Goal: Task Accomplishment & Management: Complete application form

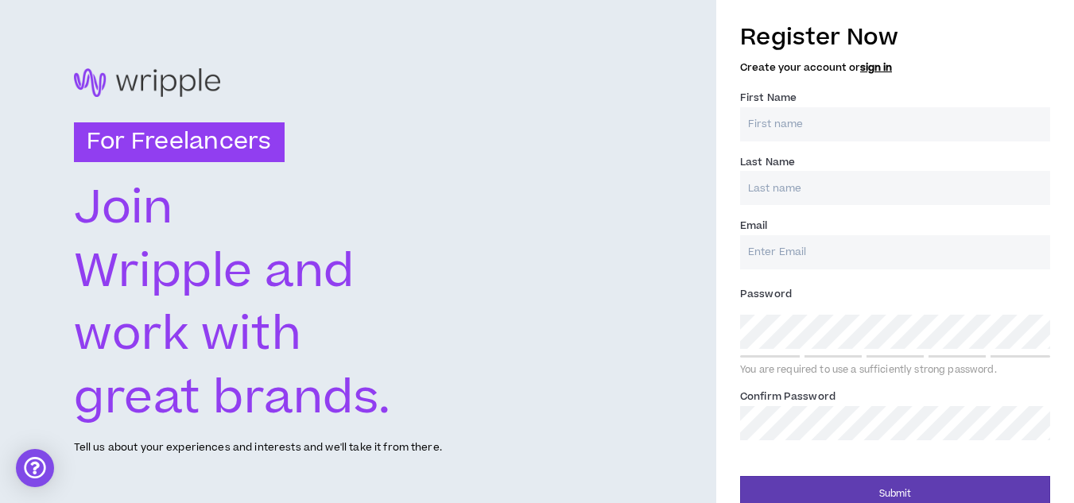
click at [794, 138] on input "First Name *" at bounding box center [895, 124] width 310 height 34
type input "[PERSON_NAME]"
type input "[EMAIL_ADDRESS][DOMAIN_NAME]"
type input "[PERSON_NAME]"
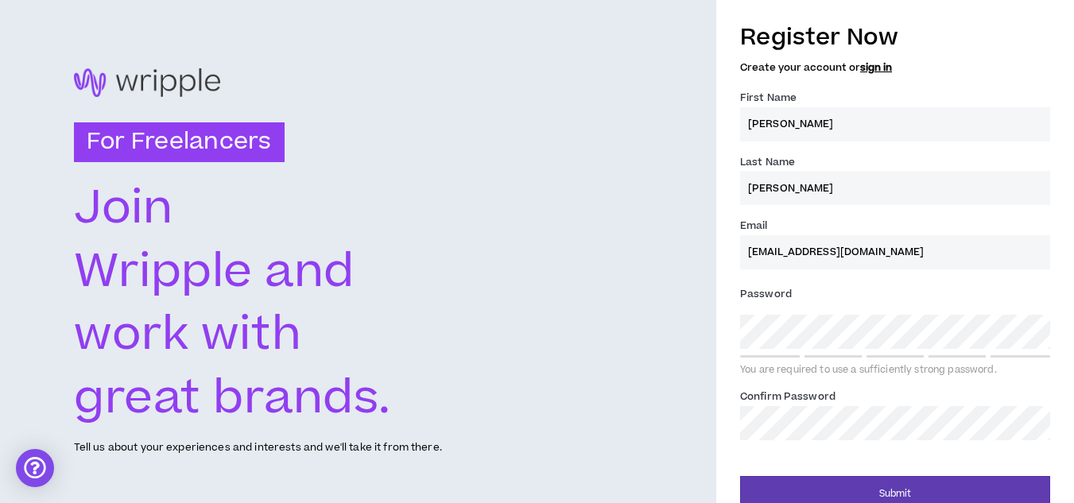
type input "[EMAIL_ADDRESS][DOMAIN_NAME]"
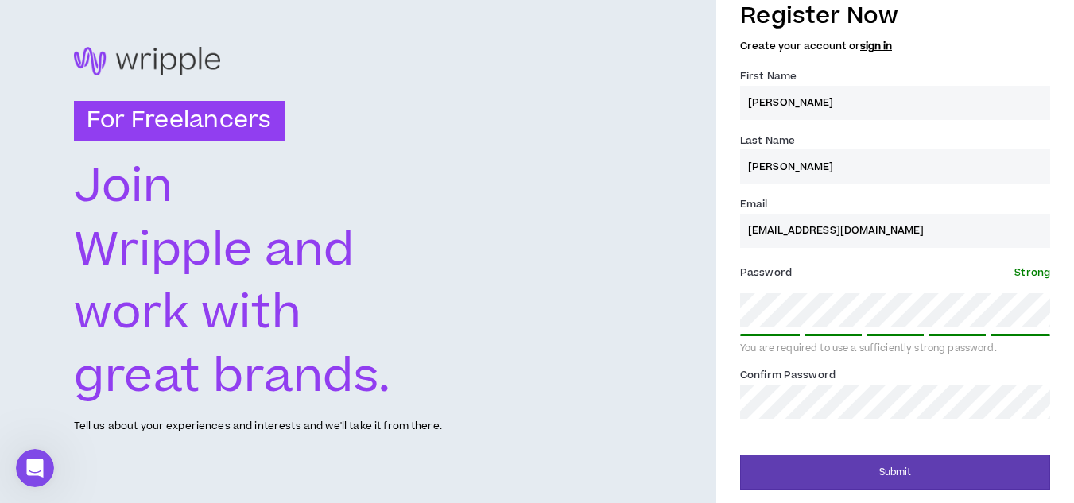
scroll to position [21, 0]
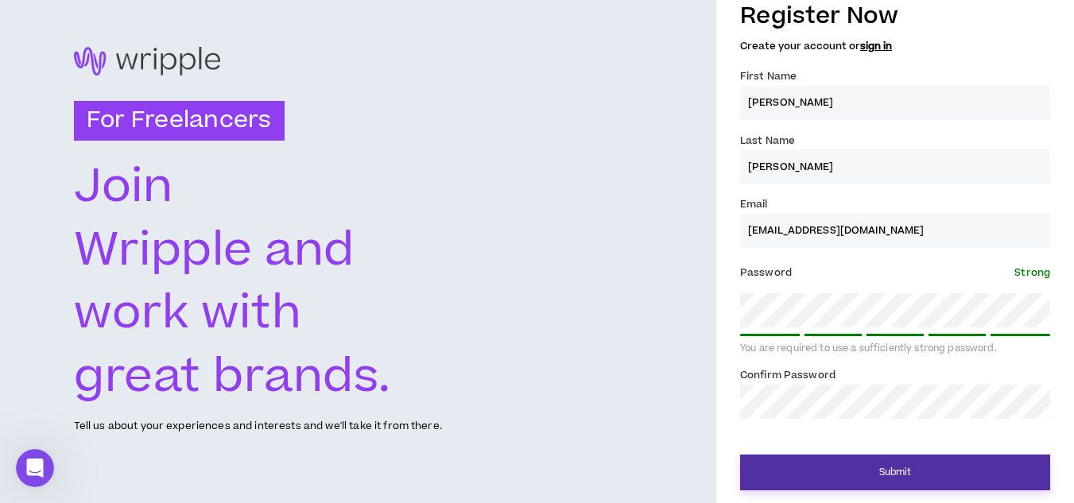
click at [884, 470] on button "Submit" at bounding box center [895, 473] width 310 height 36
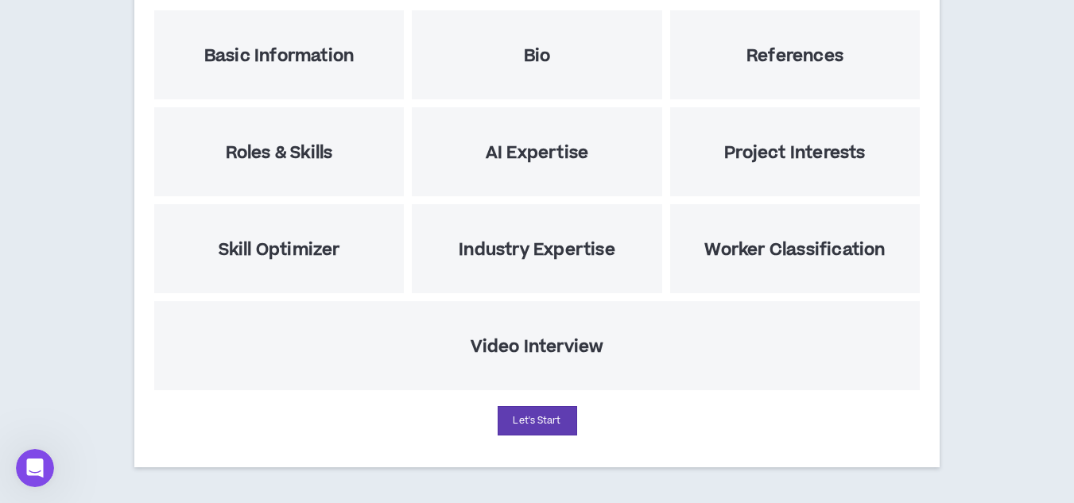
scroll to position [212, 0]
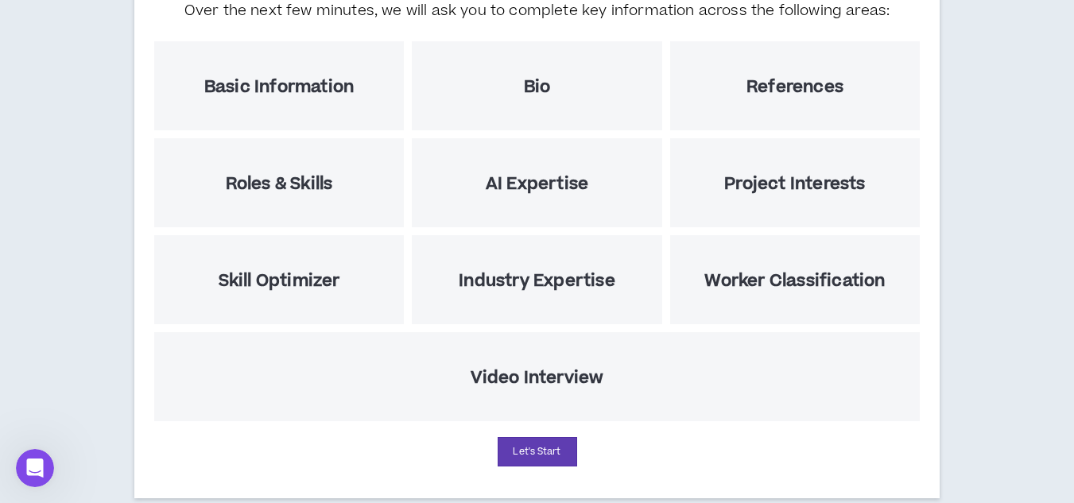
click at [336, 86] on h5 "Basic Information" at bounding box center [278, 87] width 149 height 20
click at [533, 457] on button "Let's Start" at bounding box center [538, 451] width 80 height 29
select select "US"
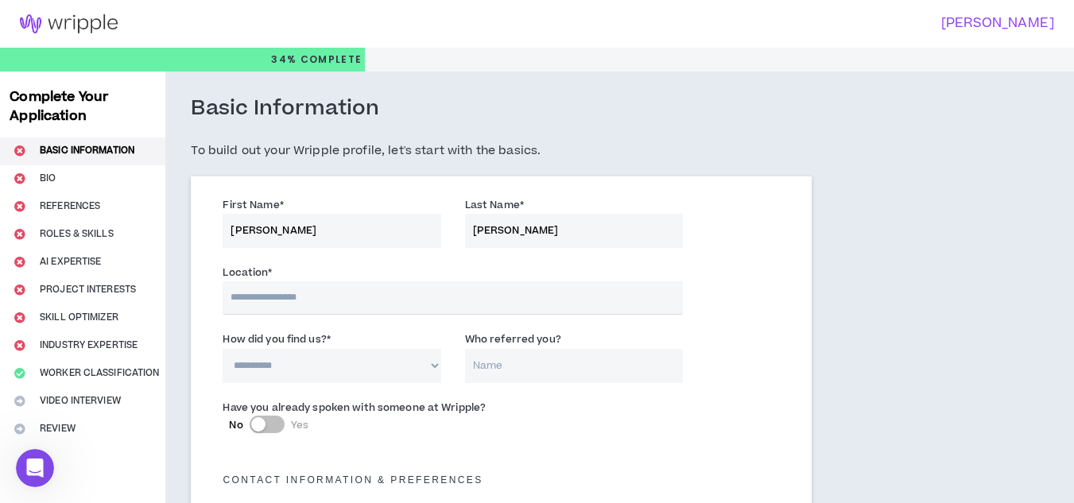
click at [320, 309] on input "text" at bounding box center [453, 297] width 460 height 33
click at [441, 310] on input "text" at bounding box center [453, 297] width 460 height 33
click at [385, 262] on div "Location * The location field is required." at bounding box center [501, 293] width 580 height 67
click at [345, 301] on input "text" at bounding box center [453, 297] width 460 height 33
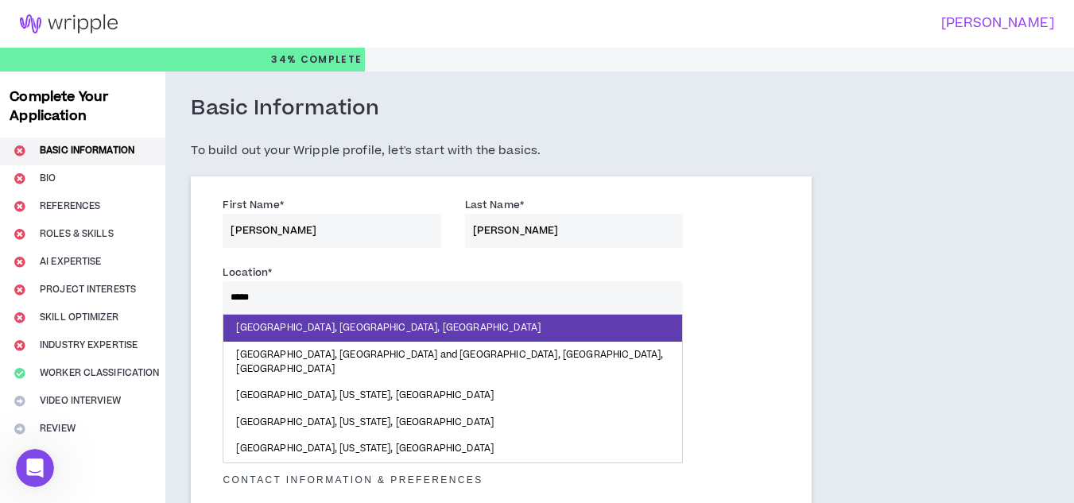
type input "******"
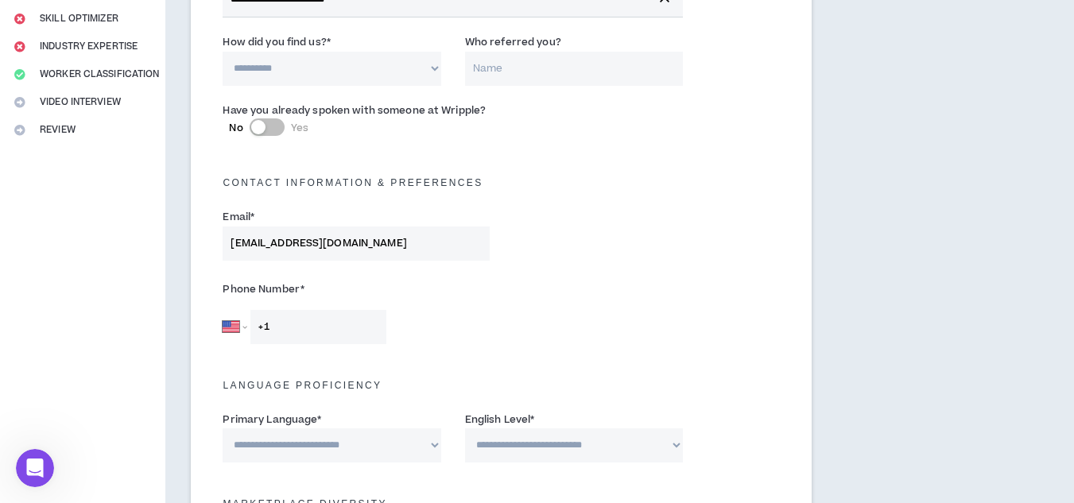
scroll to position [236, 0]
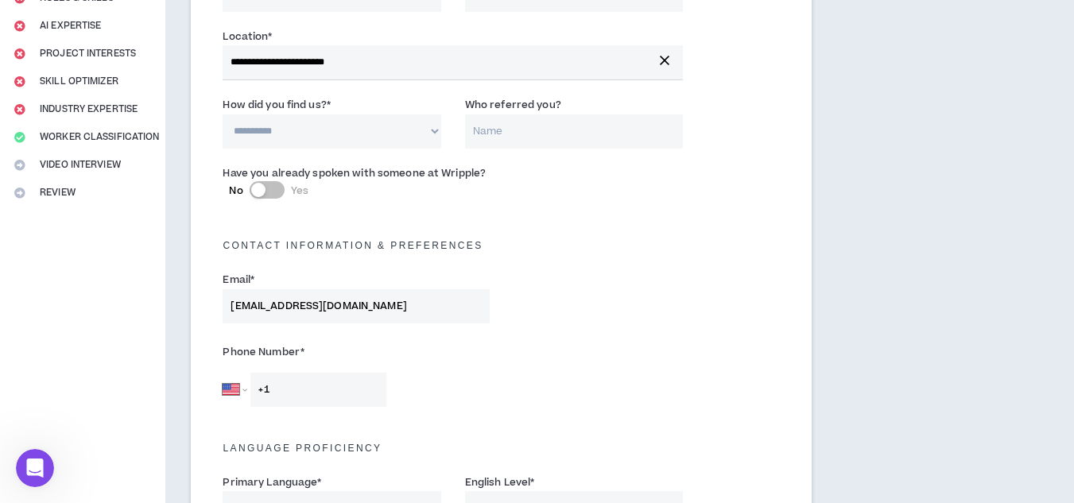
click at [666, 60] on icon "button" at bounding box center [665, 61] width 10 height 10
click at [350, 69] on input "text" at bounding box center [453, 61] width 460 height 33
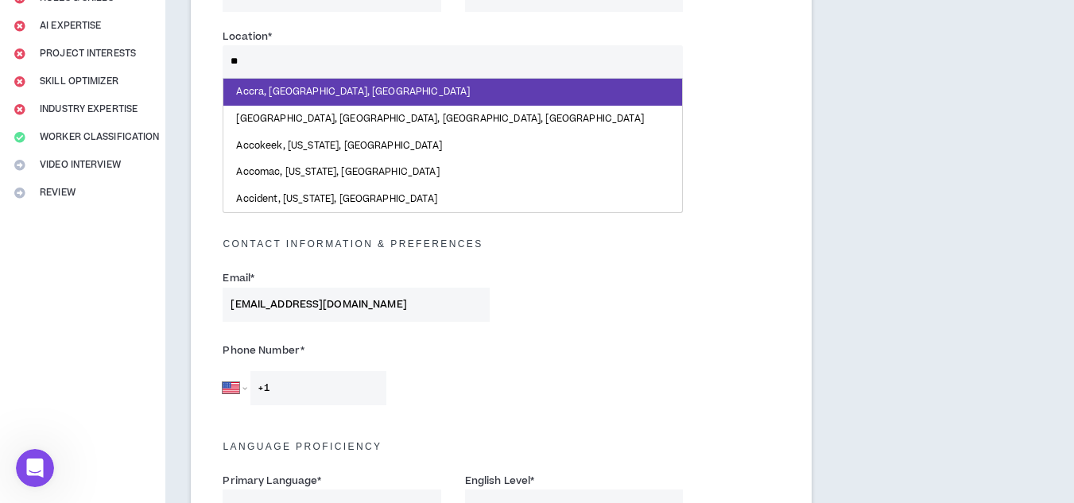
type input "*"
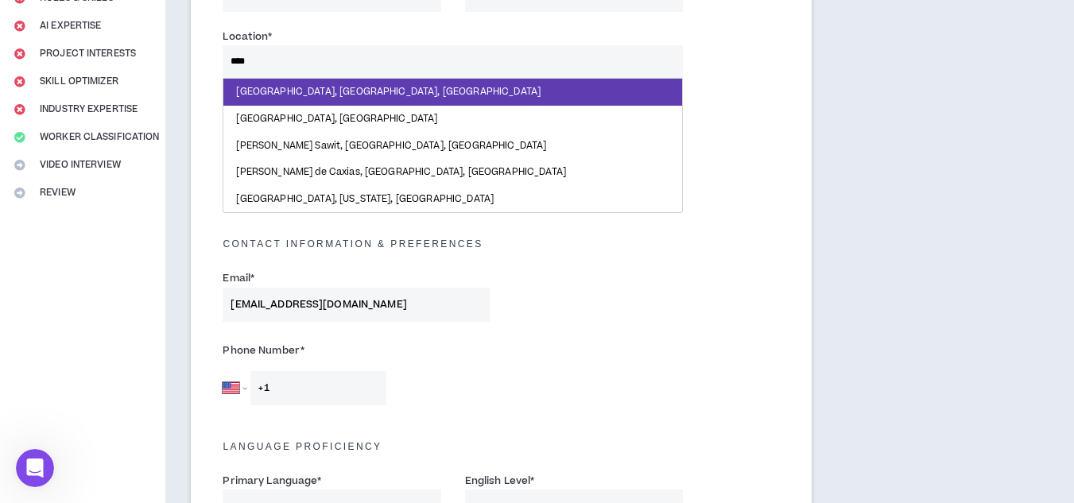
type input "*****"
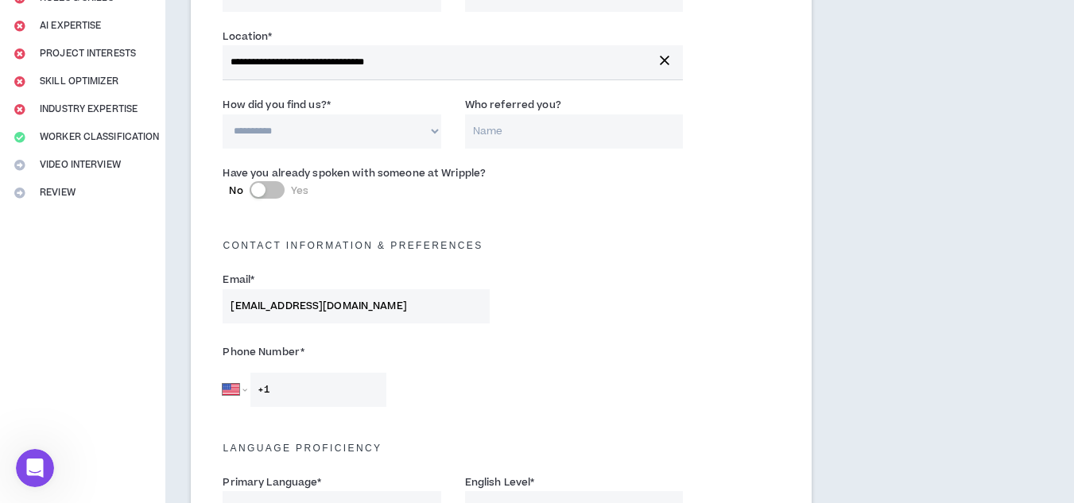
click at [316, 117] on label "How did you find us? *" at bounding box center [277, 104] width 108 height 25
click at [316, 117] on select "**********" at bounding box center [332, 132] width 218 height 34
click at [416, 128] on select "**********" at bounding box center [332, 132] width 218 height 34
select select "*"
click at [223, 115] on select "**********" at bounding box center [332, 132] width 218 height 34
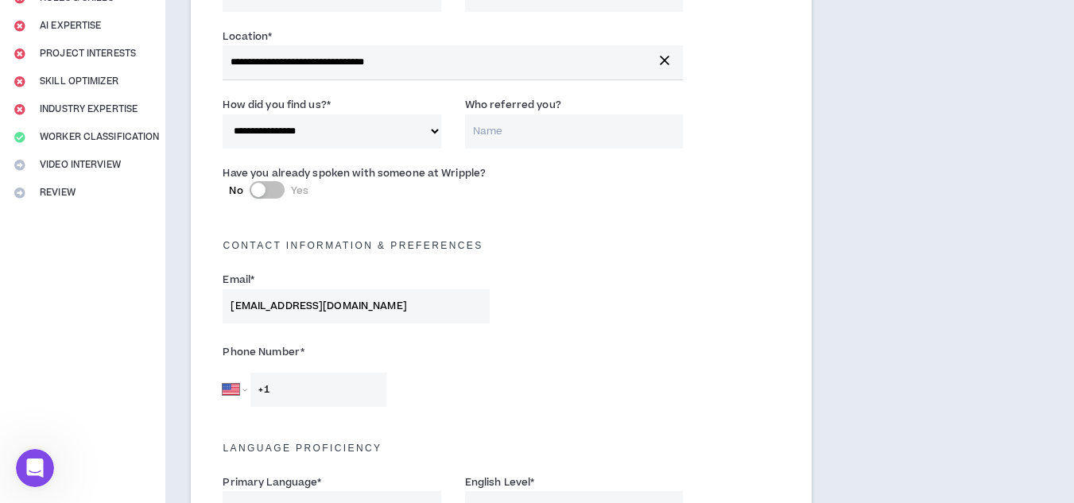
click at [553, 257] on div "Contact Information & preferences" at bounding box center [501, 241] width 580 height 51
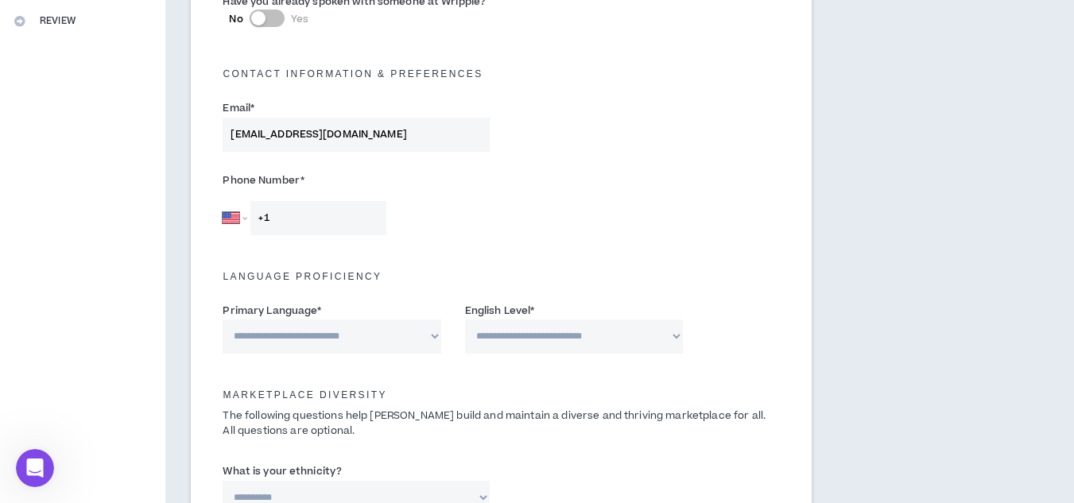
scroll to position [491, 0]
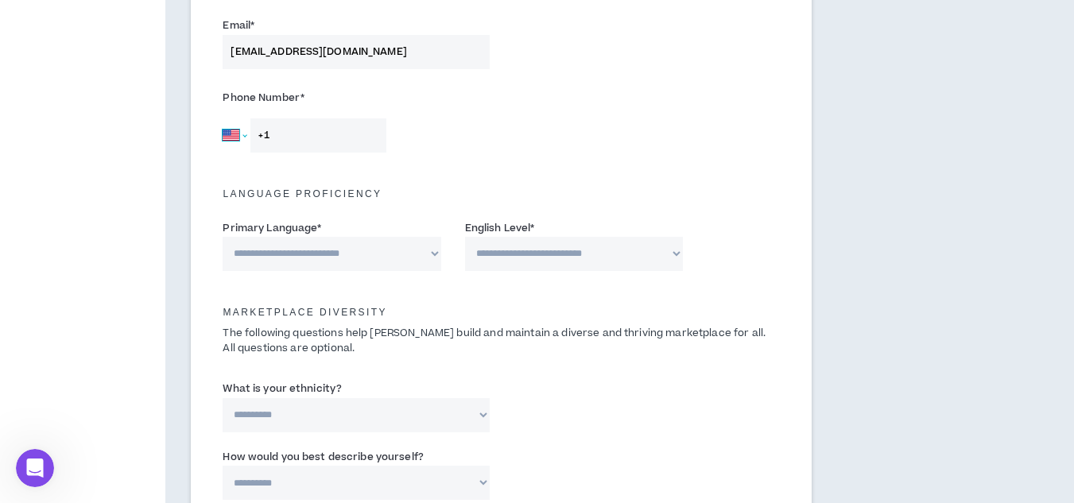
click at [235, 133] on select "[GEOGRAPHIC_DATA] [GEOGRAPHIC_DATA] [GEOGRAPHIC_DATA] [GEOGRAPHIC_DATA] [US_STA…" at bounding box center [235, 135] width 24 height 34
select select "GH"
click at [223, 118] on select "[GEOGRAPHIC_DATA] [GEOGRAPHIC_DATA] [GEOGRAPHIC_DATA] [GEOGRAPHIC_DATA] [US_STA…" at bounding box center [235, 135] width 24 height 34
type input "[PHONE_NUMBER]"
click at [393, 254] on select "**********" at bounding box center [332, 254] width 218 height 34
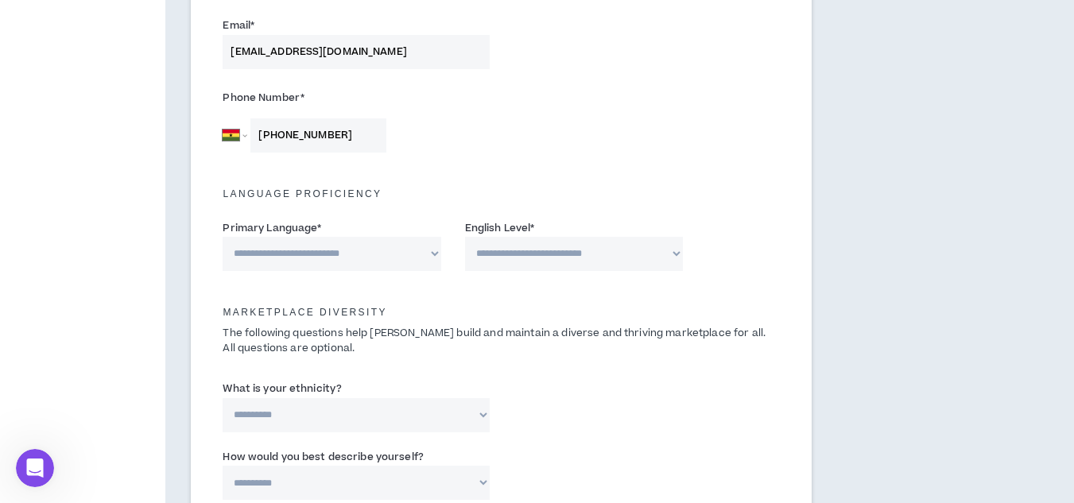
select select "*******"
click at [223, 237] on select "**********" at bounding box center [332, 254] width 218 height 34
click at [561, 250] on select "**********" at bounding box center [574, 254] width 218 height 34
select select "*"
click at [465, 237] on select "**********" at bounding box center [574, 254] width 218 height 34
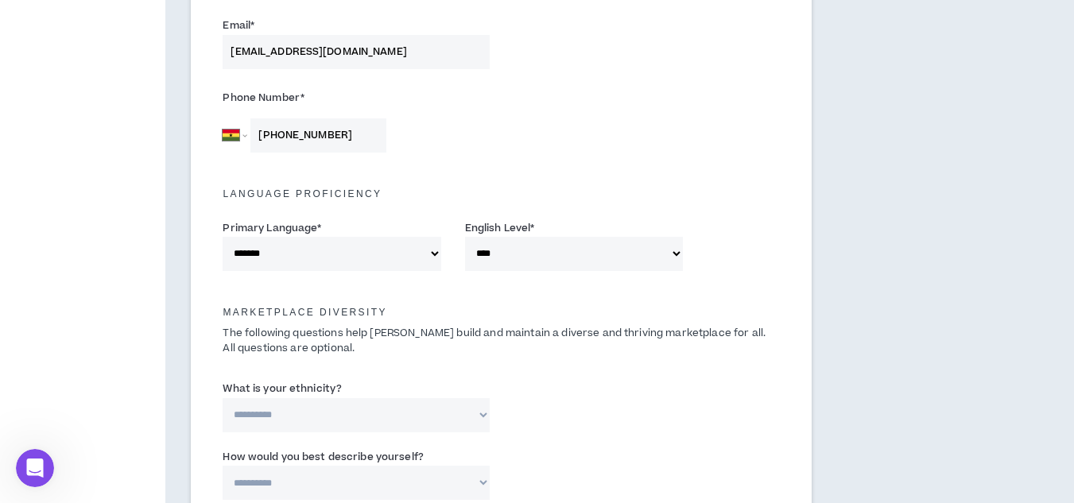
click at [589, 235] on div "**********" at bounding box center [574, 245] width 218 height 52
click at [589, 246] on select "**********" at bounding box center [574, 254] width 218 height 34
click at [563, 336] on p "The following questions help [PERSON_NAME] build and maintain a diverse and thr…" at bounding box center [501, 341] width 580 height 30
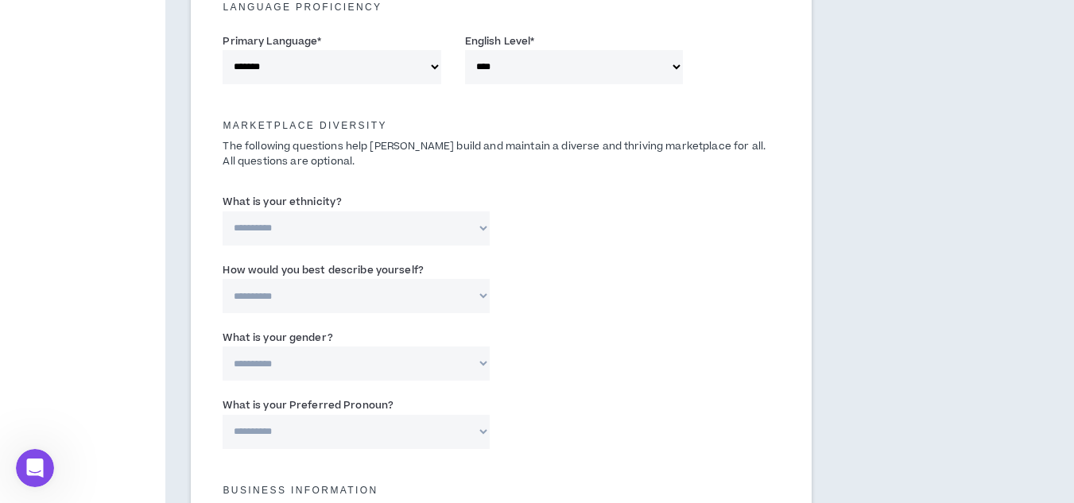
scroll to position [713, 0]
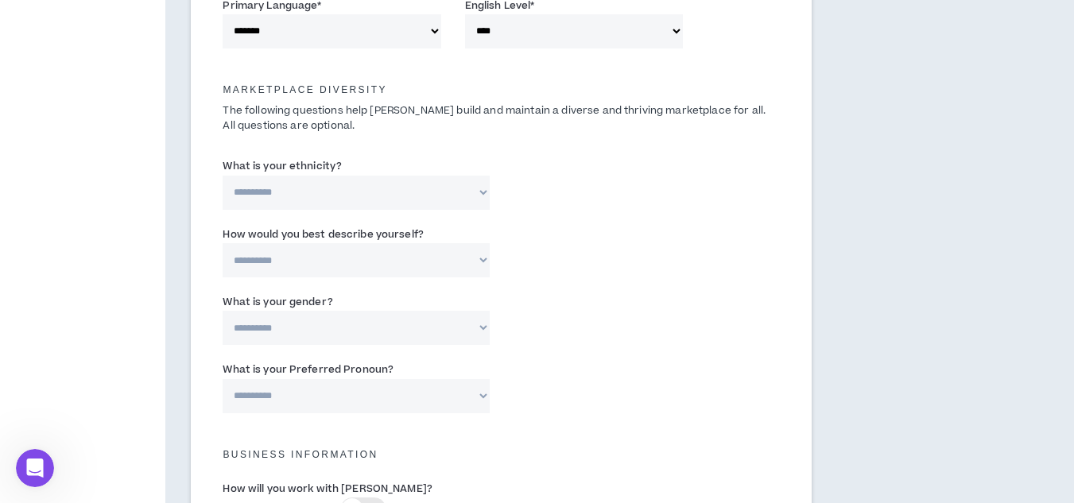
click at [452, 191] on select "**********" at bounding box center [356, 193] width 266 height 34
select select "**********"
click at [223, 176] on select "**********" at bounding box center [356, 193] width 266 height 34
click at [572, 191] on input "Please specify *" at bounding box center [598, 193] width 169 height 34
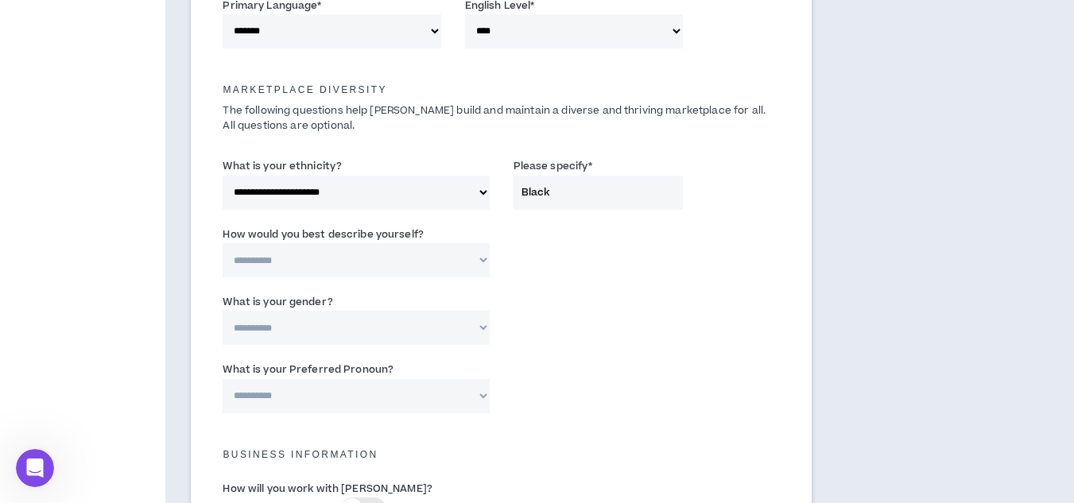
type input "Black"
click at [446, 182] on select "**********" at bounding box center [356, 193] width 266 height 34
click at [223, 176] on select "**********" at bounding box center [356, 193] width 266 height 34
click at [365, 265] on select "**********" at bounding box center [356, 260] width 266 height 34
select select "**********"
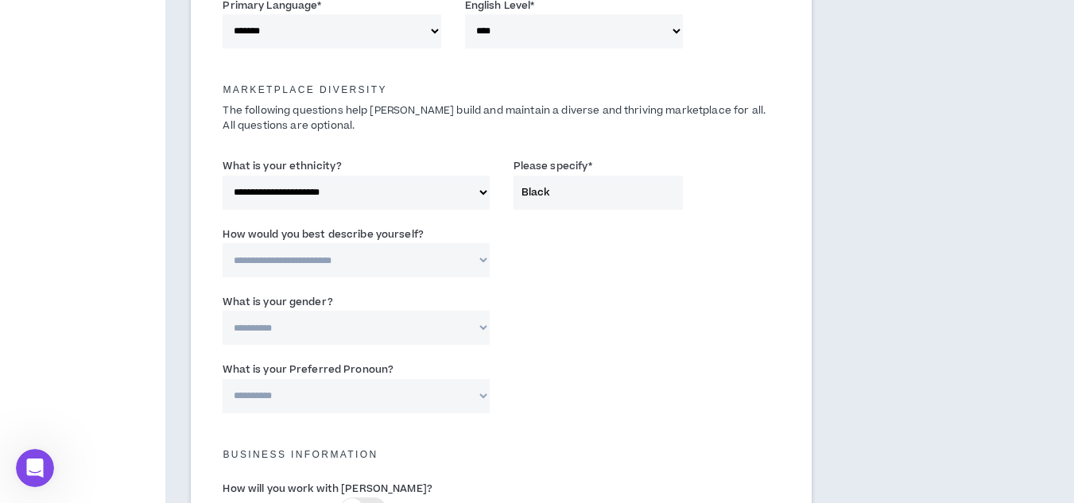
click at [223, 243] on select "**********" at bounding box center [356, 260] width 266 height 34
click at [399, 328] on select "**********" at bounding box center [356, 328] width 266 height 34
select select "***"
click at [223, 311] on select "**********" at bounding box center [356, 328] width 266 height 34
click at [492, 313] on div "**********" at bounding box center [356, 319] width 290 height 52
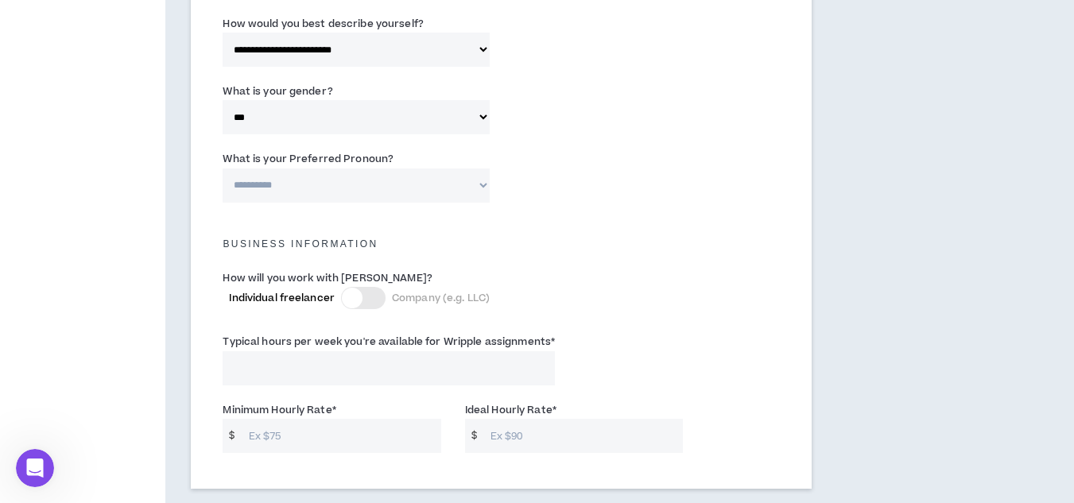
scroll to position [1000, 0]
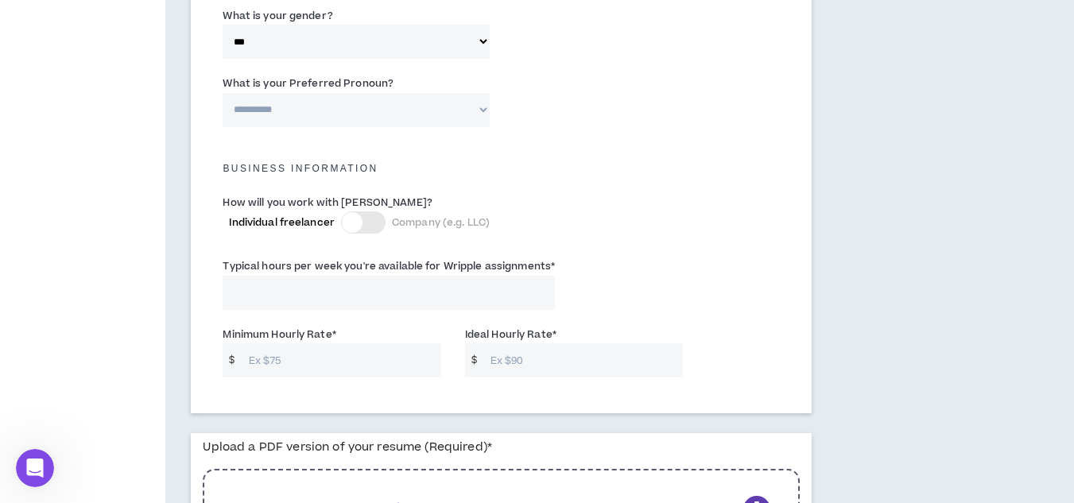
click at [462, 119] on select "**********" at bounding box center [356, 110] width 266 height 34
select select "**********"
click at [223, 93] on select "**********" at bounding box center [356, 110] width 266 height 34
click at [359, 228] on div at bounding box center [352, 222] width 21 height 21
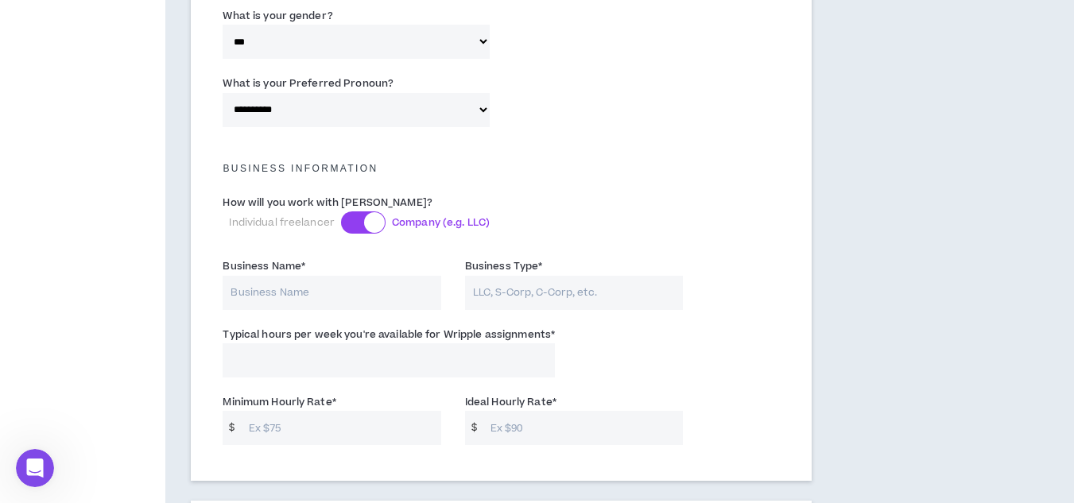
click at [359, 228] on div at bounding box center [363, 223] width 45 height 22
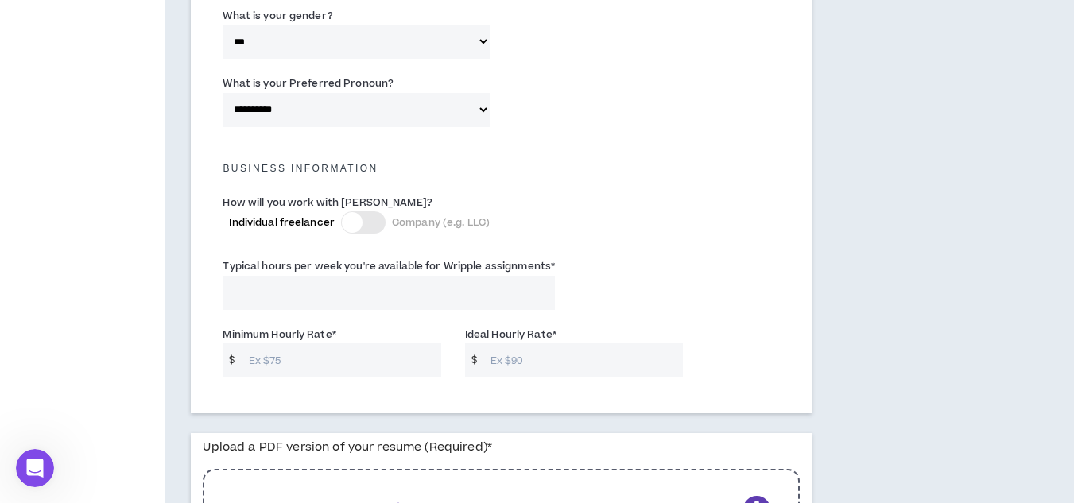
click at [420, 308] on input "Typical hours per week you're available for Wripple assignments *" at bounding box center [389, 293] width 332 height 34
type input "20"
click at [736, 291] on div "Typical hours per week you're available for Wripple assignments * 20" at bounding box center [501, 288] width 580 height 68
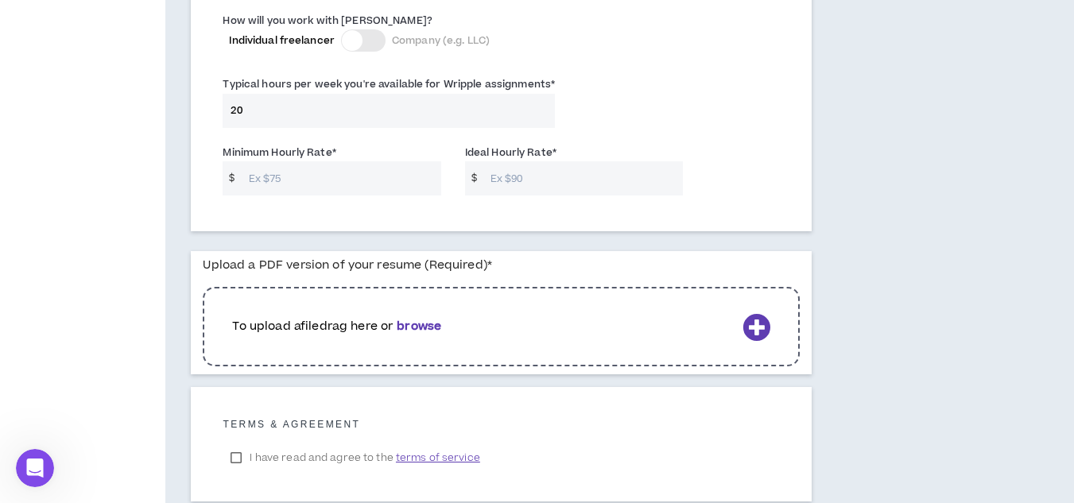
scroll to position [1185, 0]
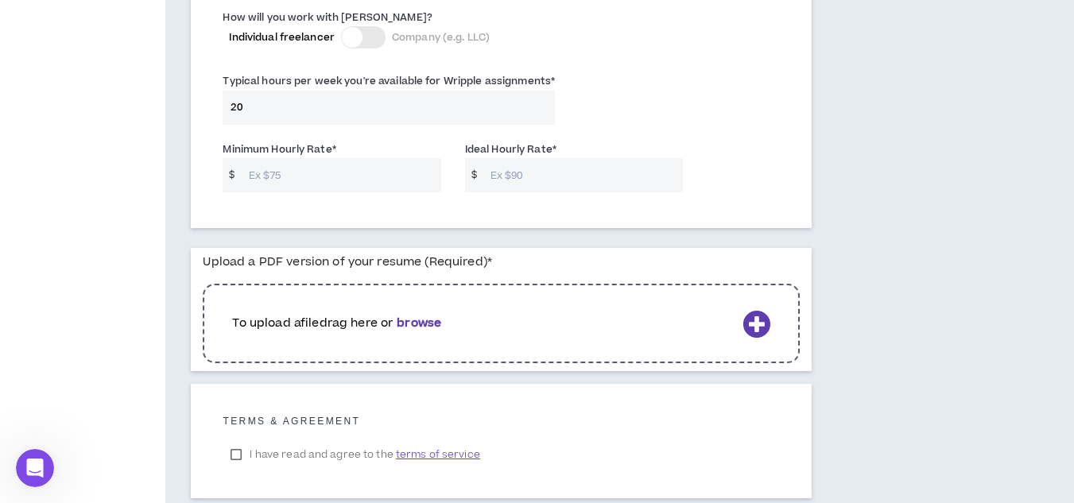
click at [394, 189] on input "Minimum Hourly Rate *" at bounding box center [341, 175] width 200 height 34
type input "2"
type input "150"
click at [530, 181] on input "Ideal Hourly Rate *" at bounding box center [583, 175] width 200 height 34
type input "2"
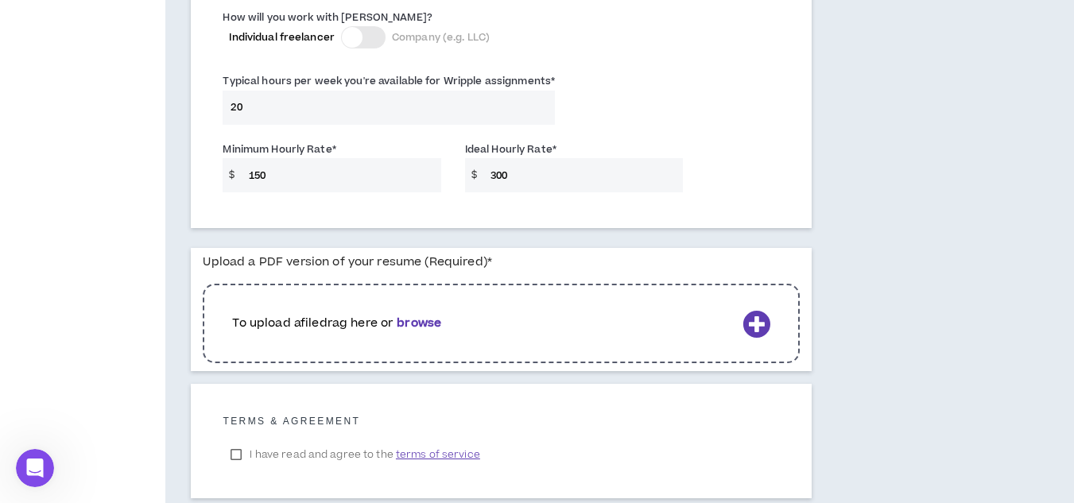
type input "300"
click at [729, 200] on div "Minimum Hourly Rate * $ 150 Ideal Hourly Rate * $ 300" at bounding box center [501, 171] width 580 height 68
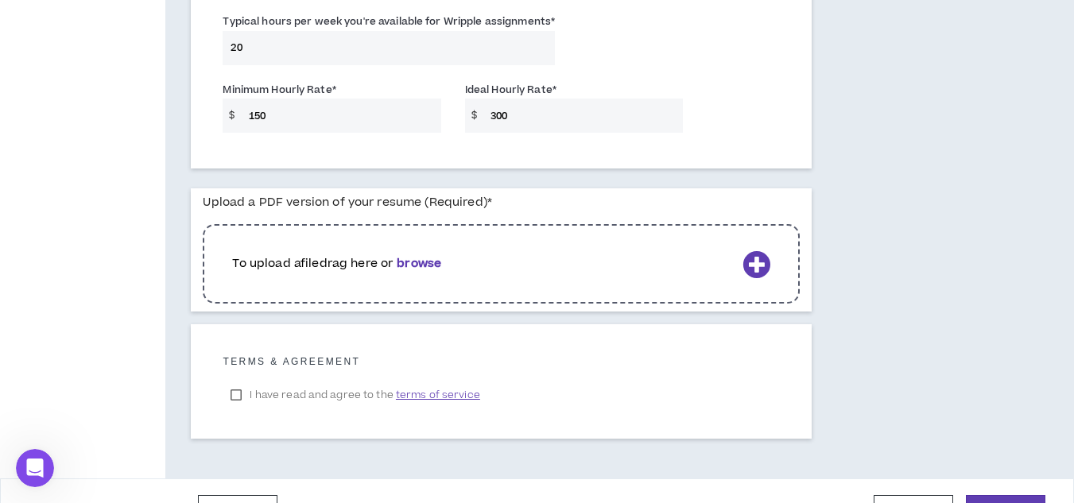
scroll to position [1283, 0]
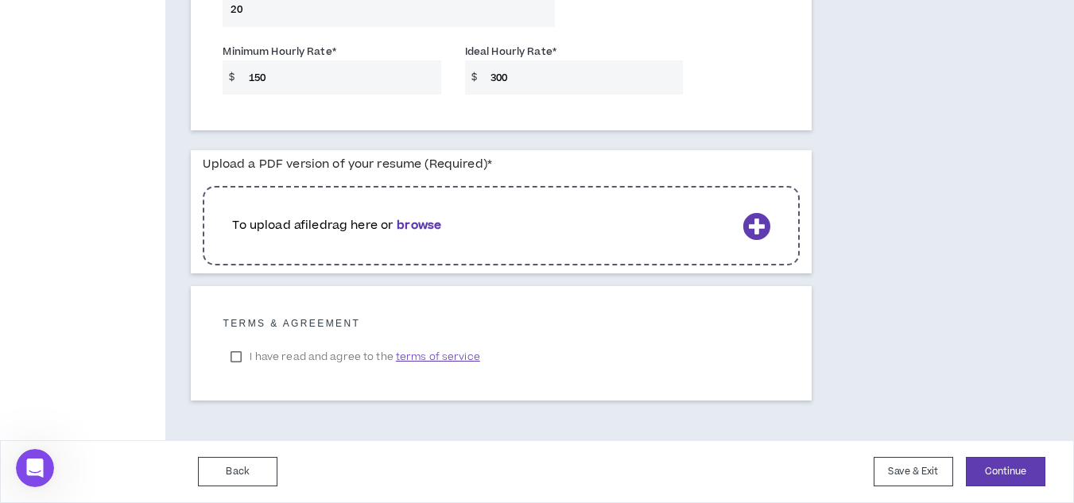
click at [716, 231] on p "To upload a file drag here or browse" at bounding box center [483, 225] width 503 height 17
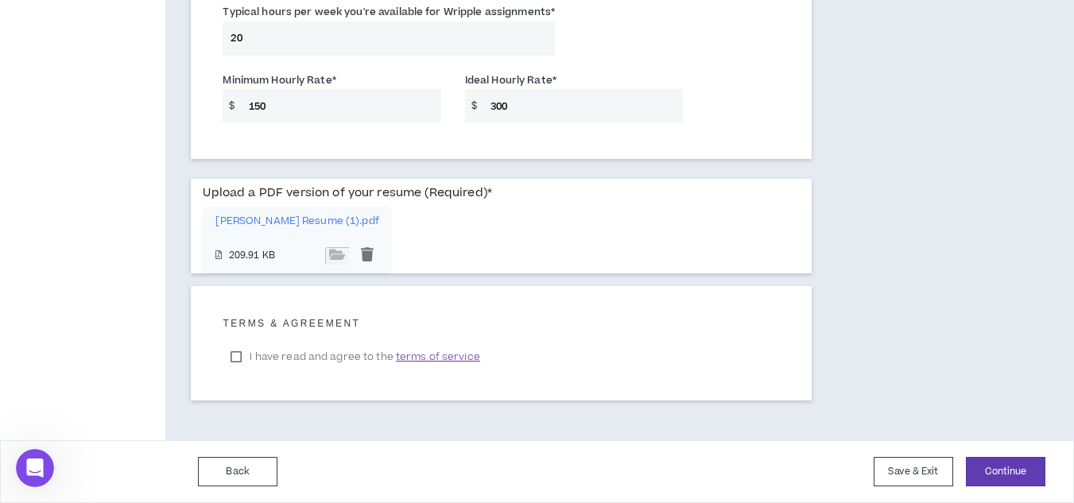
click at [284, 225] on p "[PERSON_NAME] Resume (1).pdf" at bounding box center [296, 221] width 163 height 12
click at [316, 222] on p "[PERSON_NAME] Resume (1).pdf" at bounding box center [296, 221] width 163 height 12
click at [244, 362] on label "I have read and agree to the terms of service" at bounding box center [355, 357] width 265 height 24
click at [988, 467] on button "Continue" at bounding box center [1006, 471] width 80 height 29
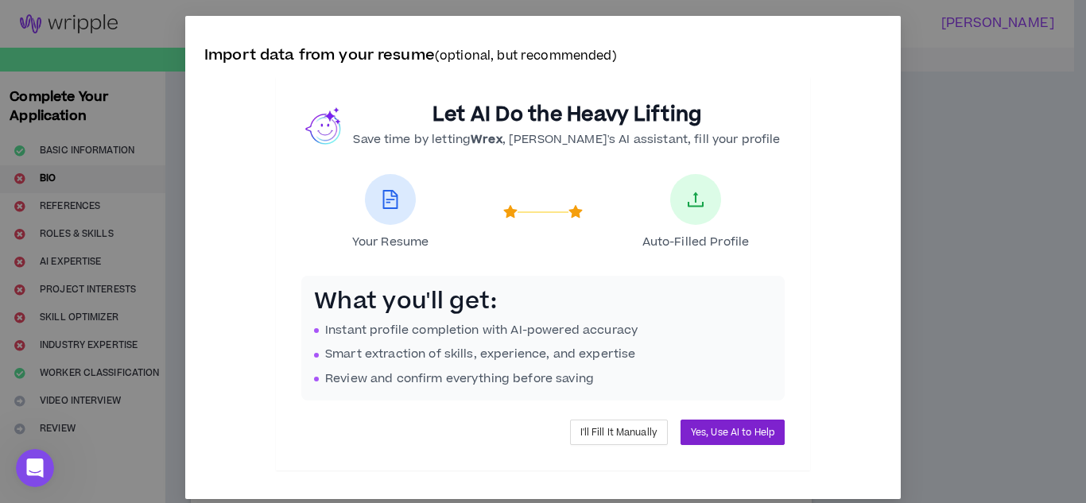
click at [716, 432] on span "Yes, Use AI to Help" at bounding box center [732, 432] width 83 height 15
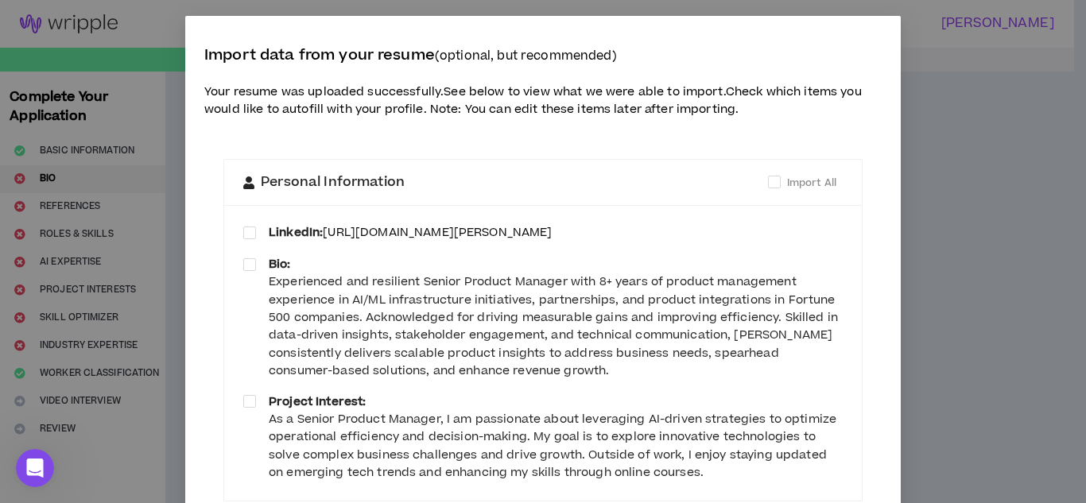
click at [402, 235] on link "[URL][DOMAIN_NAME][PERSON_NAME]" at bounding box center [437, 232] width 229 height 17
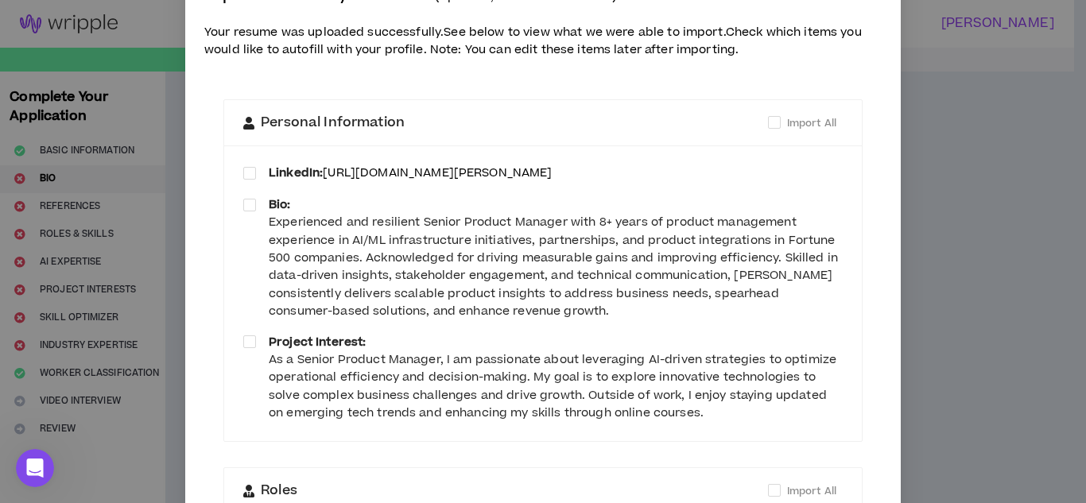
scroll to position [152, 0]
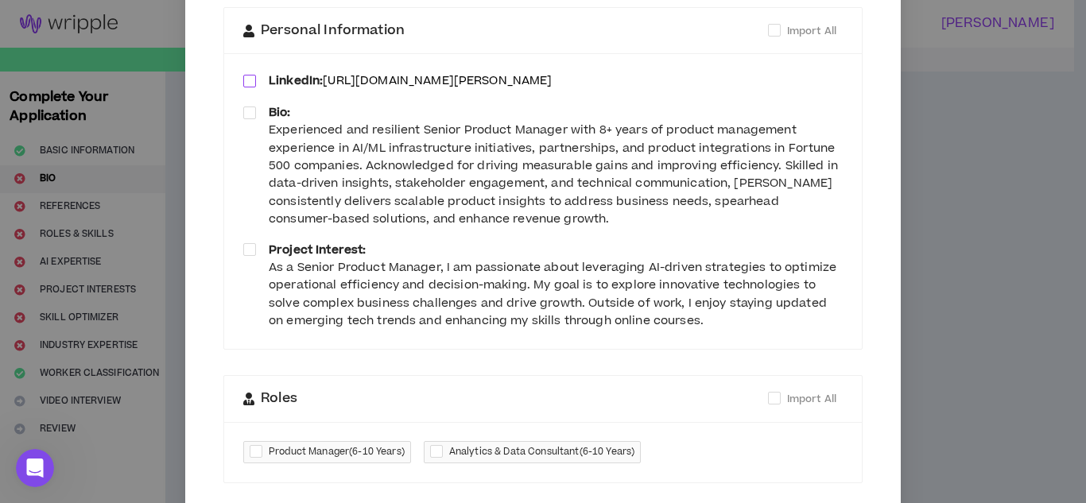
click at [247, 81] on span at bounding box center [249, 81] width 13 height 13
click at [245, 110] on span at bounding box center [249, 113] width 13 height 13
click at [247, 248] on span at bounding box center [249, 249] width 13 height 13
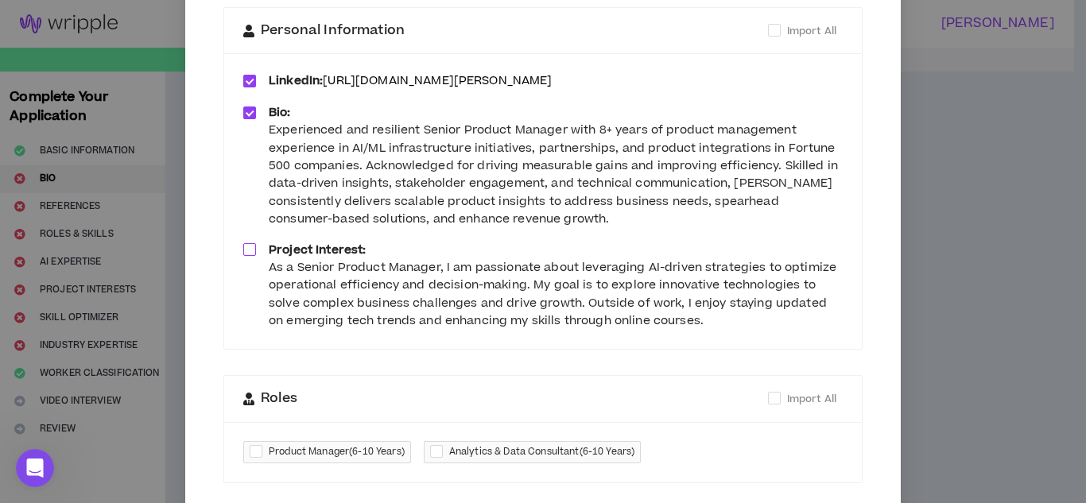
click at [768, 36] on span at bounding box center [774, 30] width 13 height 13
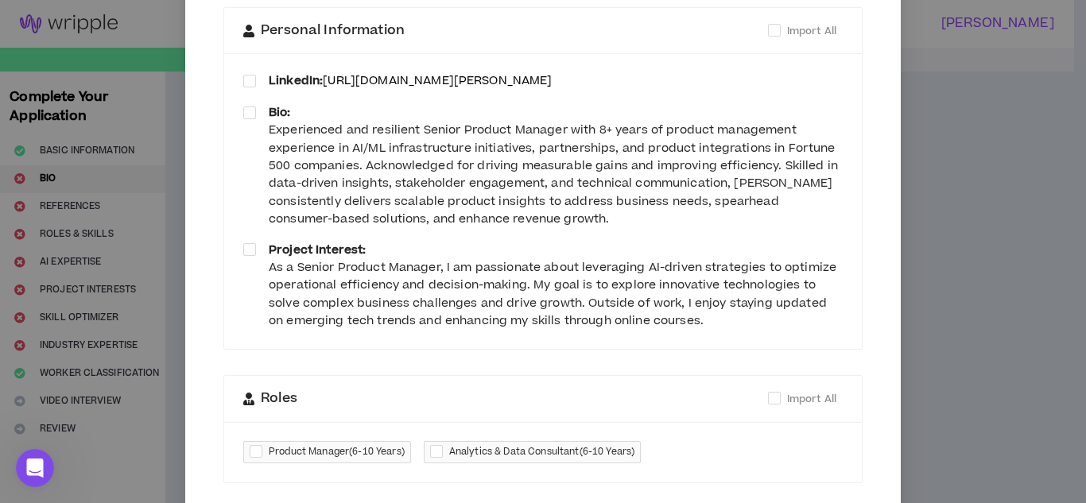
click at [768, 36] on span at bounding box center [774, 30] width 13 height 13
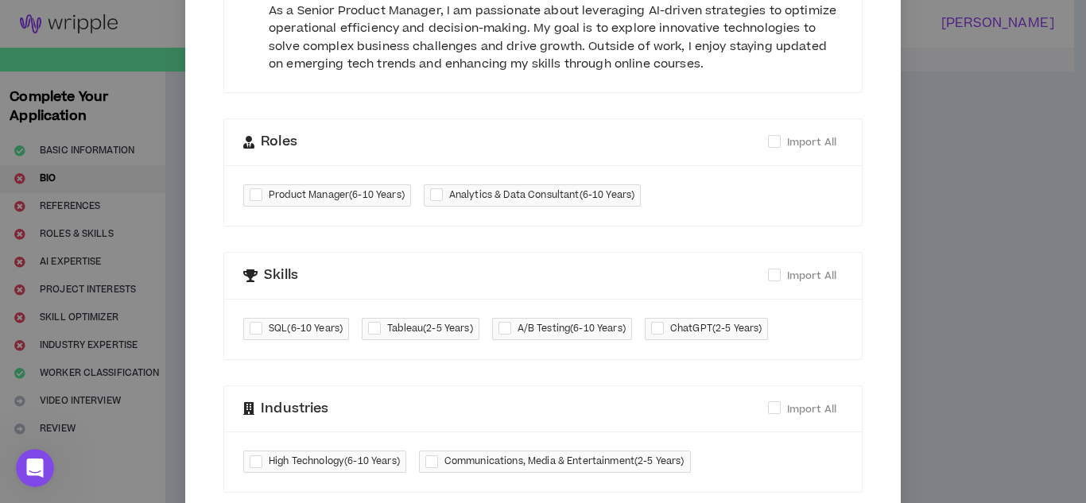
scroll to position [418, 0]
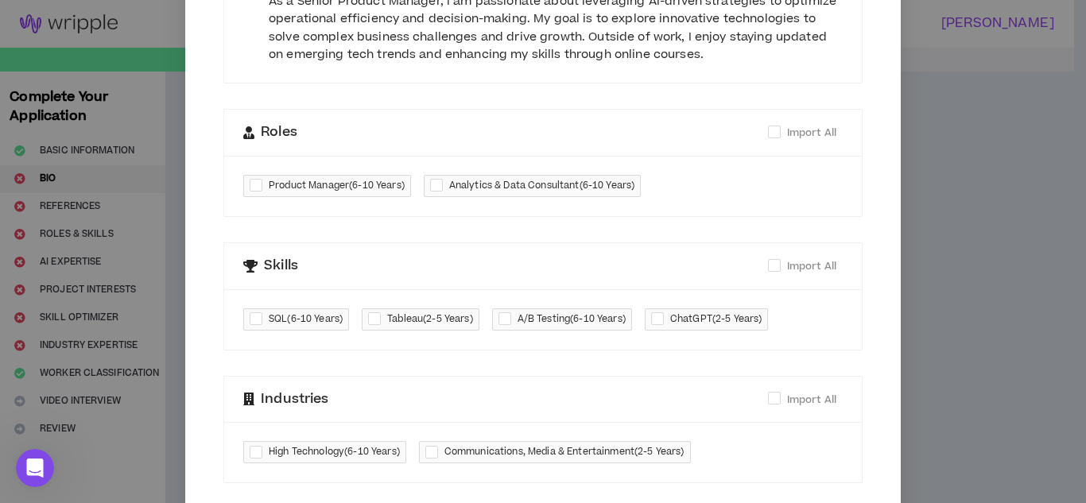
click at [243, 181] on span "Product Manager ( 6-10 Years )" at bounding box center [327, 186] width 168 height 22
checkbox input "****"
click at [437, 186] on div at bounding box center [439, 186] width 19 height 18
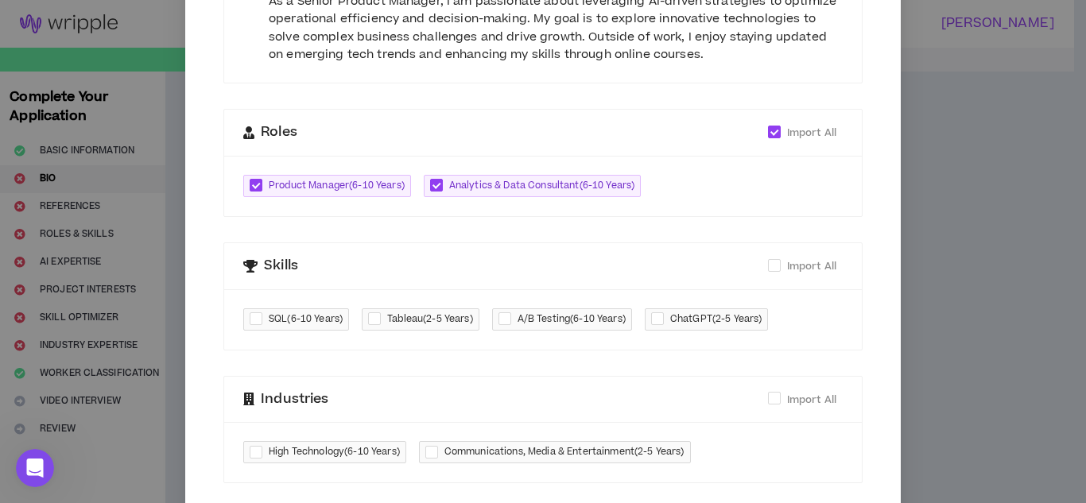
click at [437, 186] on div at bounding box center [439, 186] width 19 height 18
checkbox input "****"
click at [768, 269] on span at bounding box center [774, 265] width 13 height 13
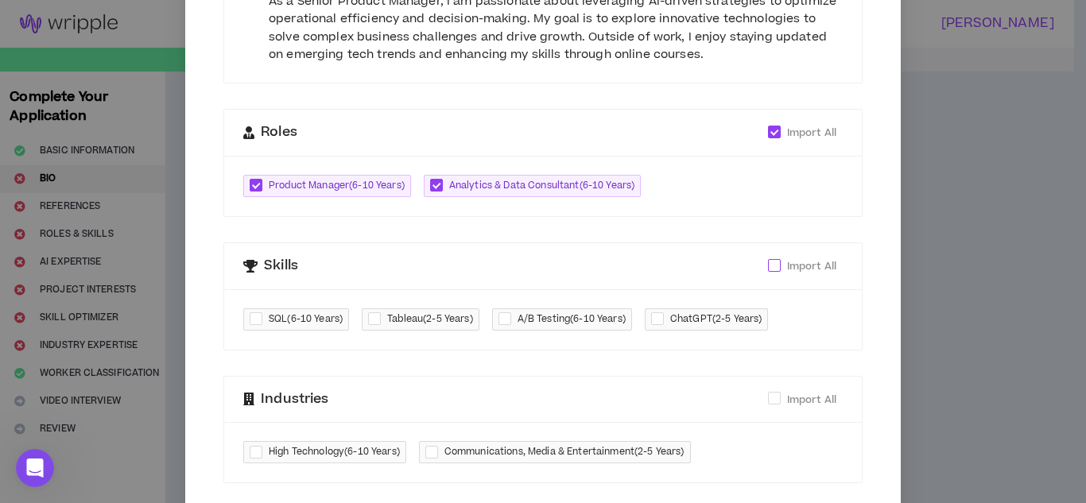
checkbox input "****"
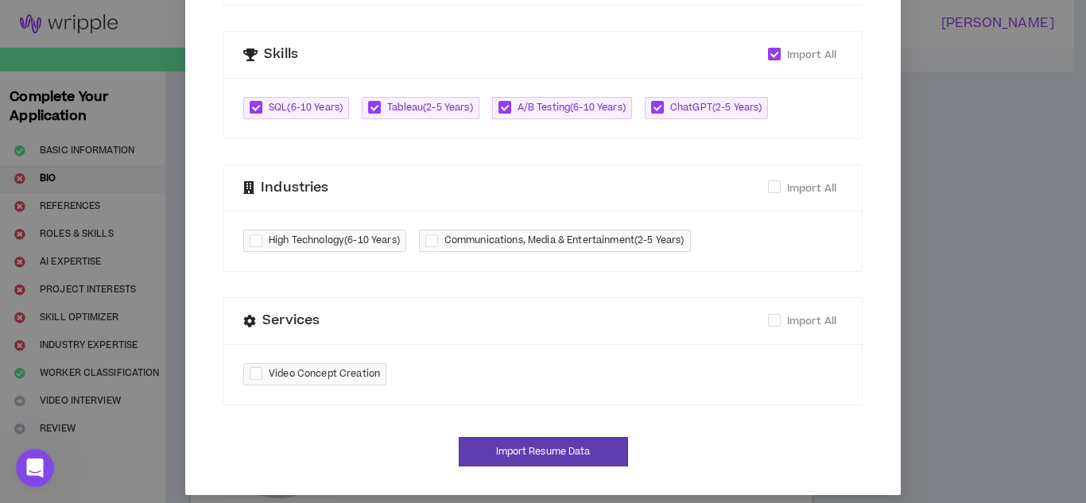
scroll to position [641, 0]
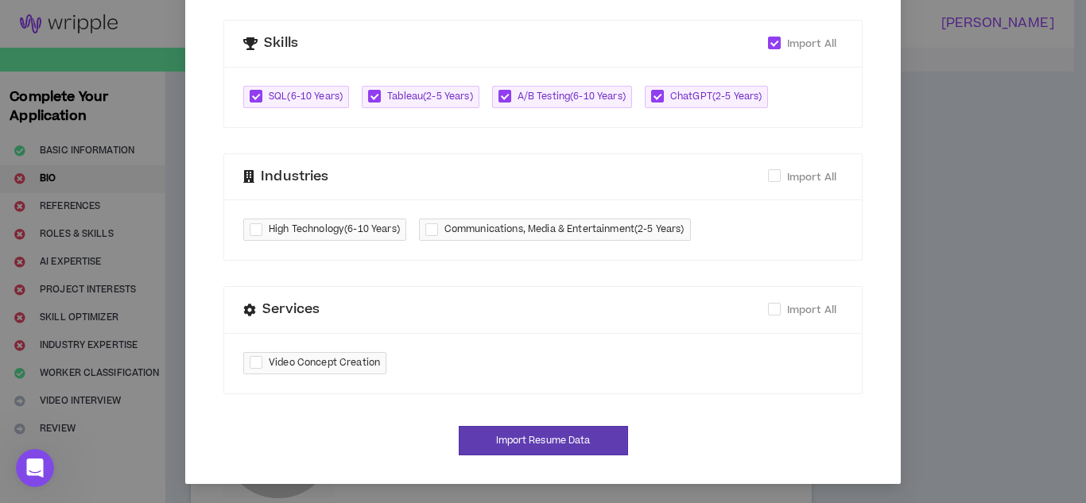
click at [250, 233] on div at bounding box center [259, 230] width 19 height 18
checkbox input "****"
click at [425, 231] on div at bounding box center [434, 230] width 19 height 18
checkbox input "****"
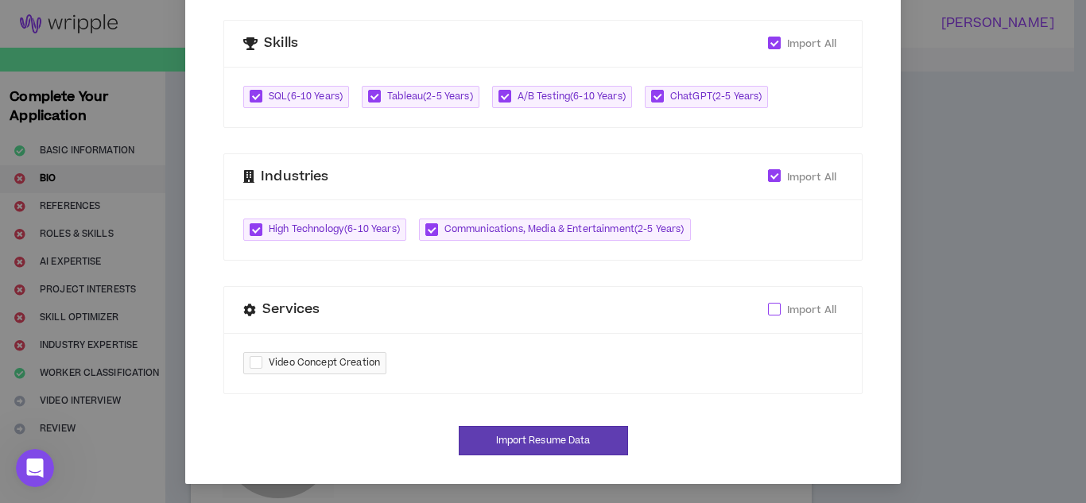
click at [774, 304] on span at bounding box center [774, 309] width 13 height 13
checkbox input "****"
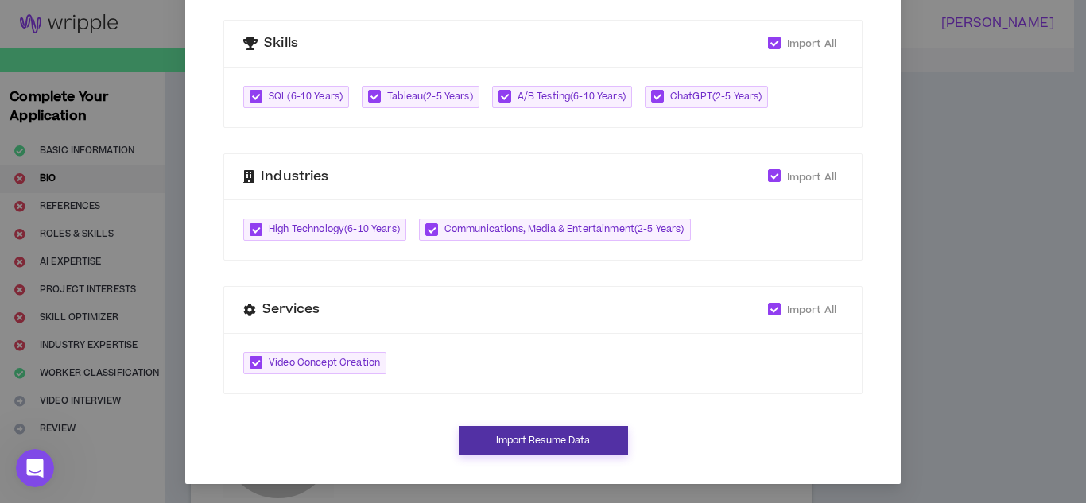
click at [534, 440] on button "Import Resume Data" at bounding box center [543, 440] width 169 height 29
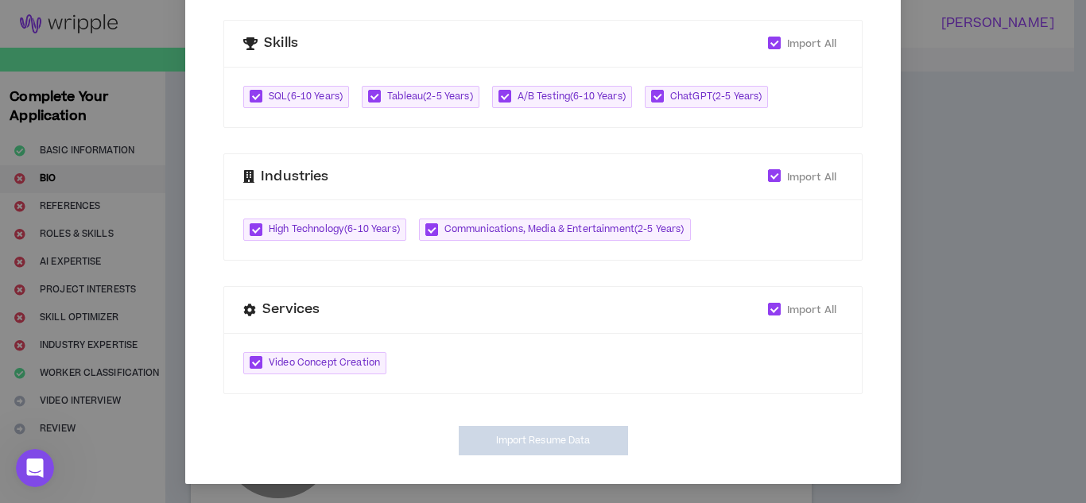
type input "[URL][DOMAIN_NAME][PERSON_NAME]"
type textarea "**********"
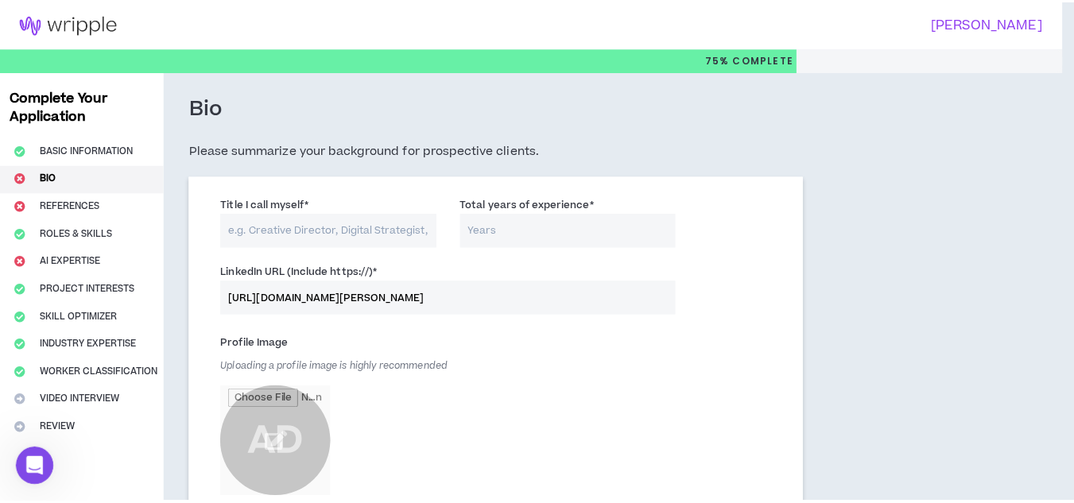
scroll to position [625, 0]
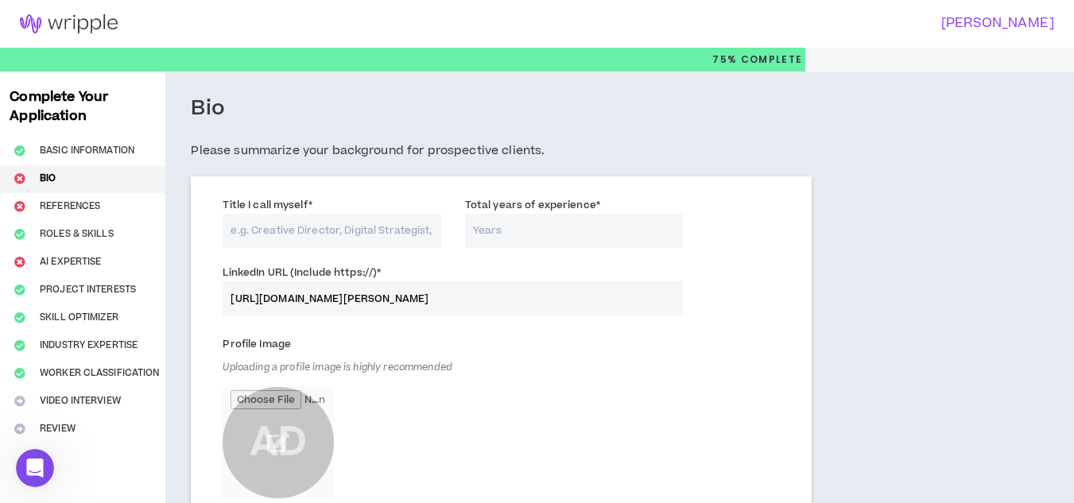
click at [290, 219] on input "Title I call myself *" at bounding box center [332, 231] width 218 height 34
type input "S"
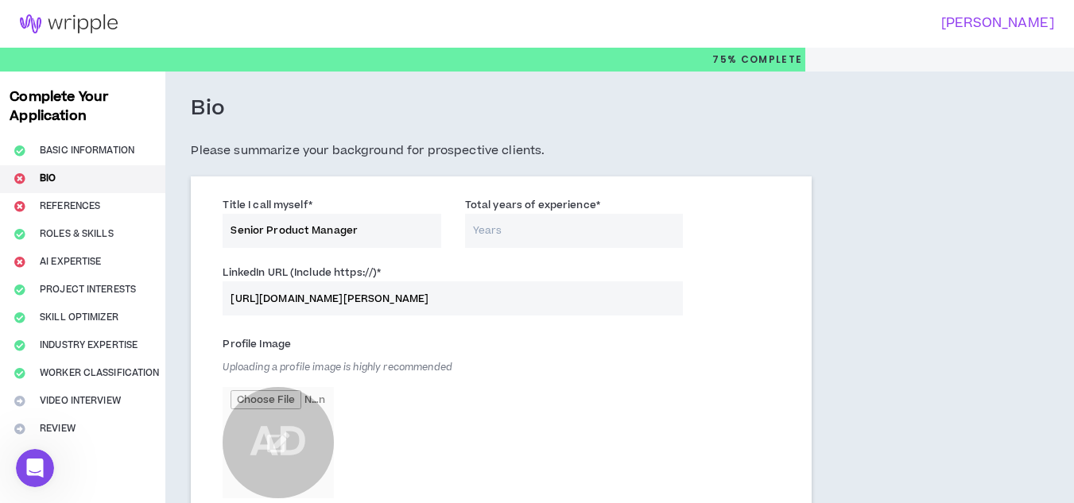
type input "Senior Product Manager"
click at [511, 226] on input "Total years of experience *" at bounding box center [574, 231] width 218 height 34
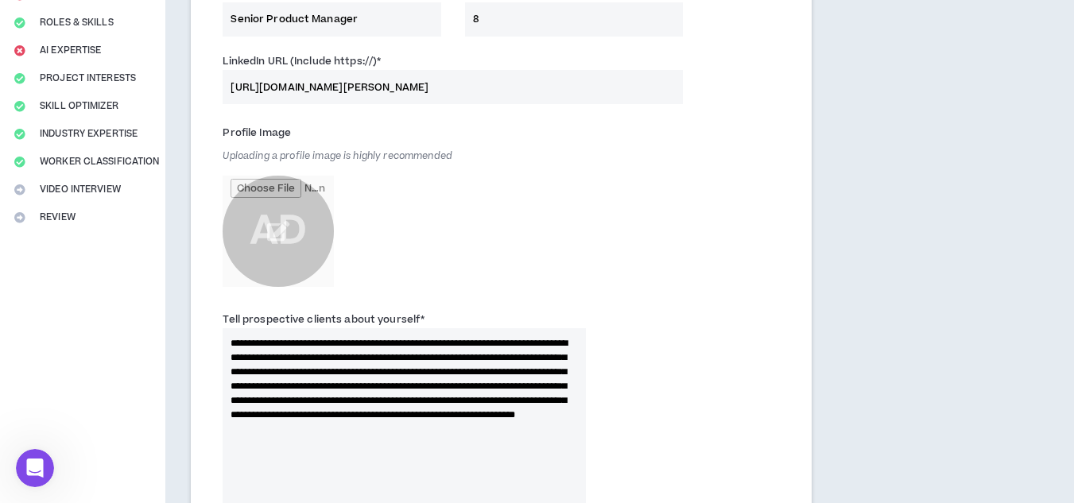
scroll to position [247, 0]
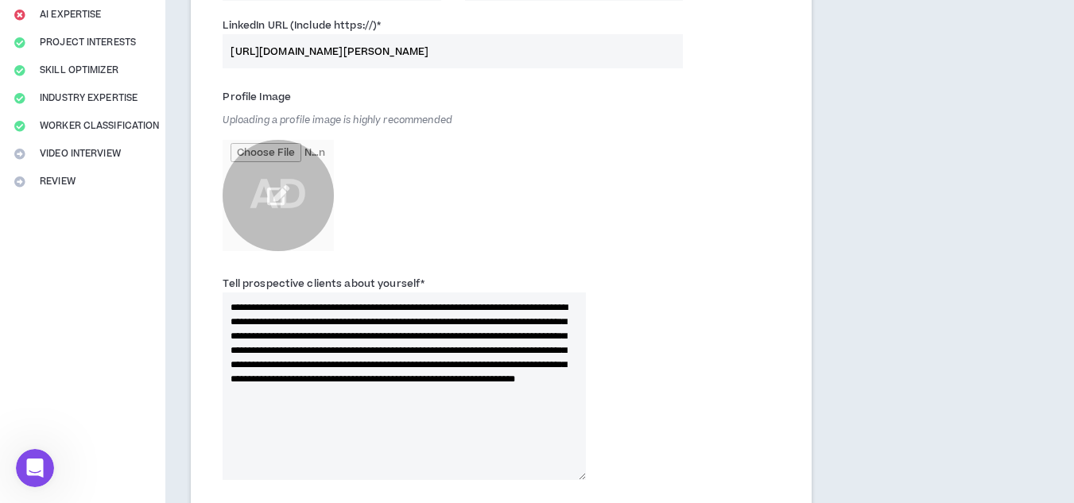
type input "8"
click at [267, 200] on input "file" at bounding box center [278, 195] width 111 height 111
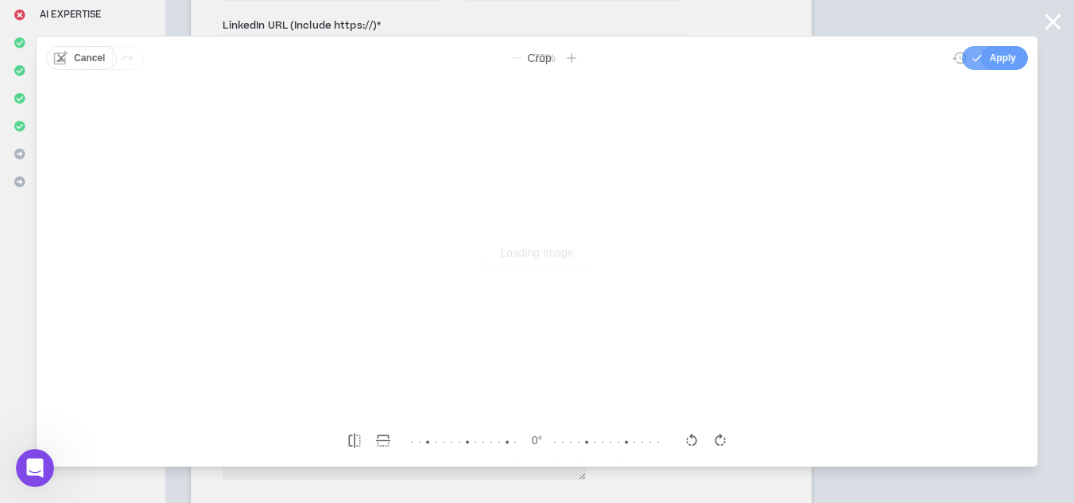
scroll to position [0, 0]
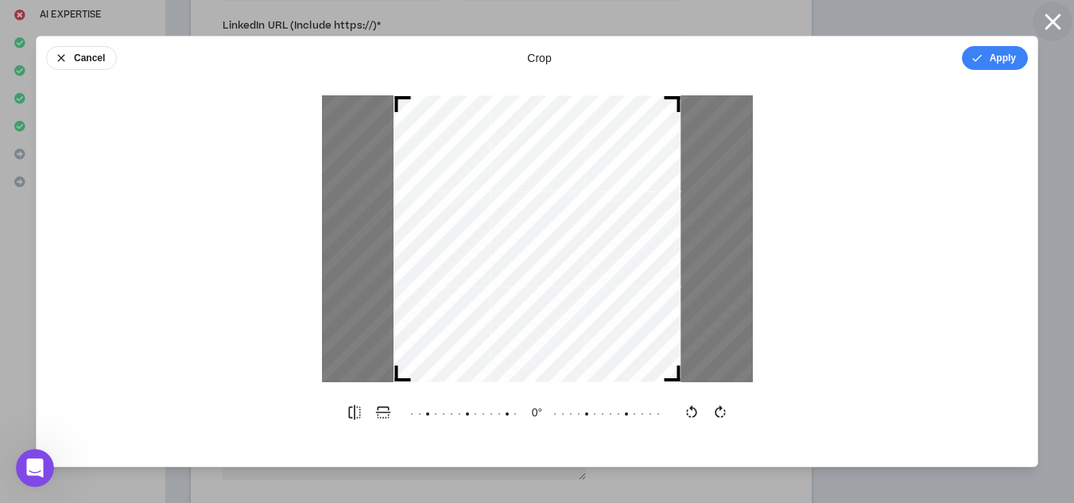
click at [1053, 20] on icon "button" at bounding box center [1053, 22] width 16 height 16
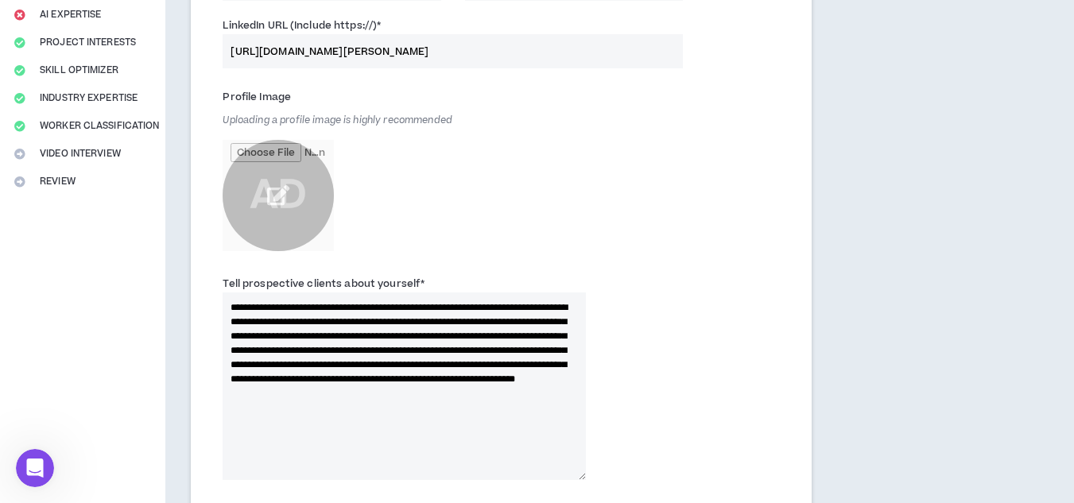
click at [279, 185] on input "file" at bounding box center [278, 195] width 111 height 111
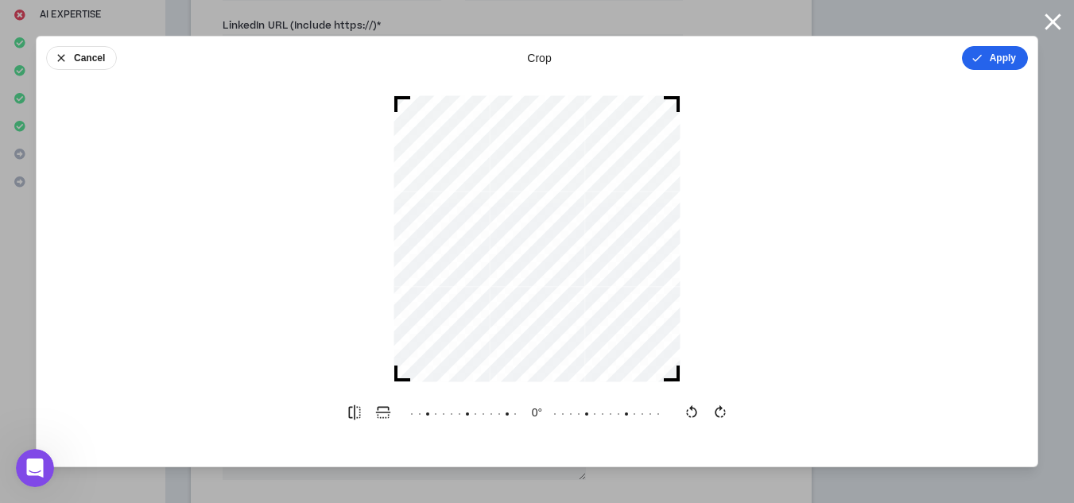
click at [1008, 57] on button "Apply" at bounding box center [995, 58] width 66 height 24
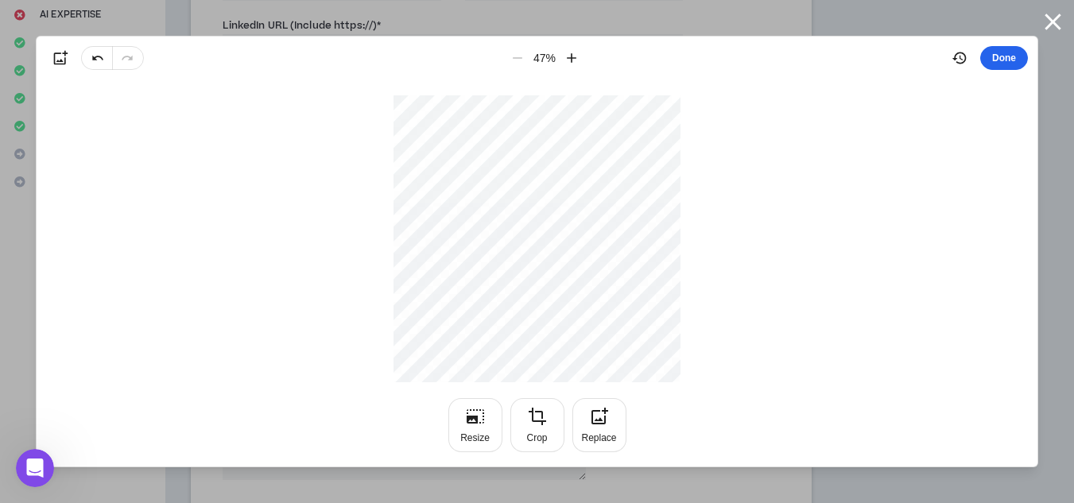
click at [999, 50] on button "Done" at bounding box center [1004, 58] width 48 height 24
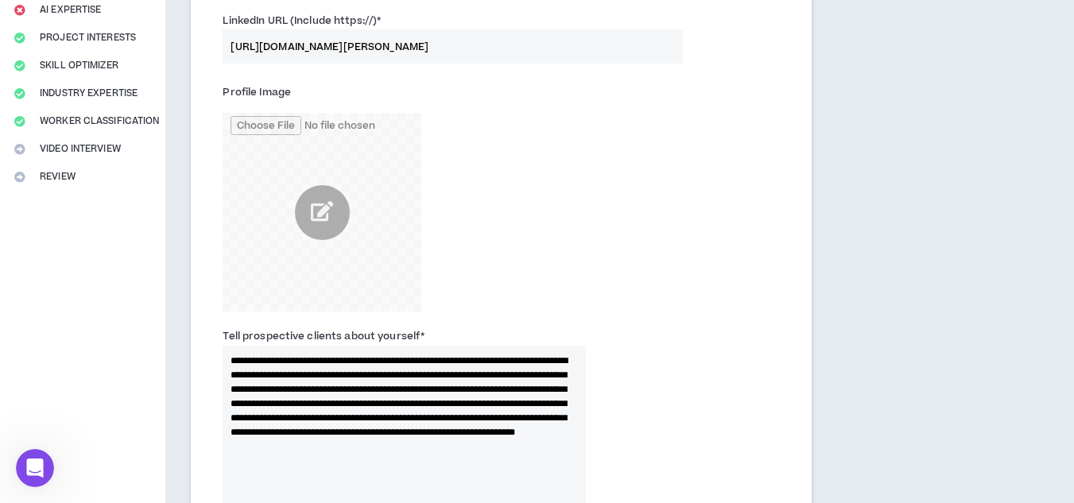
scroll to position [256, 0]
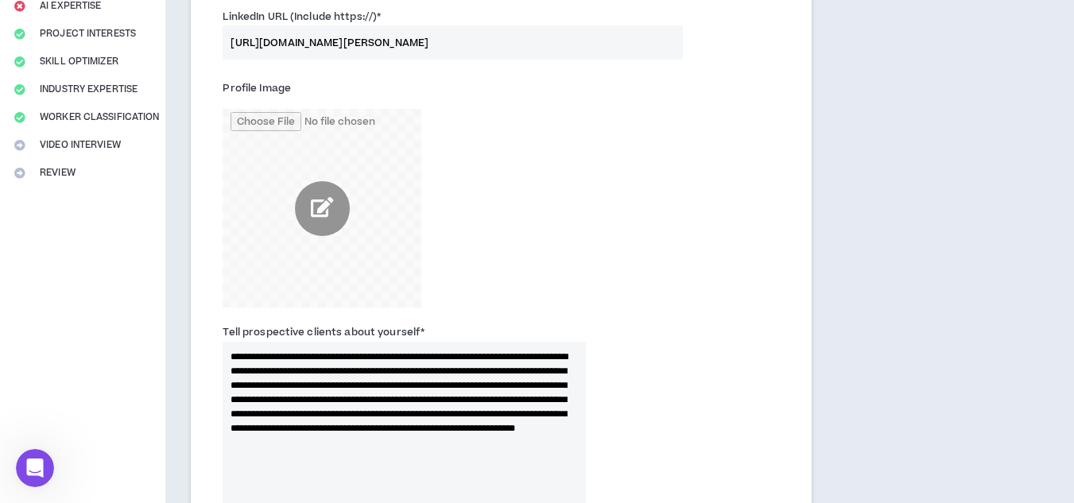
click at [353, 218] on input "file" at bounding box center [322, 208] width 199 height 199
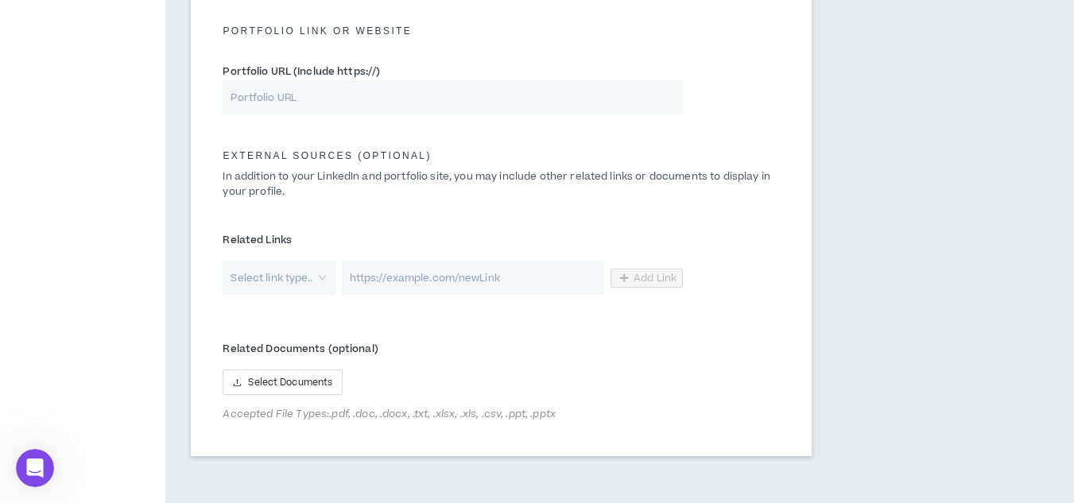
scroll to position [872, 0]
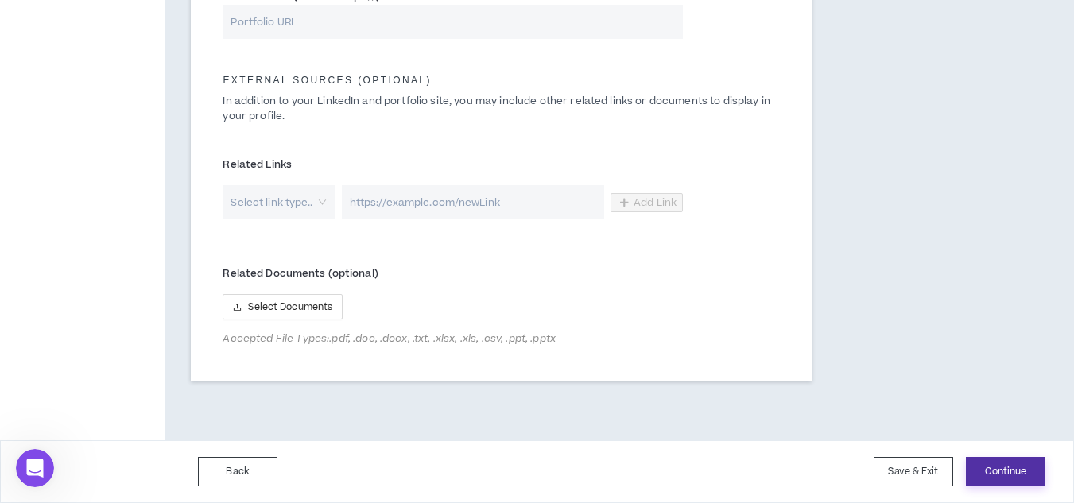
click at [976, 472] on button "Continue" at bounding box center [1006, 471] width 80 height 29
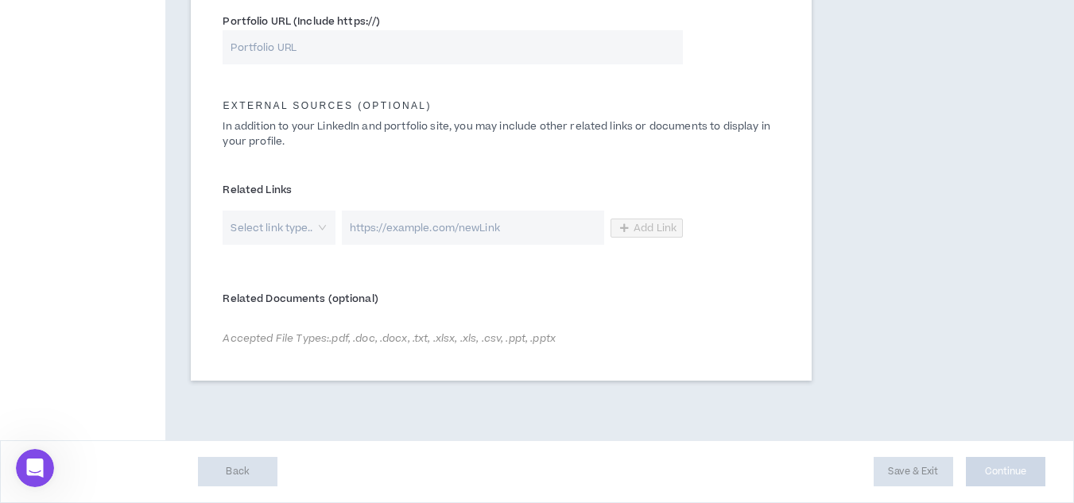
scroll to position [846, 0]
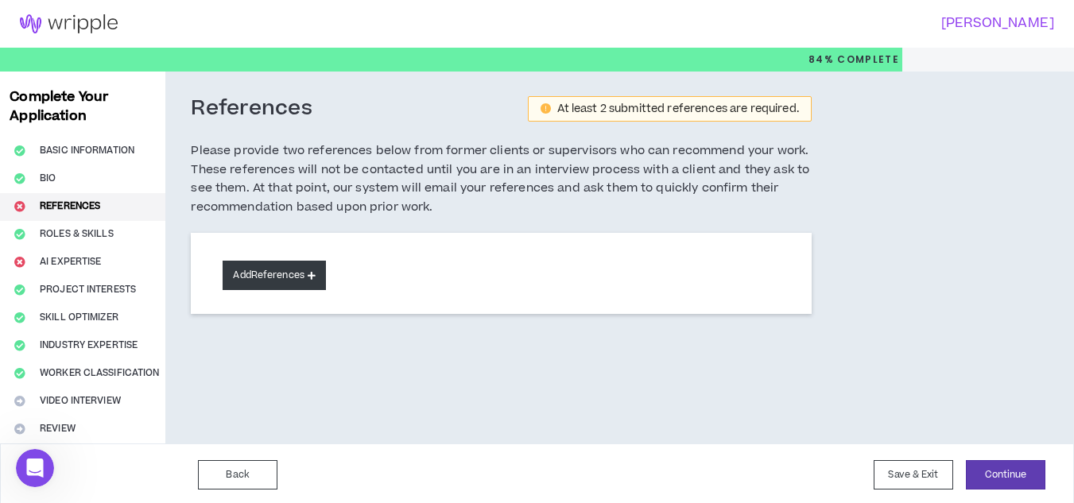
click at [296, 275] on button "Add References" at bounding box center [274, 275] width 103 height 29
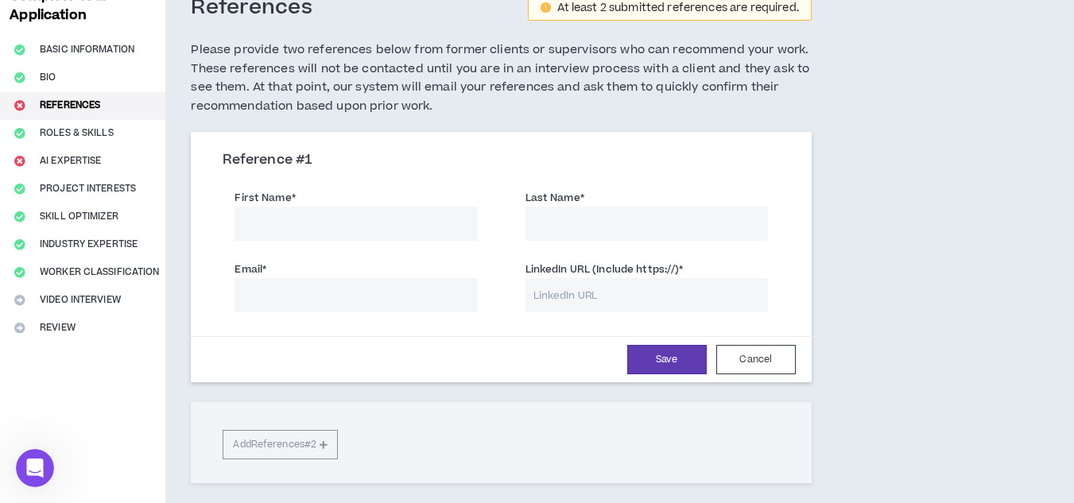
scroll to position [113, 0]
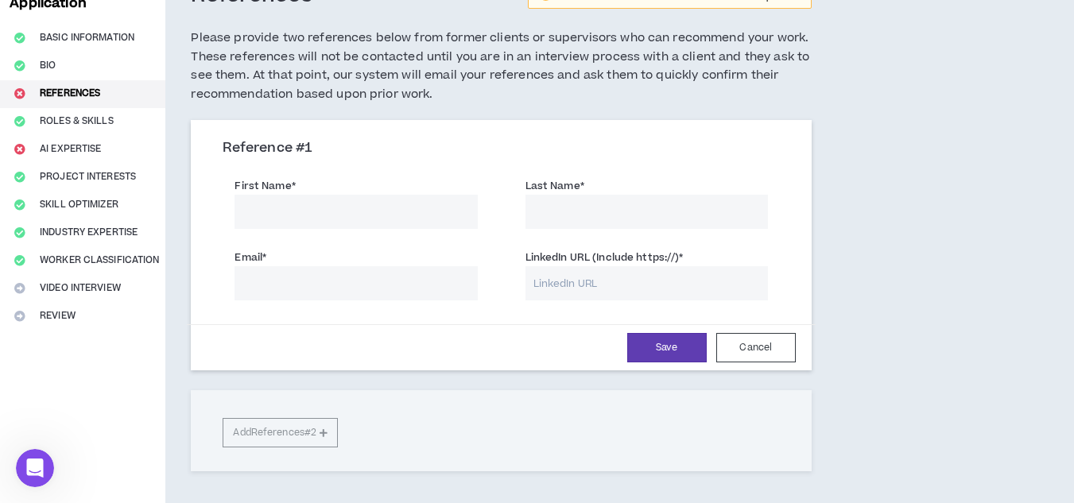
click at [363, 219] on input "First Name *" at bounding box center [356, 212] width 243 height 34
type input "[PERSON_NAME]"
click at [594, 214] on input "Last Name *" at bounding box center [647, 212] width 243 height 34
type input "Malle"
click at [425, 280] on input "Email *" at bounding box center [356, 283] width 243 height 34
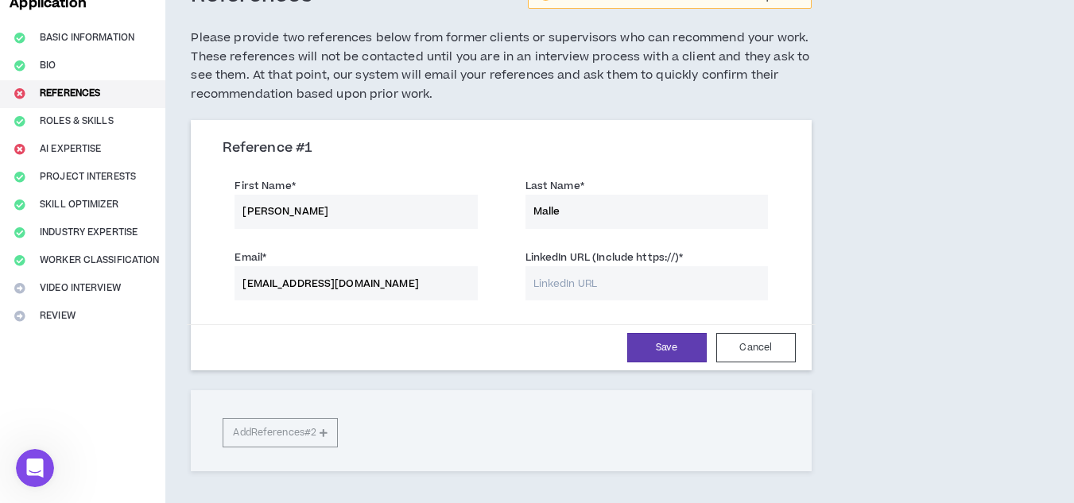
type input "[EMAIL_ADDRESS][DOMAIN_NAME]"
click at [589, 291] on input "LinkedIn URL (Include https://) *" at bounding box center [647, 283] width 243 height 34
click at [758, 283] on input "[URL][DOMAIN_NAME][PERSON_NAME]" at bounding box center [647, 283] width 243 height 34
click at [705, 296] on input "[URL][DOMAIN_NAME][PERSON_NAME]" at bounding box center [647, 283] width 243 height 34
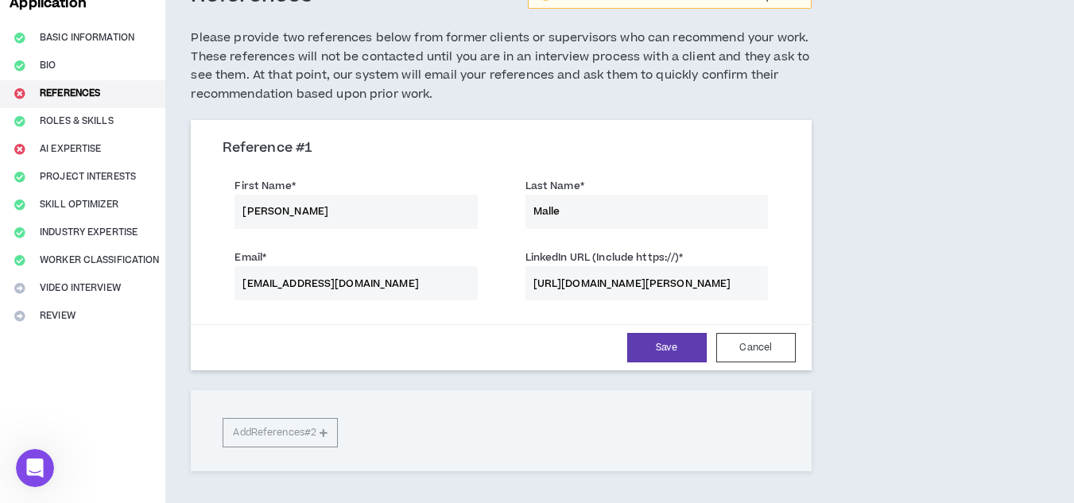
click at [705, 296] on input "[URL][DOMAIN_NAME][PERSON_NAME]" at bounding box center [647, 283] width 243 height 34
type input "[URL][DOMAIN_NAME][PERSON_NAME]"
click at [674, 281] on input "[URL][DOMAIN_NAME][PERSON_NAME]" at bounding box center [647, 283] width 243 height 34
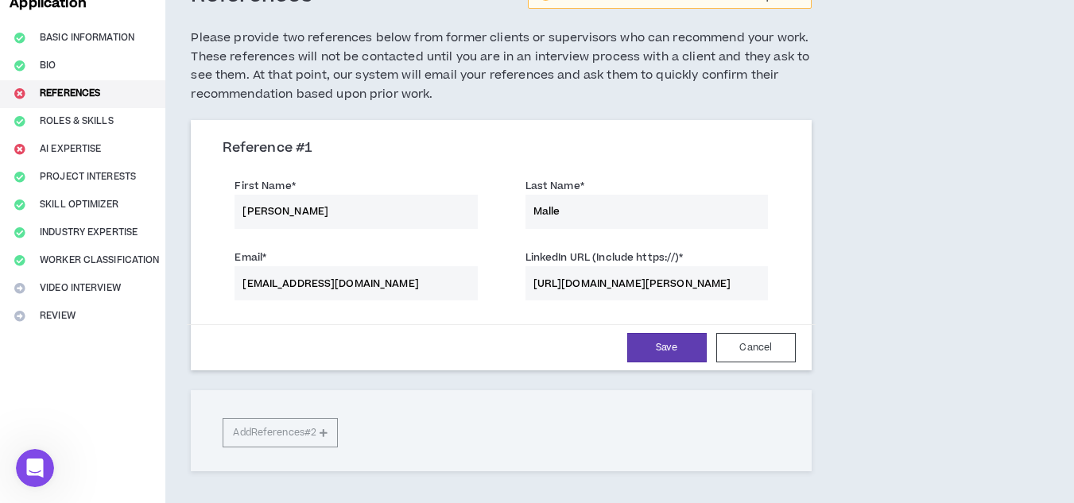
click at [674, 281] on input "[URL][DOMAIN_NAME][PERSON_NAME]" at bounding box center [647, 283] width 243 height 34
click at [669, 352] on button "Save" at bounding box center [667, 347] width 80 height 29
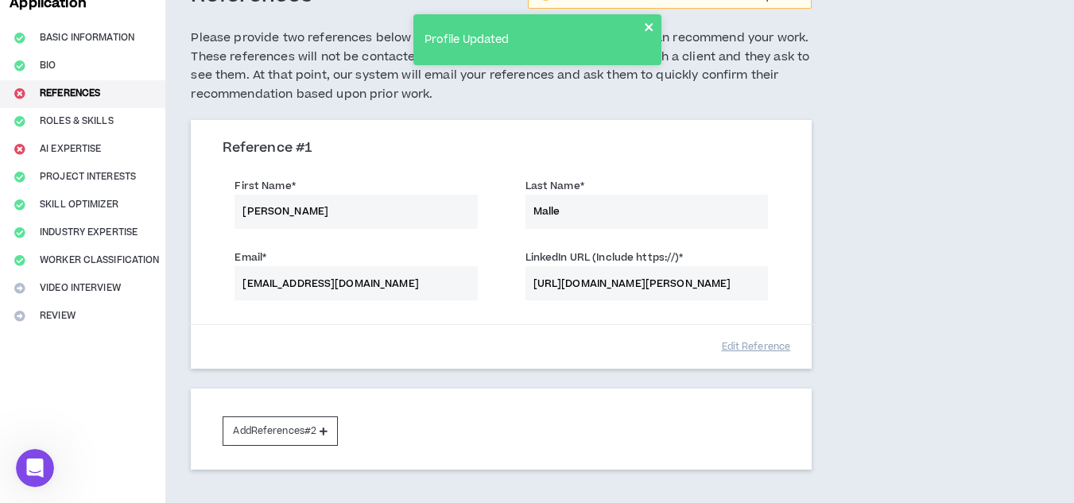
click at [649, 28] on icon "close" at bounding box center [649, 27] width 8 height 8
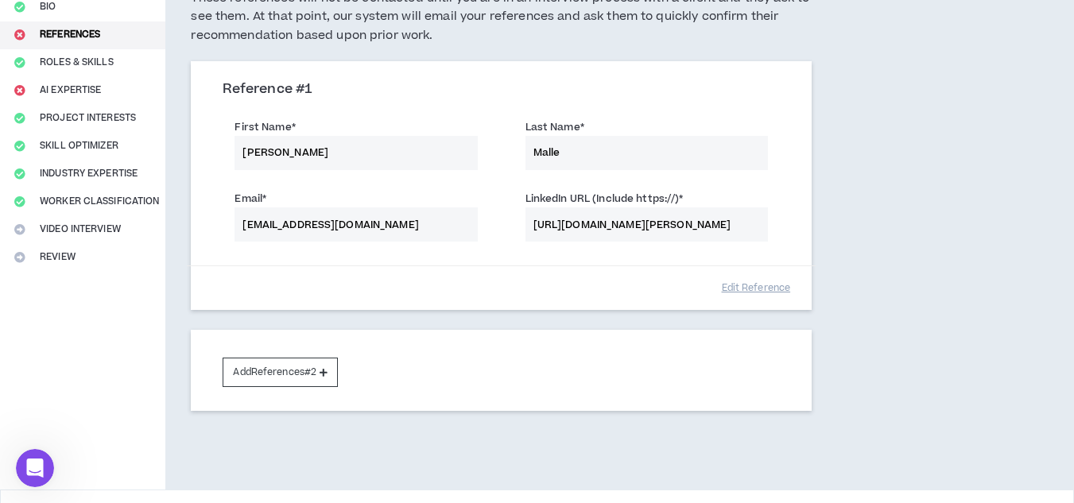
scroll to position [182, 0]
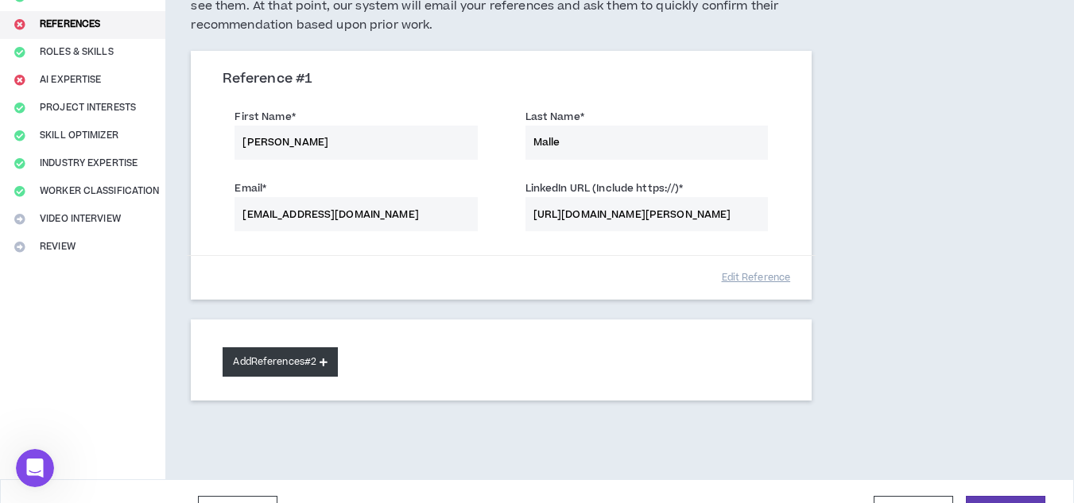
click at [272, 375] on button "Add References #2" at bounding box center [280, 361] width 115 height 29
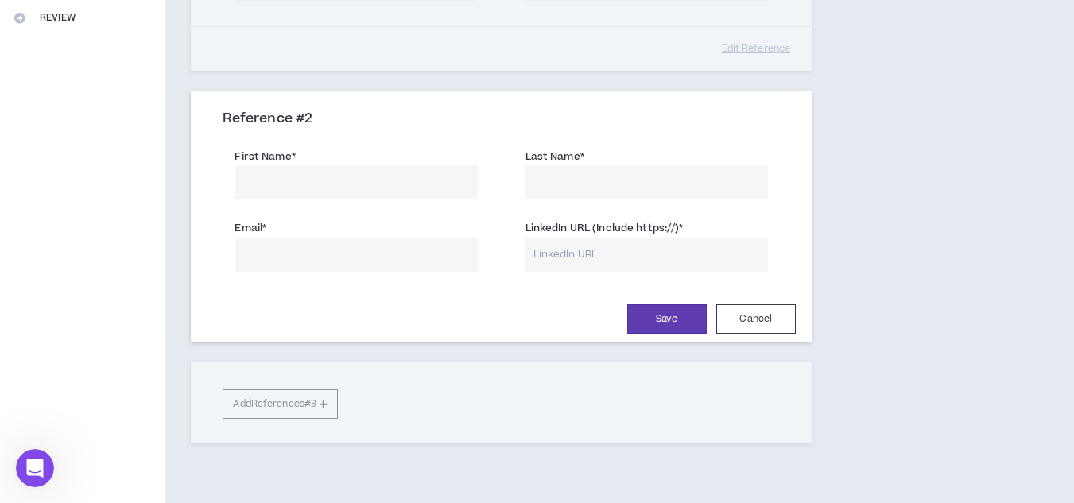
scroll to position [414, 0]
click at [396, 180] on input "First Name *" at bounding box center [356, 179] width 243 height 34
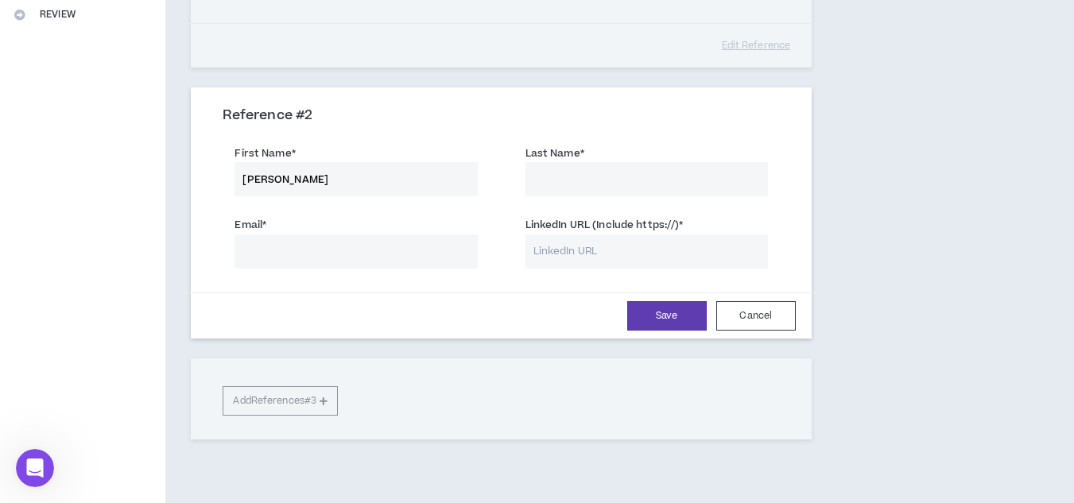
type input "[PERSON_NAME]"
click at [592, 178] on input "Last Name *" at bounding box center [647, 179] width 243 height 34
type input "Yiu"
click at [443, 249] on input "Email *" at bounding box center [356, 252] width 243 height 34
type input "[EMAIL_ADDRESS][DOMAIN_NAME]"
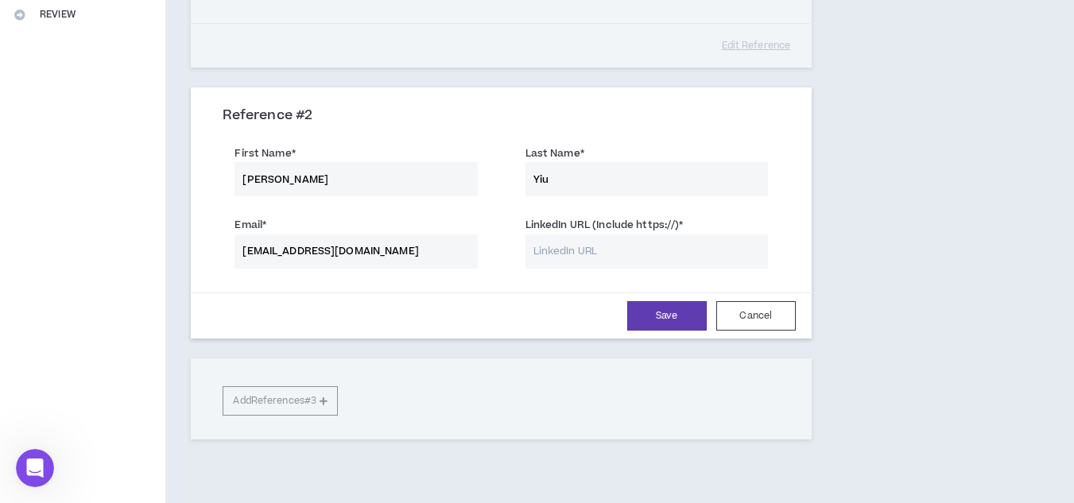
click at [536, 254] on input "LinkedIn URL (Include https://) *" at bounding box center [647, 252] width 243 height 34
click at [757, 247] on input "[URL][DOMAIN_NAME][PERSON_NAME]" at bounding box center [647, 252] width 243 height 34
type input "[URL][DOMAIN_NAME]"
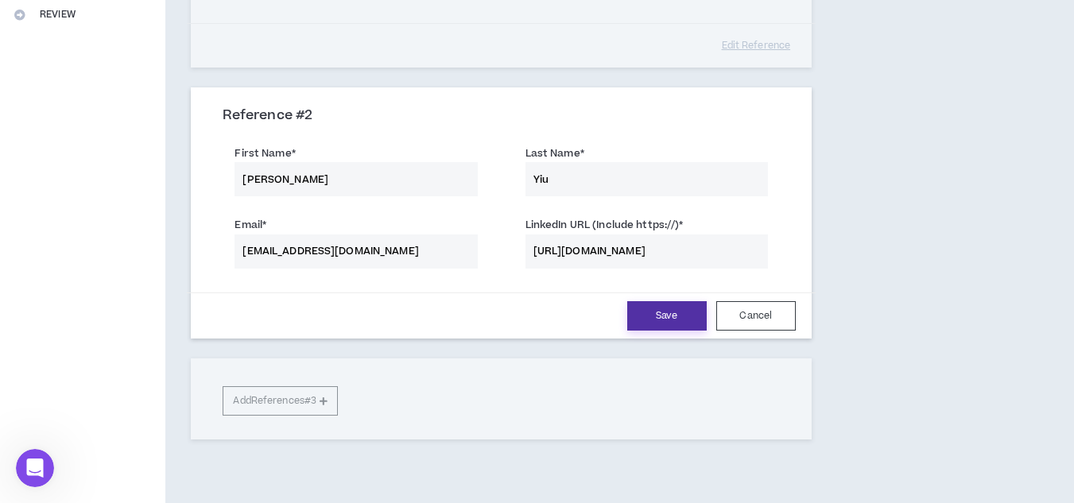
click at [664, 304] on button "Save" at bounding box center [667, 315] width 80 height 29
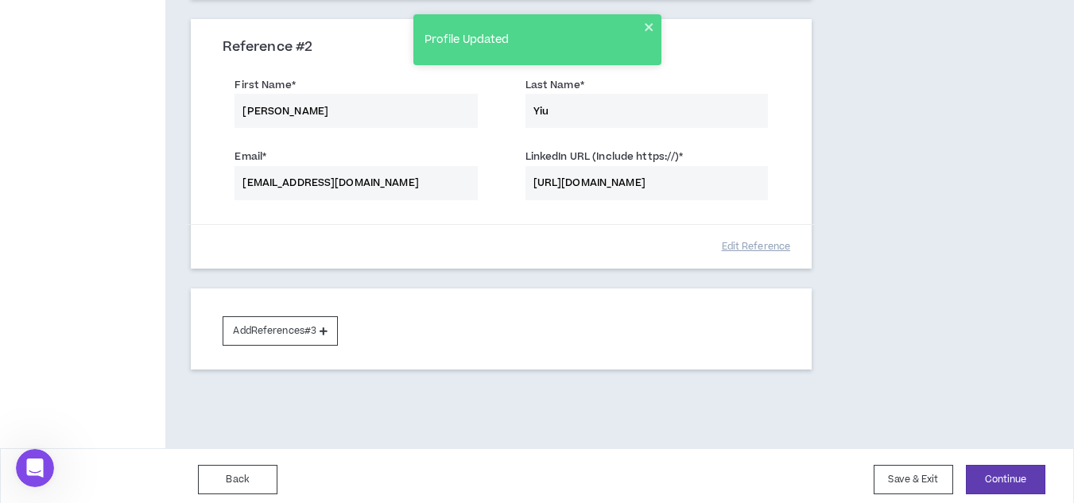
scroll to position [491, 0]
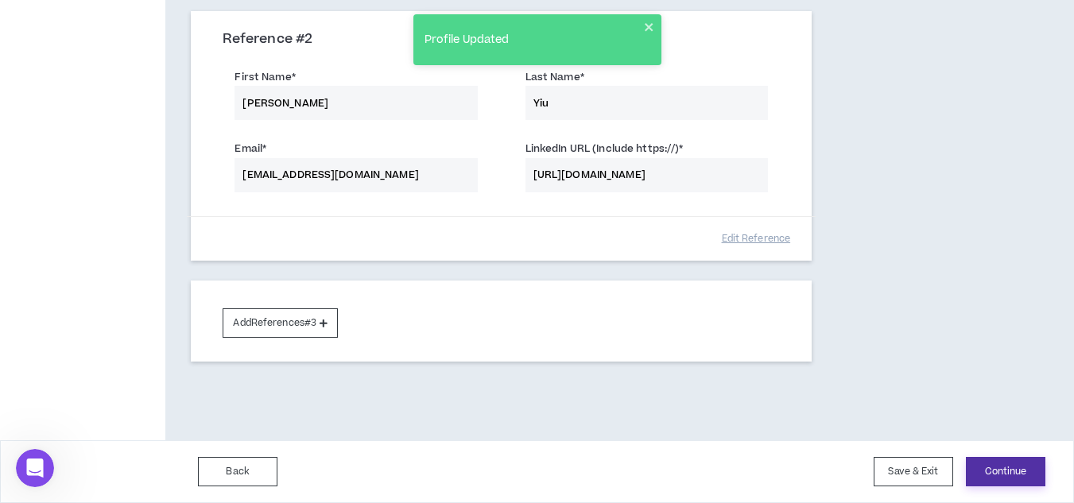
click at [1013, 469] on button "Continue" at bounding box center [1006, 471] width 80 height 29
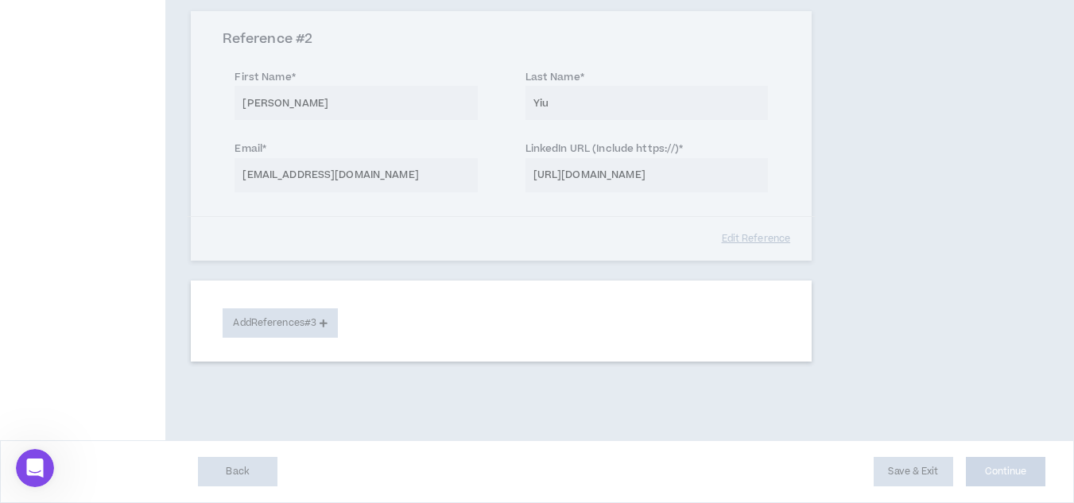
select select "**"
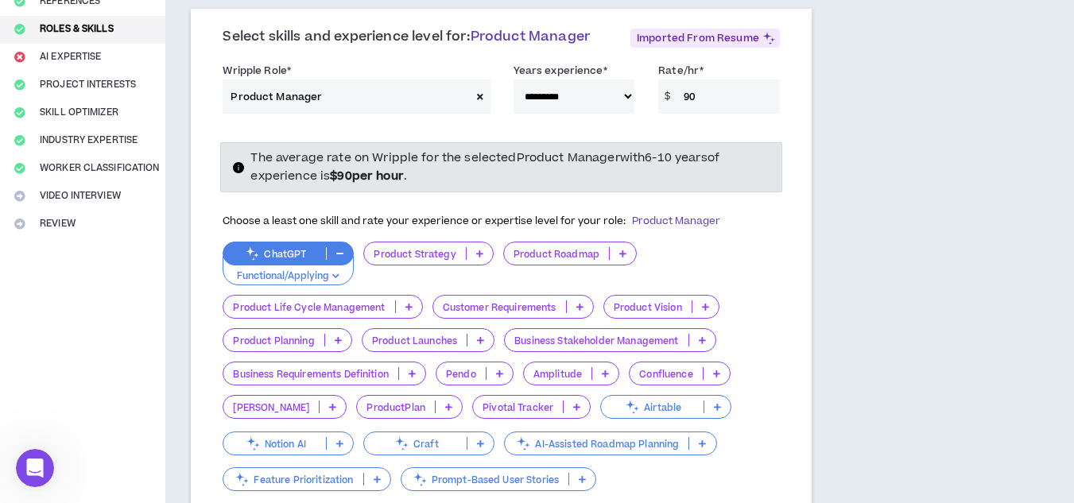
scroll to position [231, 0]
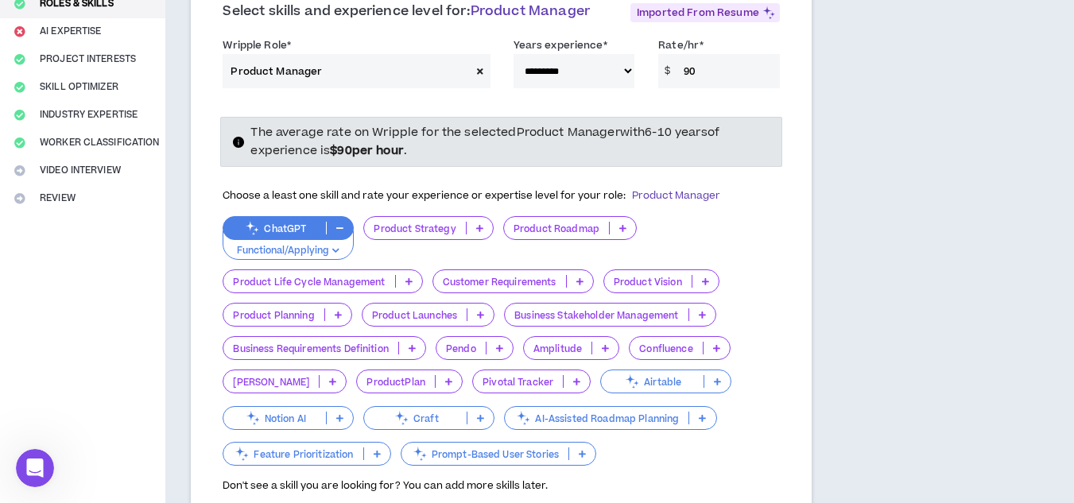
click at [474, 227] on p at bounding box center [480, 228] width 26 height 13
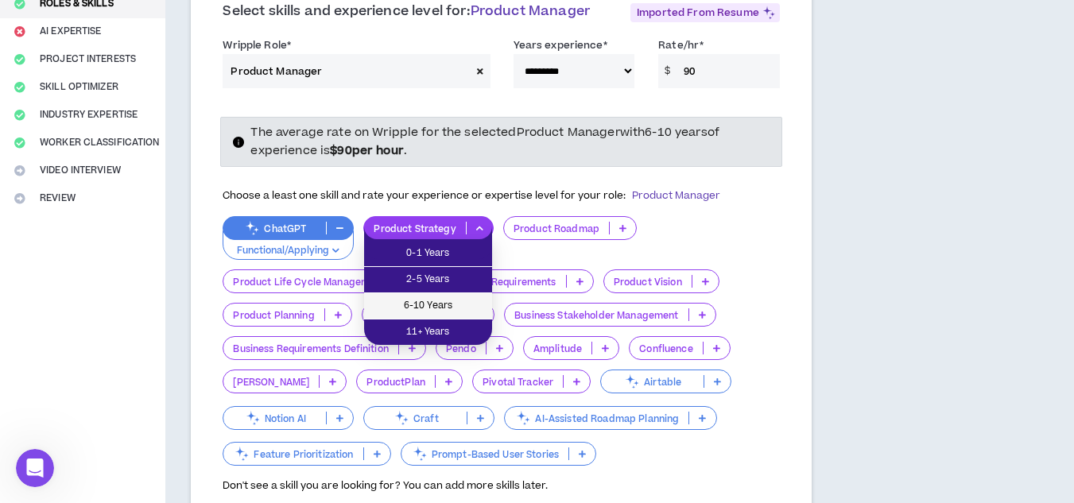
click at [464, 294] on li "6-10 Years" at bounding box center [428, 306] width 128 height 26
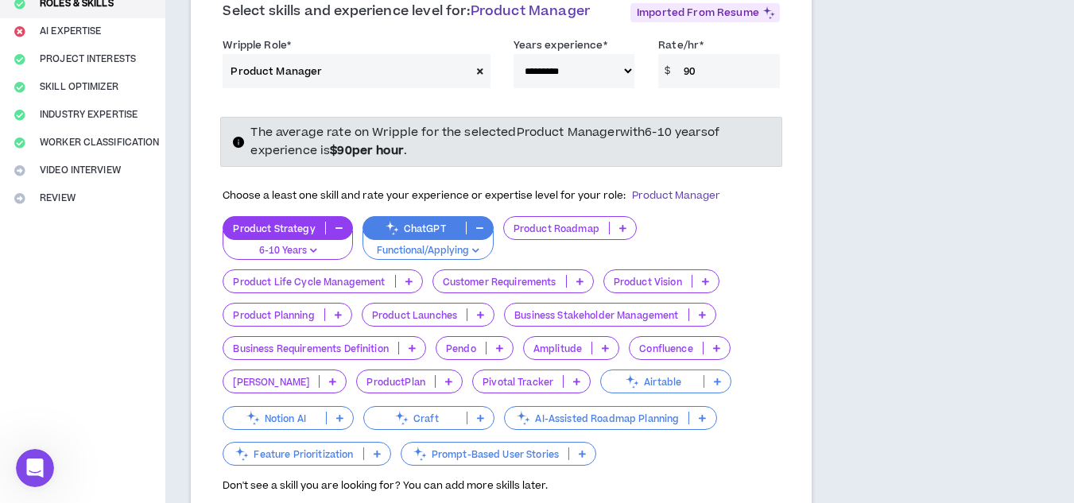
click at [621, 226] on icon at bounding box center [622, 228] width 7 height 8
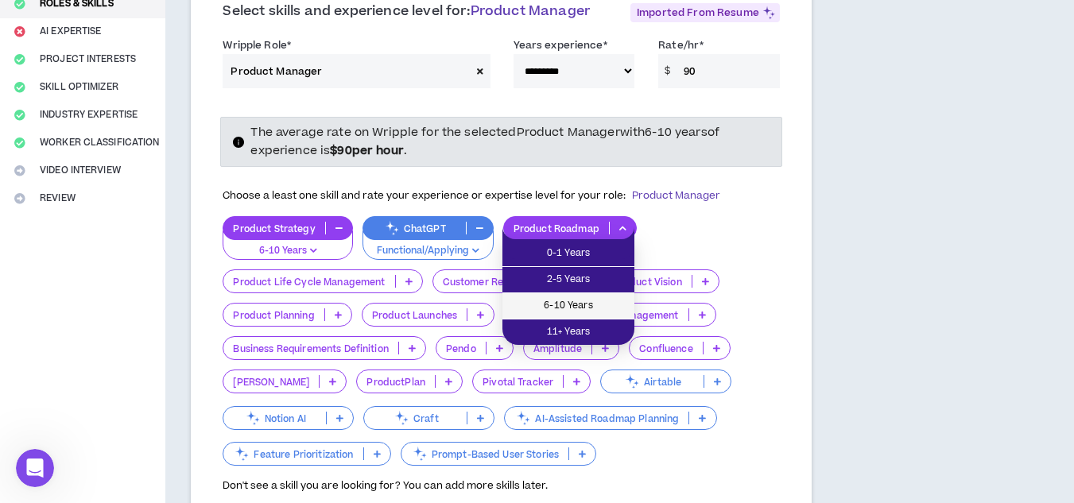
click at [577, 301] on span "6-10 Years" at bounding box center [568, 305] width 113 height 17
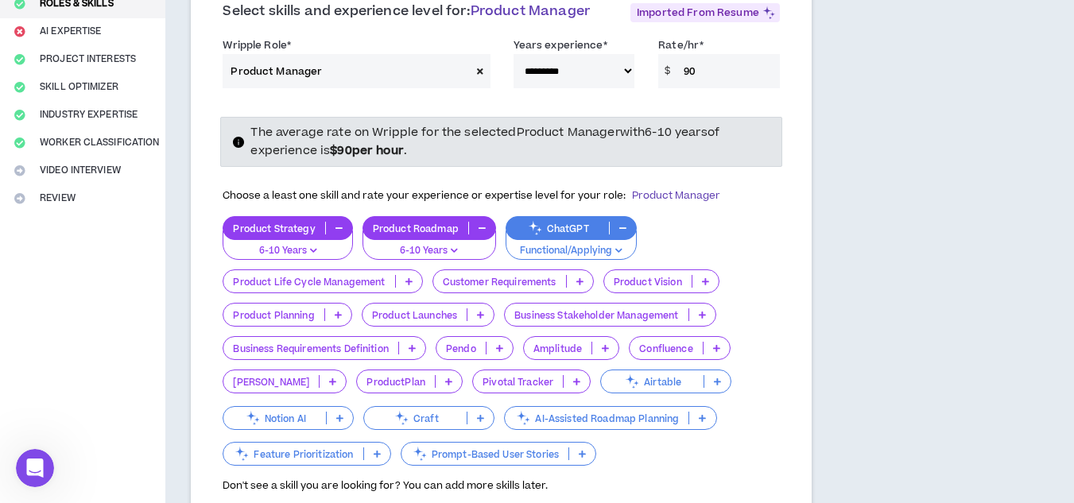
click at [413, 285] on p at bounding box center [409, 281] width 26 height 13
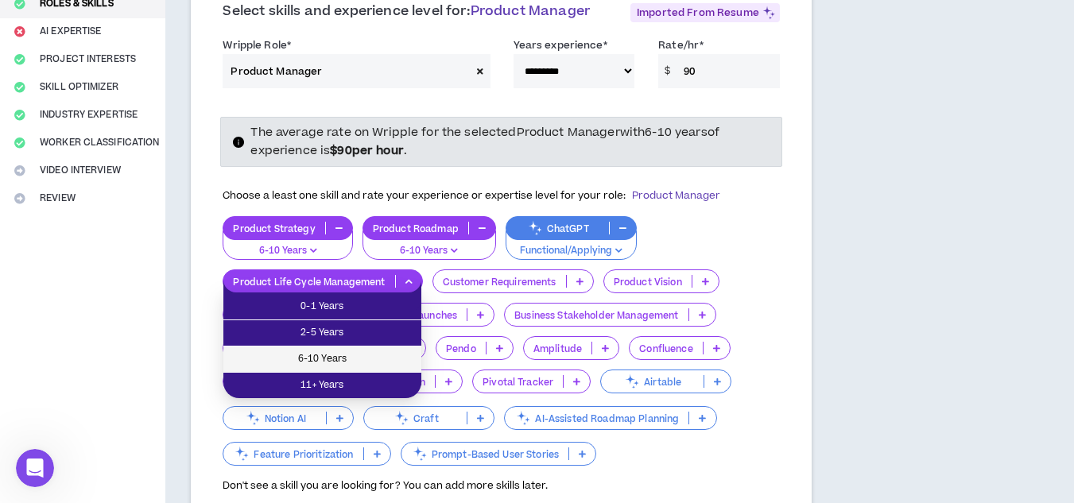
click at [366, 367] on span "6-10 Years" at bounding box center [322, 359] width 179 height 17
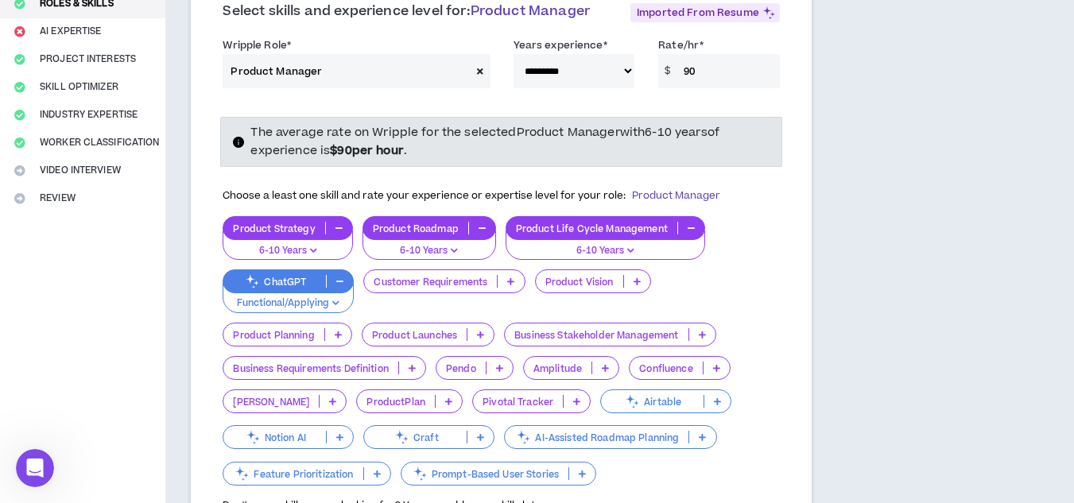
click at [337, 298] on p "Functional/Applying" at bounding box center [288, 304] width 111 height 14
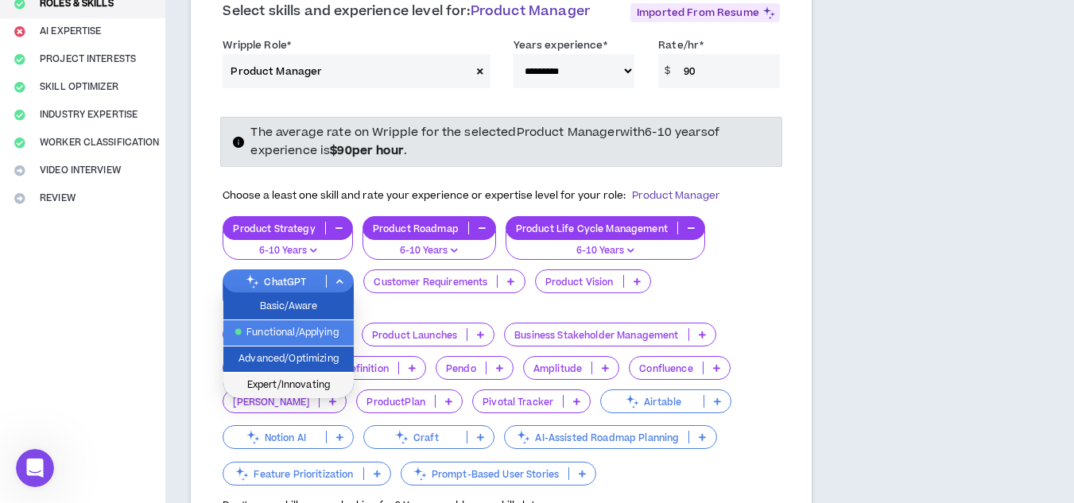
click at [315, 373] on li "Expert/Innovating" at bounding box center [288, 385] width 130 height 25
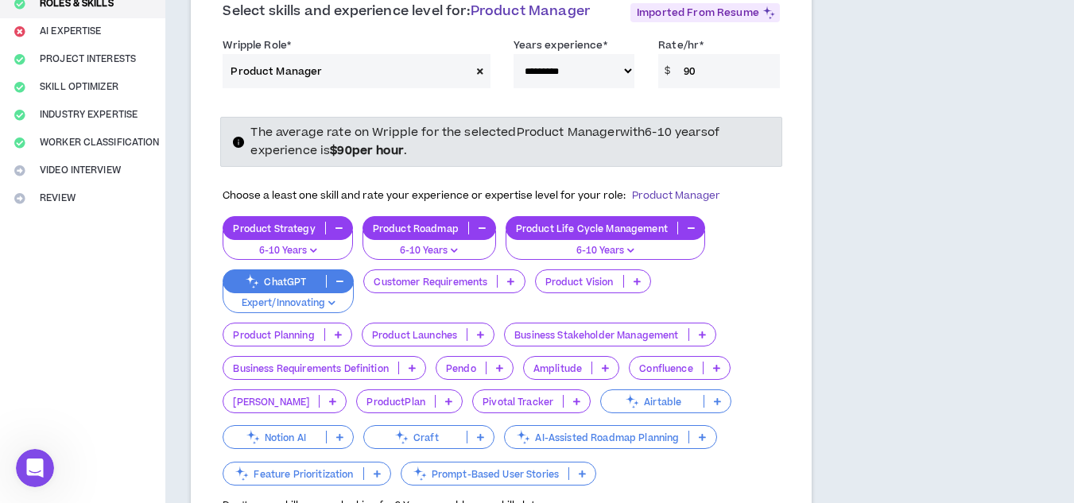
click at [508, 281] on icon at bounding box center [510, 282] width 7 height 8
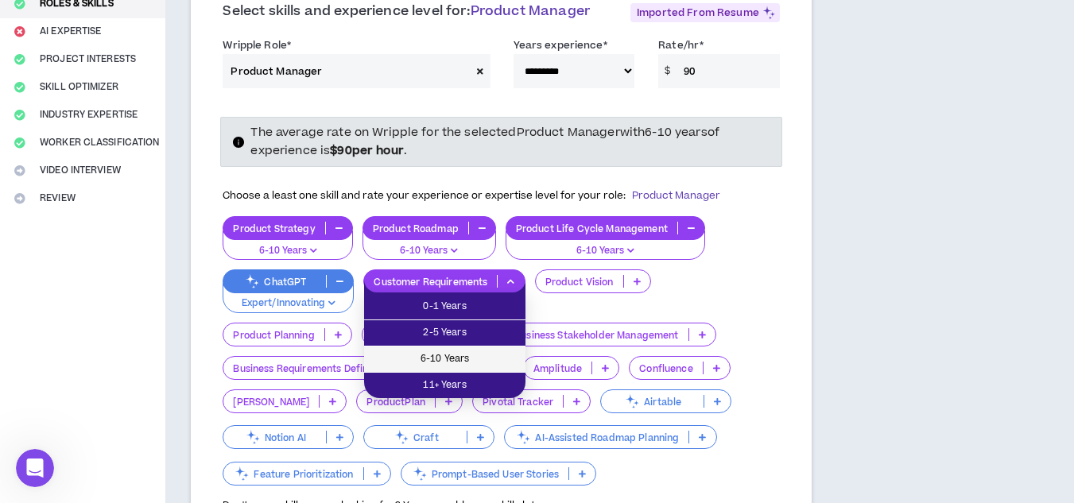
click at [495, 363] on span "6-10 Years" at bounding box center [445, 359] width 142 height 17
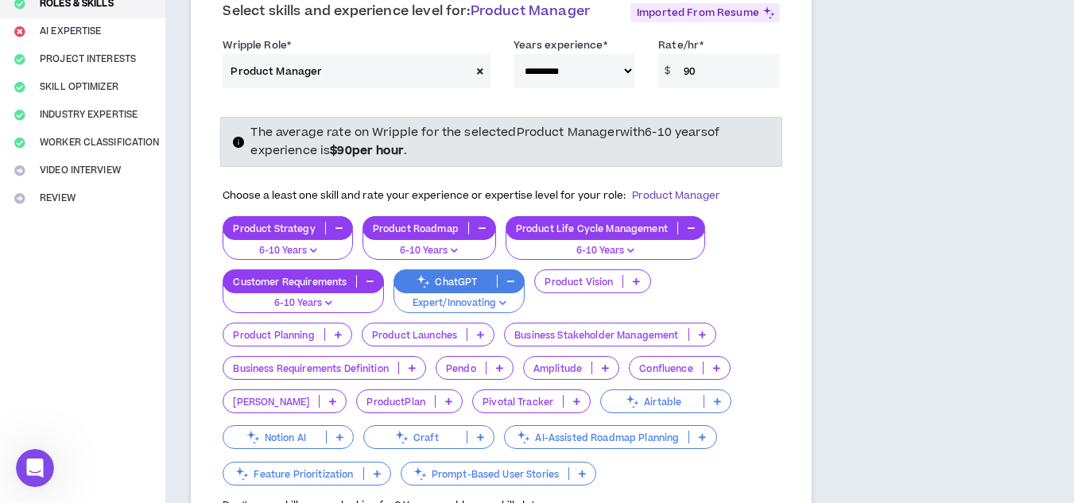
click at [637, 278] on icon at bounding box center [636, 282] width 7 height 8
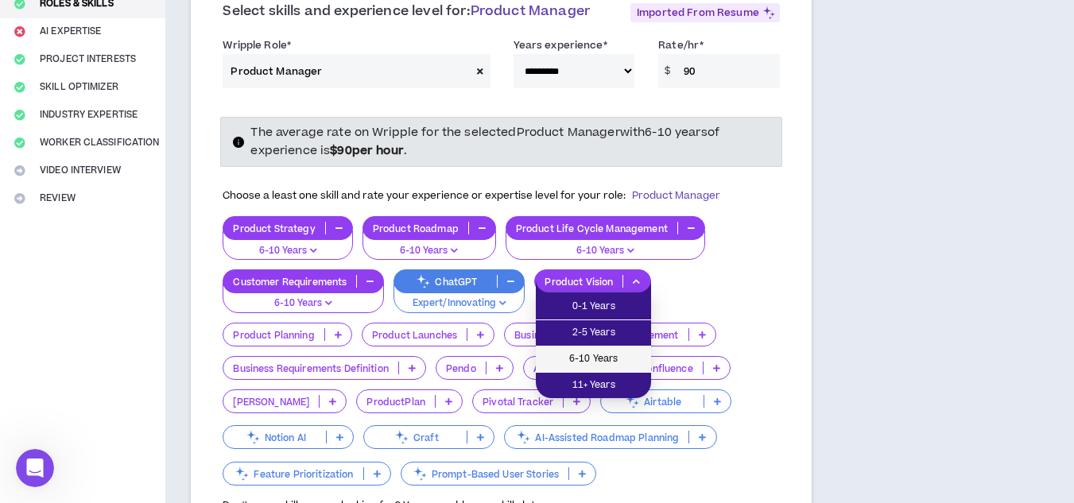
click at [586, 349] on li "6-10 Years" at bounding box center [593, 360] width 115 height 26
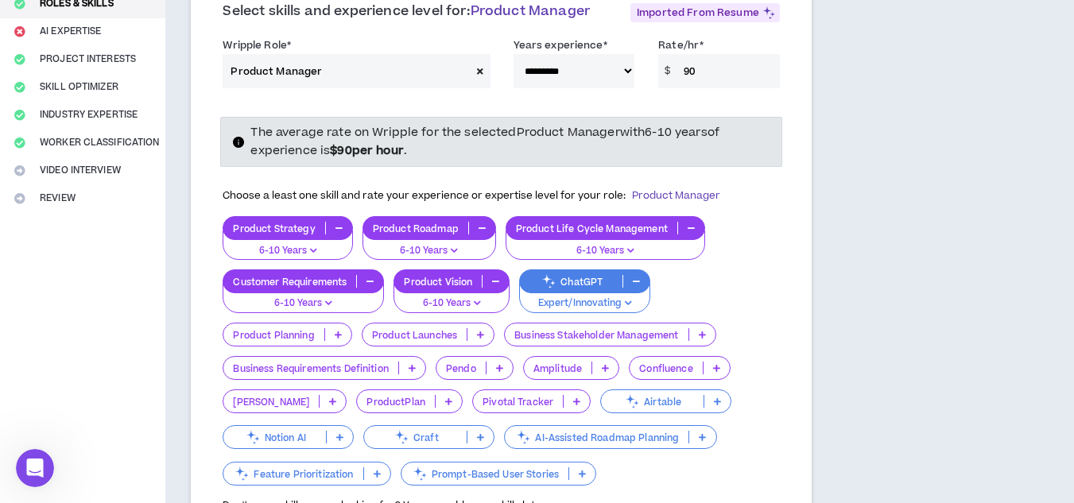
click at [334, 340] on p at bounding box center [338, 334] width 26 height 13
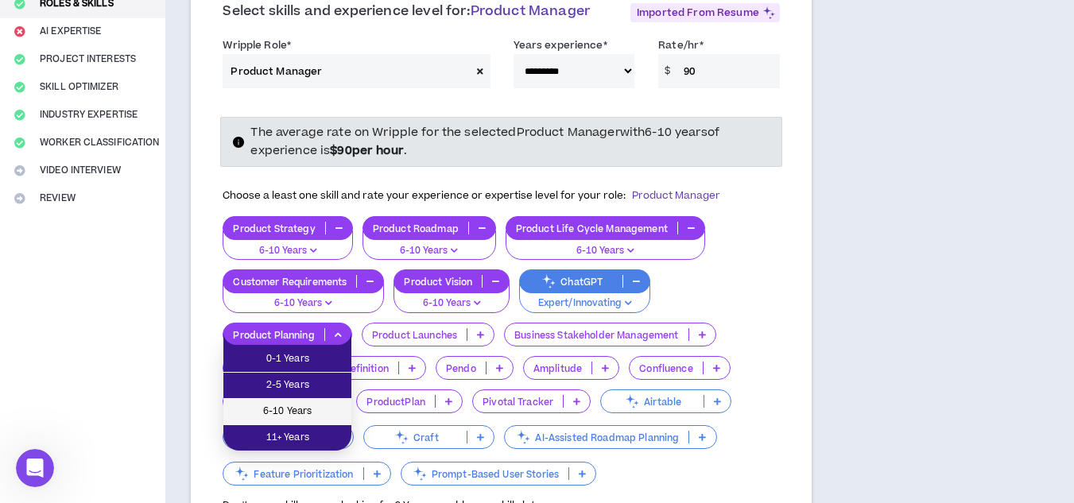
click at [311, 399] on li "6-10 Years" at bounding box center [287, 412] width 128 height 26
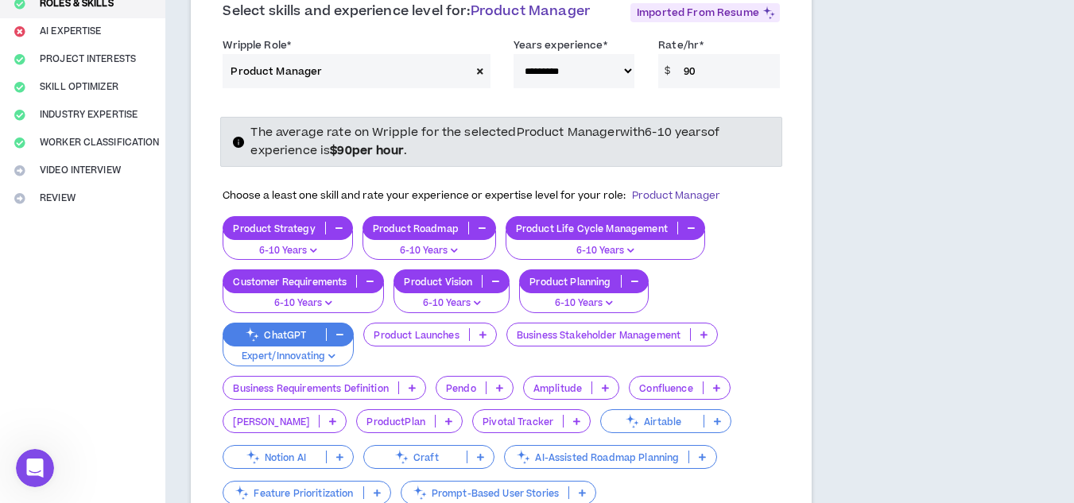
click at [477, 335] on p at bounding box center [483, 334] width 26 height 13
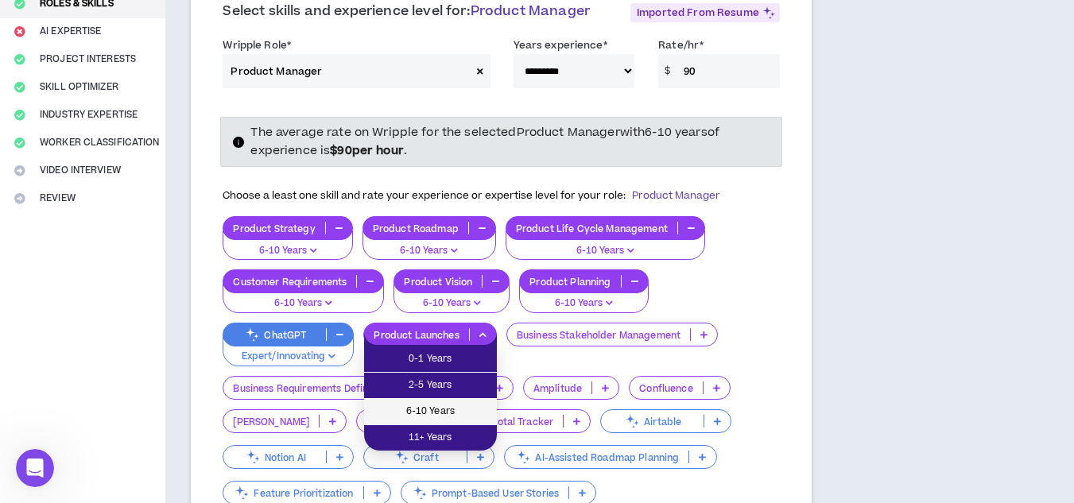
click at [452, 411] on span "6-10 Years" at bounding box center [431, 411] width 114 height 17
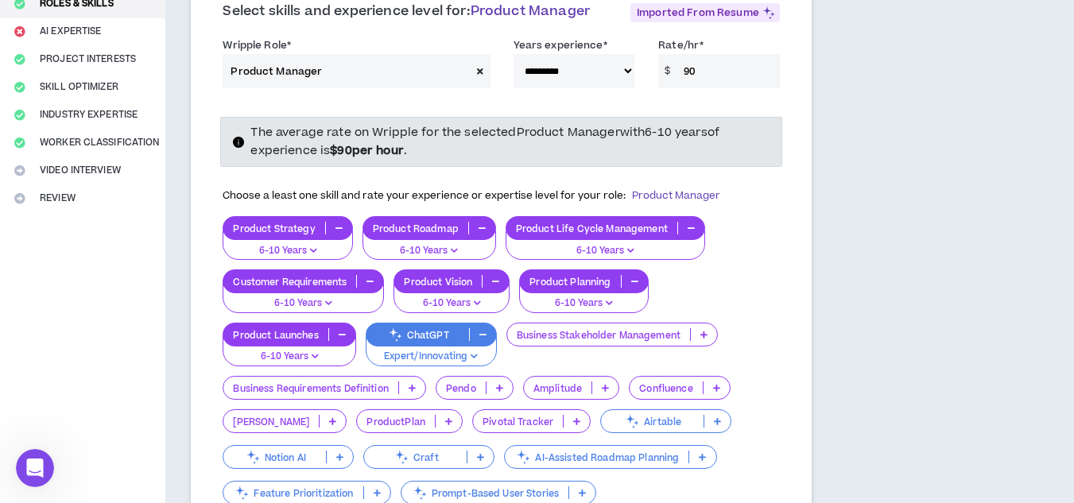
click at [700, 339] on p at bounding box center [704, 334] width 26 height 13
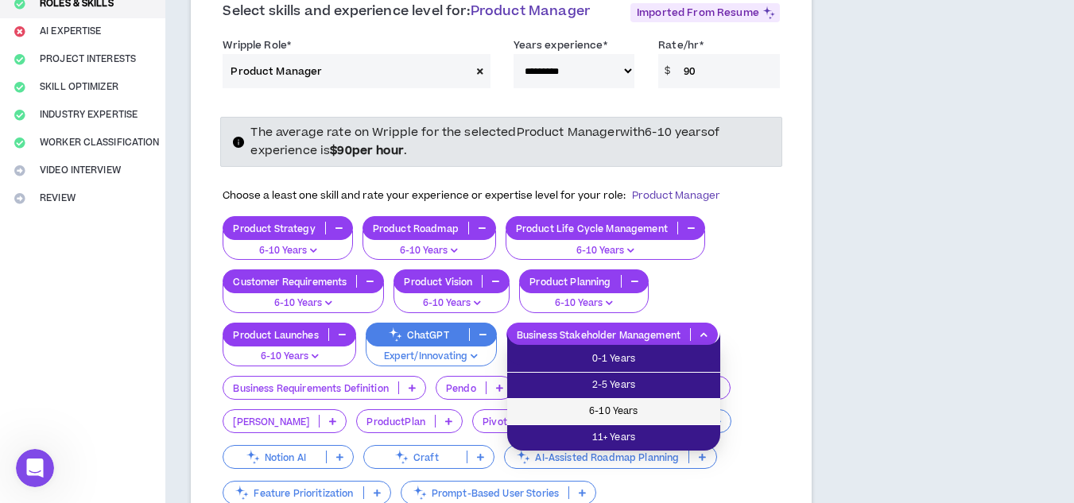
click at [658, 410] on span "6-10 Years" at bounding box center [614, 411] width 194 height 17
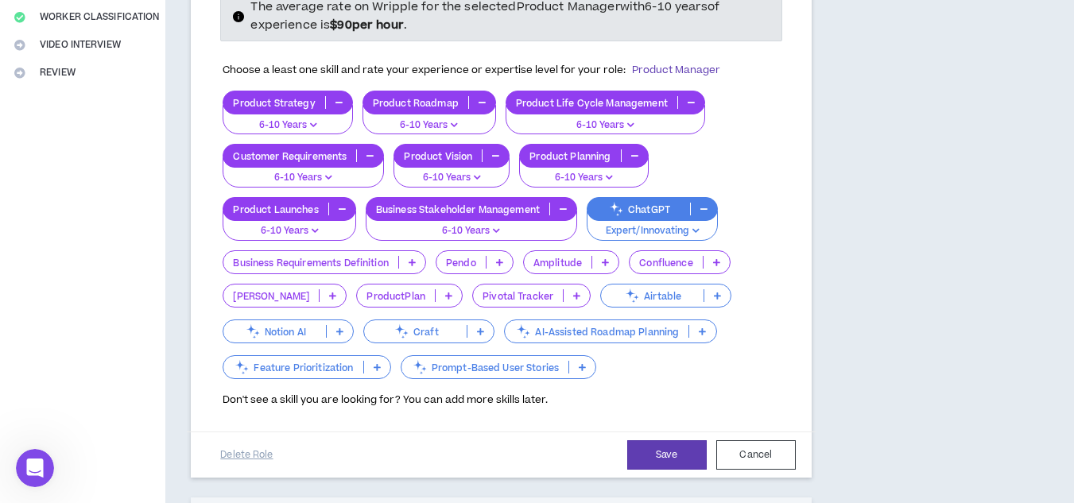
scroll to position [358, 0]
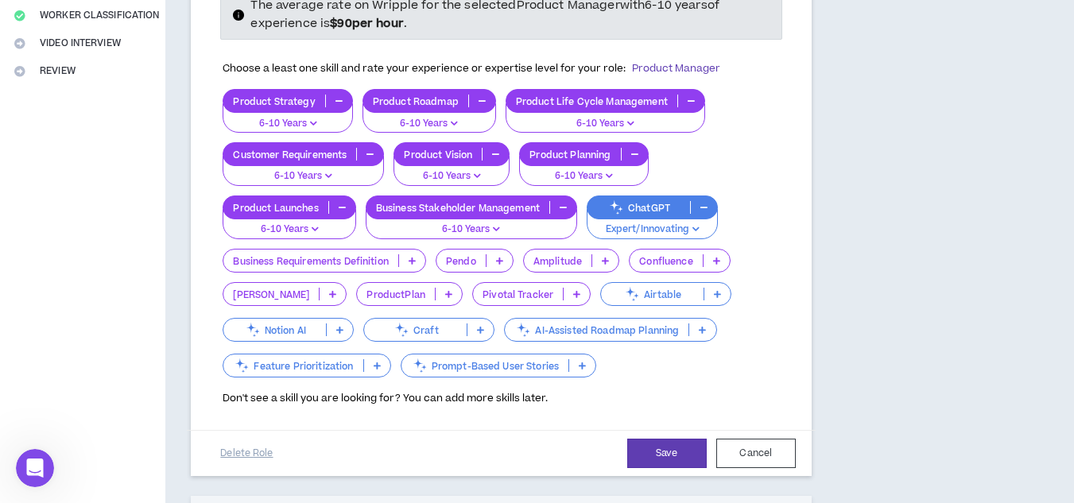
click at [413, 260] on icon at bounding box center [412, 261] width 7 height 8
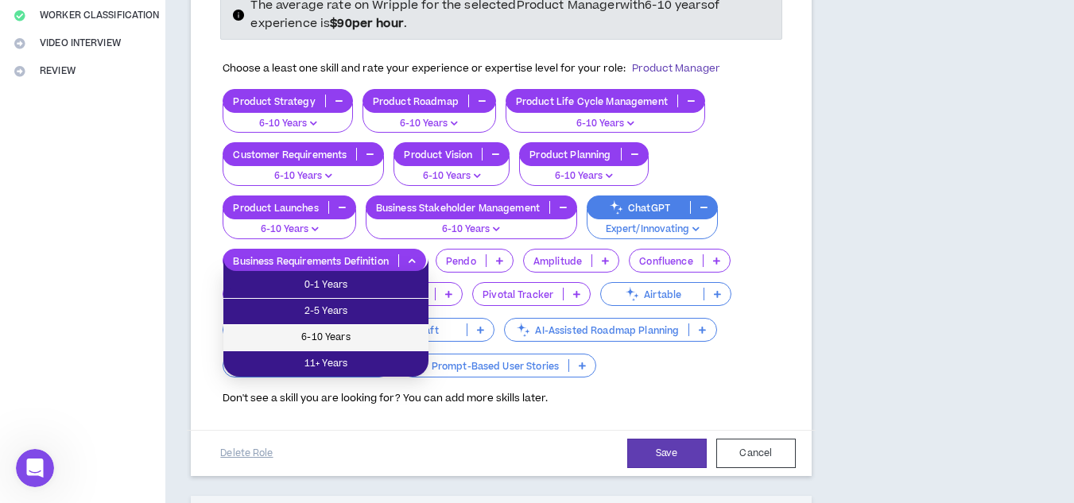
click at [361, 329] on span "6-10 Years" at bounding box center [326, 337] width 186 height 17
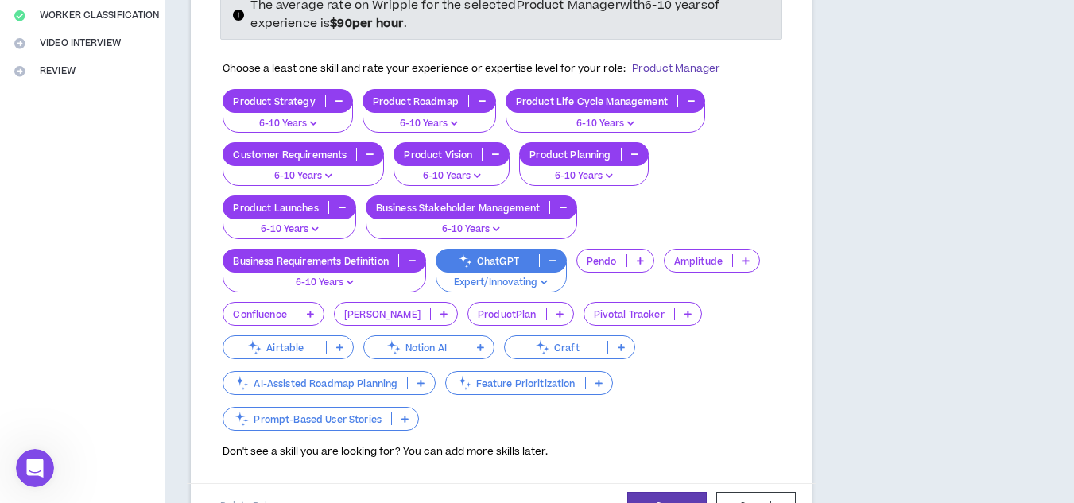
click at [741, 266] on p at bounding box center [746, 260] width 26 height 13
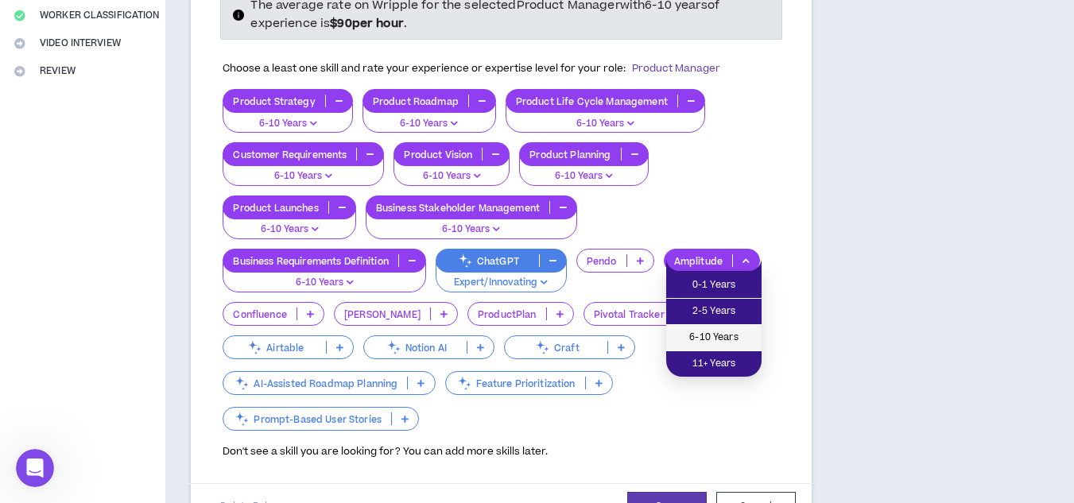
click at [717, 343] on span "6-10 Years" at bounding box center [714, 337] width 76 height 17
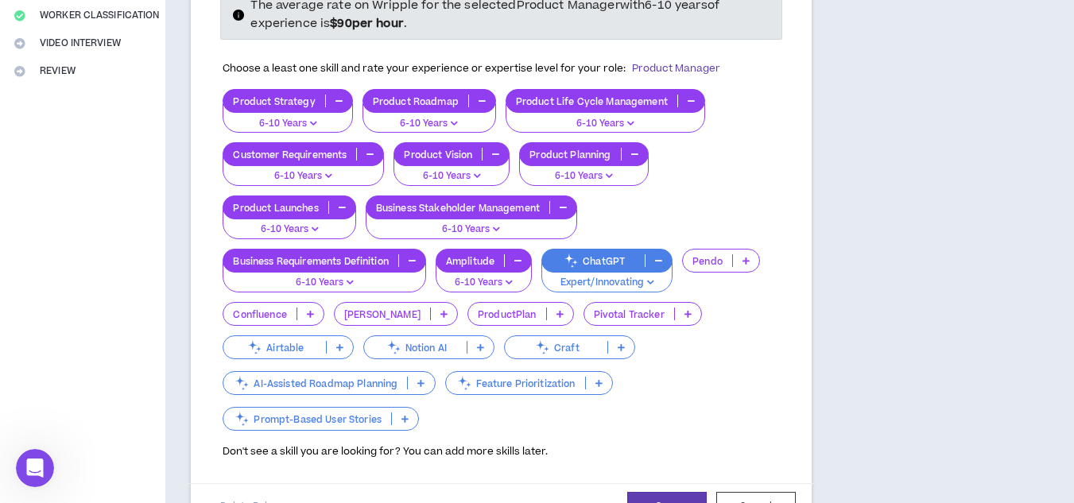
click at [751, 268] on div "Pendo" at bounding box center [721, 261] width 78 height 24
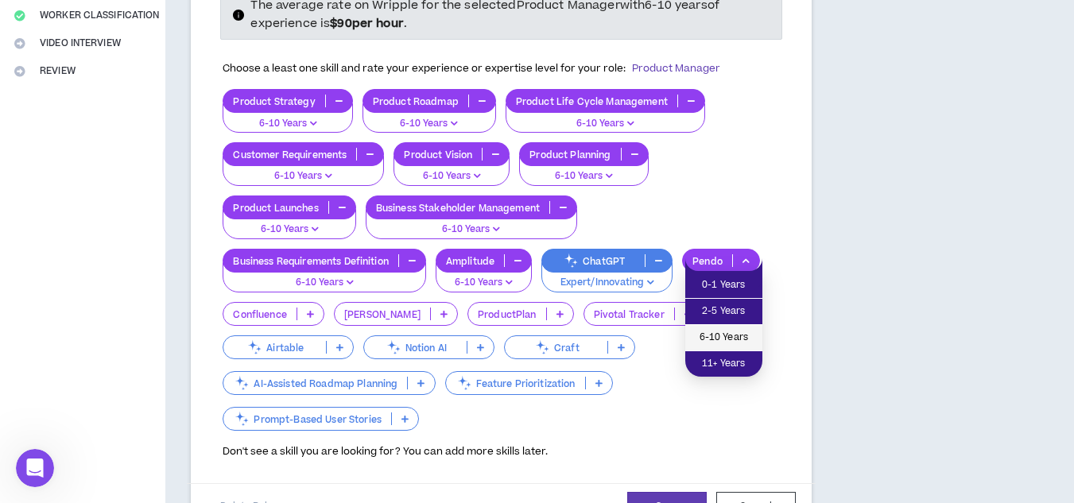
click at [724, 330] on span "6-10 Years" at bounding box center [724, 337] width 58 height 17
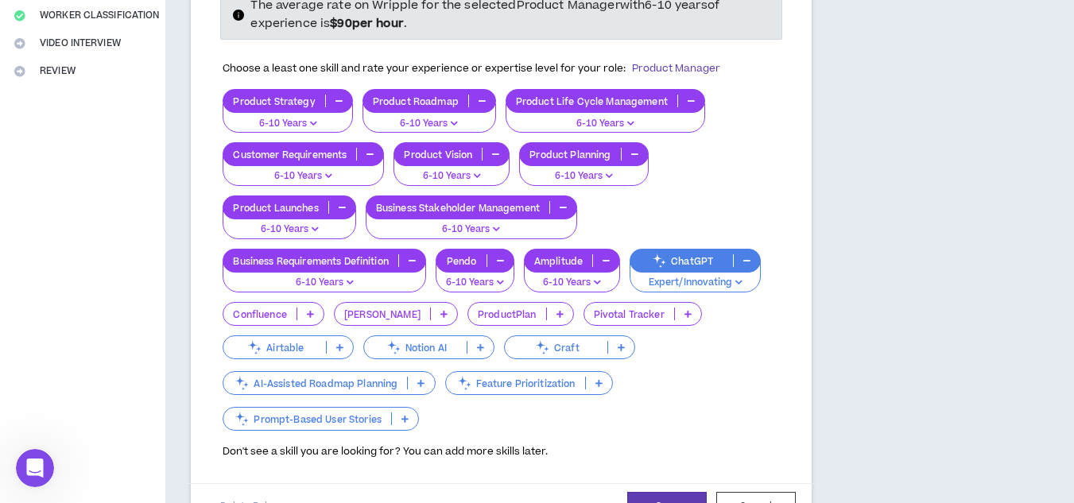
click at [311, 312] on icon at bounding box center [310, 314] width 7 height 8
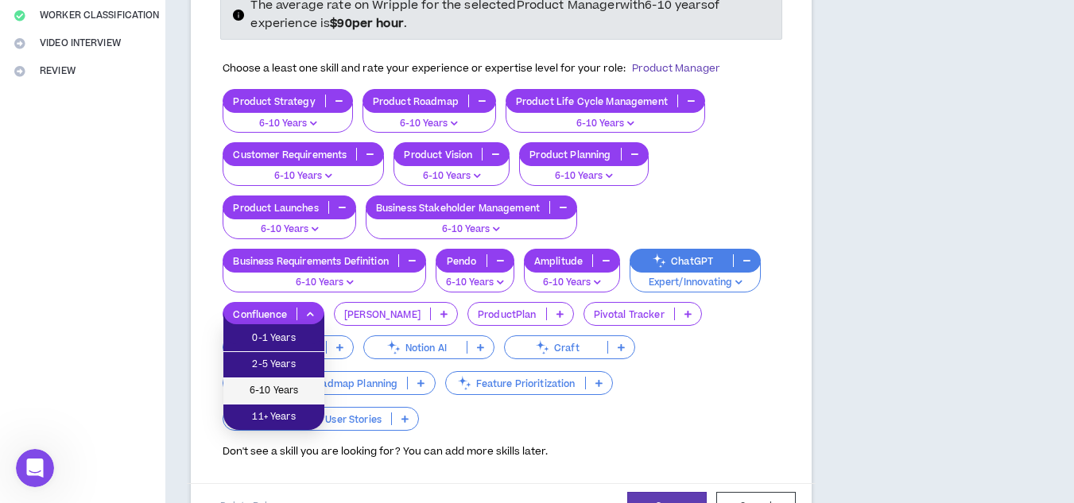
click at [262, 382] on span "6-10 Years" at bounding box center [274, 390] width 82 height 17
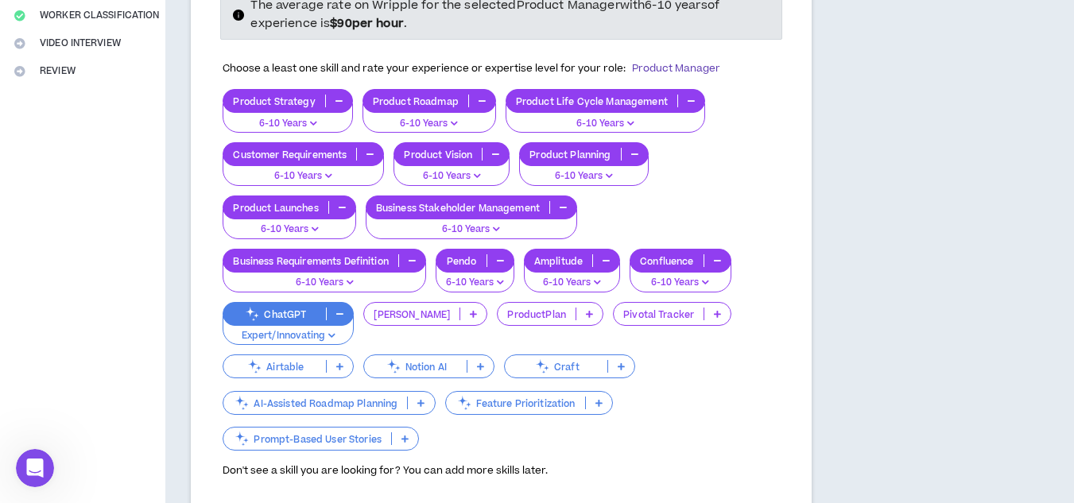
click at [408, 402] on p at bounding box center [421, 403] width 26 height 13
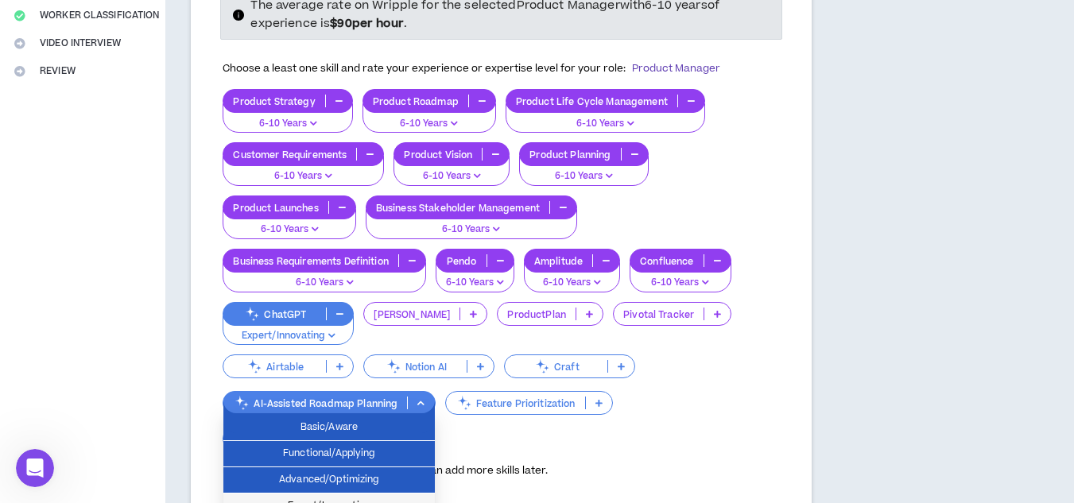
click at [394, 499] on span "Expert/Innovating" at bounding box center [329, 506] width 192 height 17
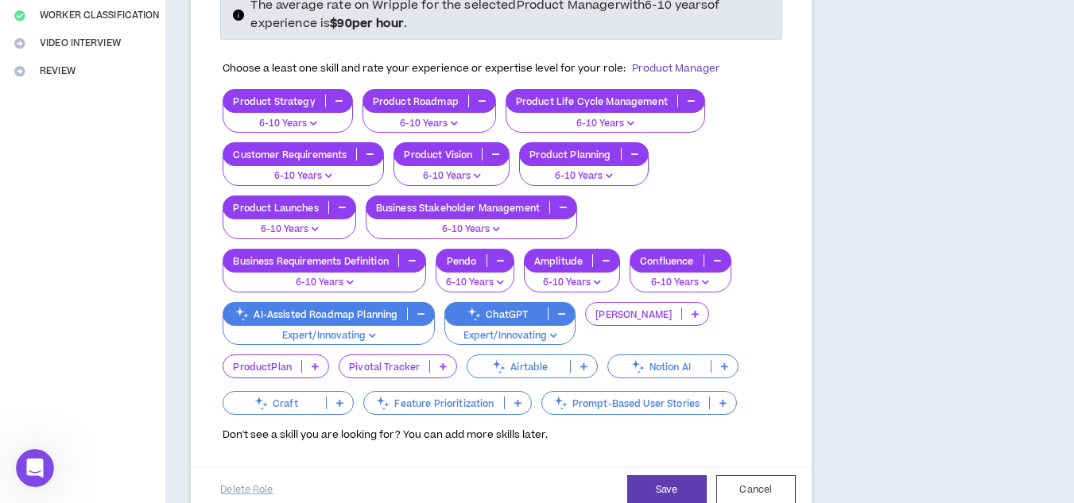
click at [692, 315] on icon at bounding box center [695, 314] width 7 height 8
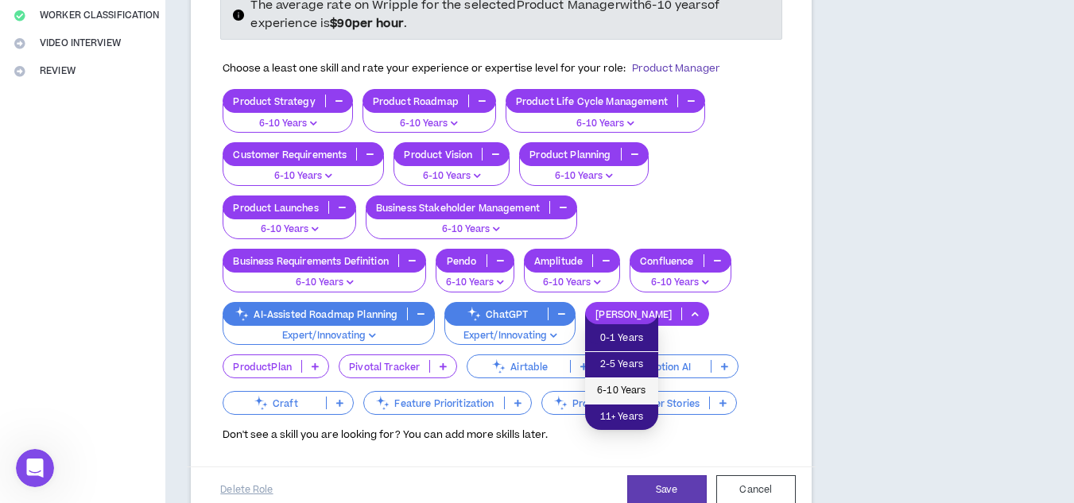
click at [621, 390] on span "6-10 Years" at bounding box center [622, 390] width 54 height 17
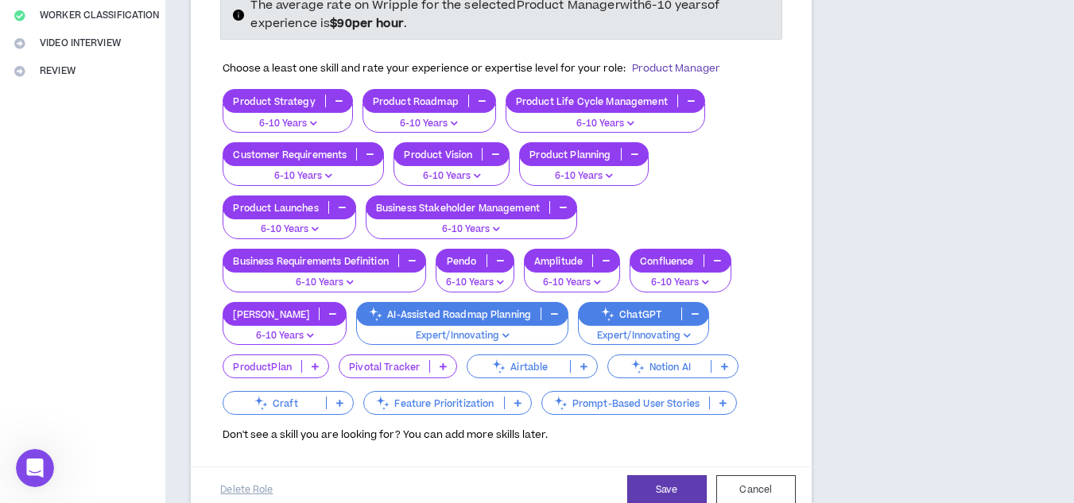
click at [329, 311] on icon "button" at bounding box center [332, 314] width 7 height 8
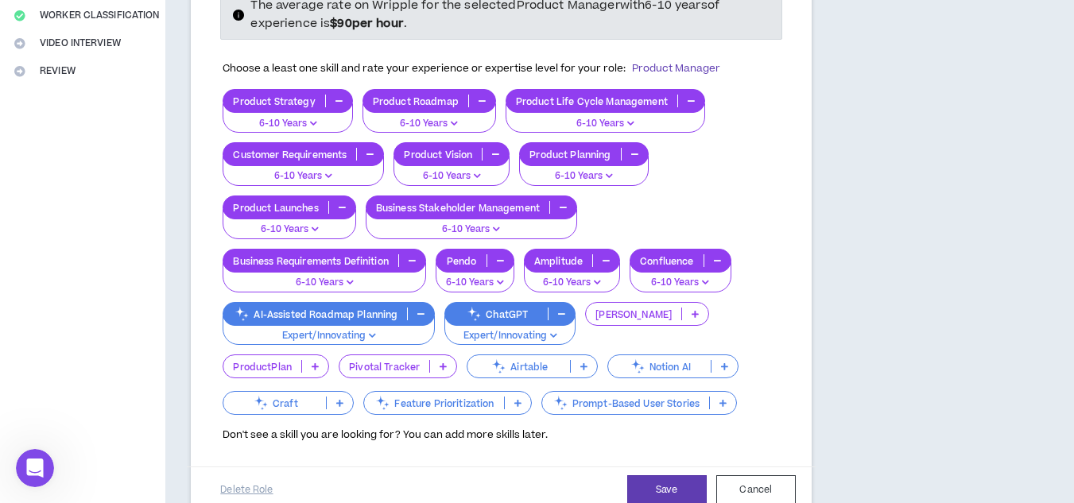
click at [692, 310] on icon at bounding box center [695, 314] width 7 height 8
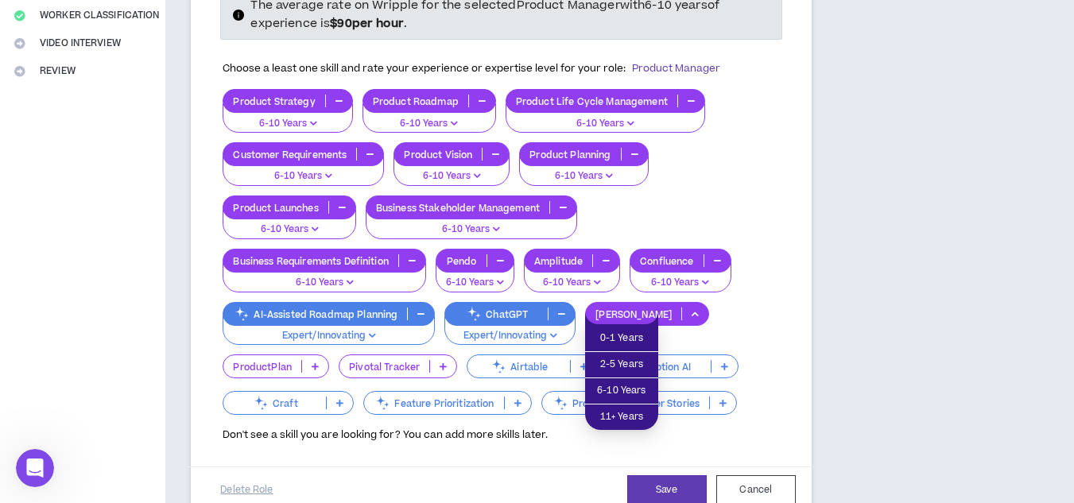
click at [692, 310] on icon at bounding box center [695, 314] width 7 height 8
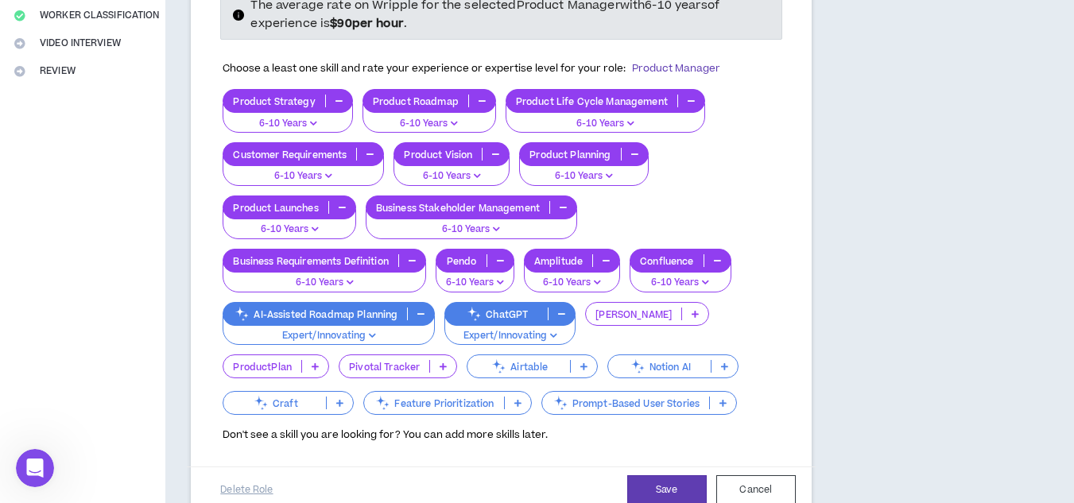
click at [721, 371] on icon at bounding box center [724, 367] width 7 height 8
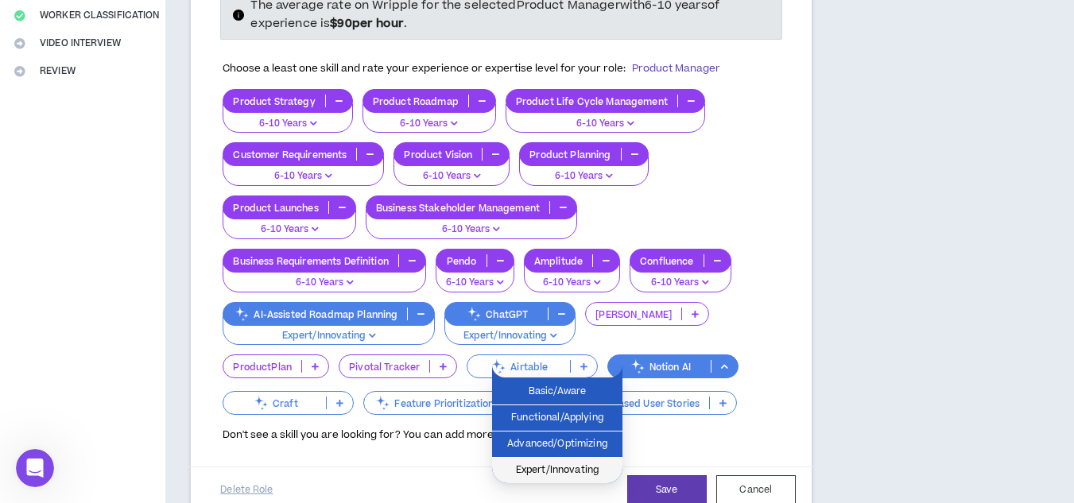
click at [553, 468] on span "Expert/Innovating" at bounding box center [557, 470] width 111 height 17
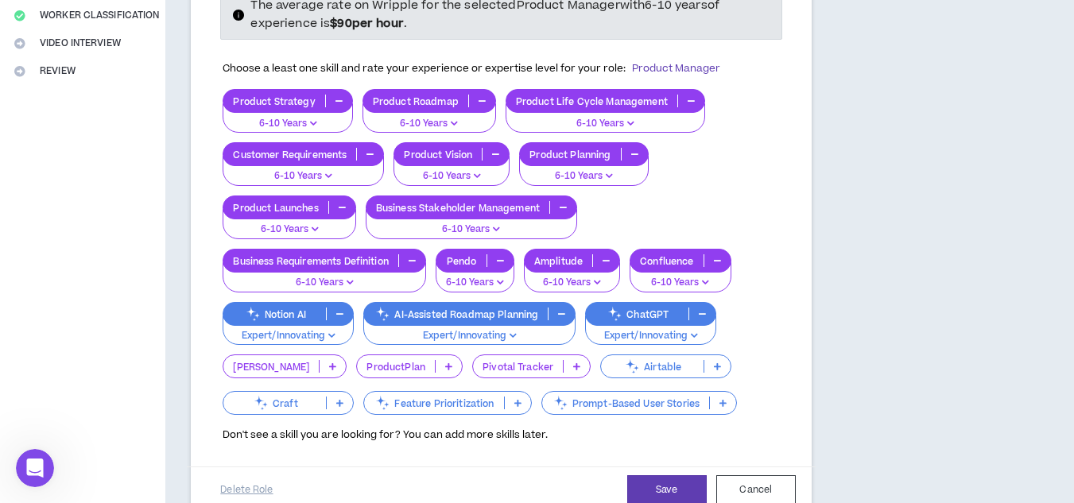
click at [672, 359] on div "Airtable" at bounding box center [665, 367] width 131 height 24
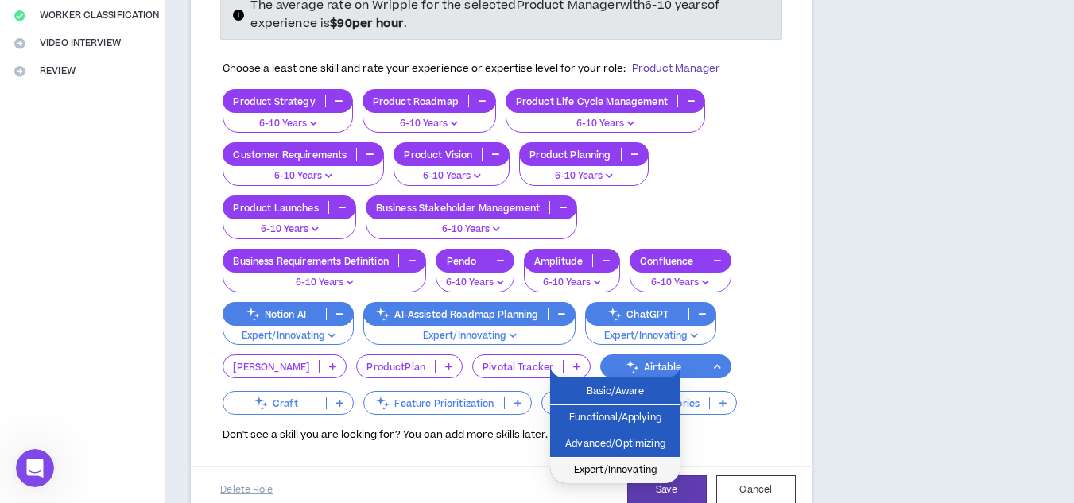
click at [608, 474] on span "Expert/Innovating" at bounding box center [615, 470] width 111 height 17
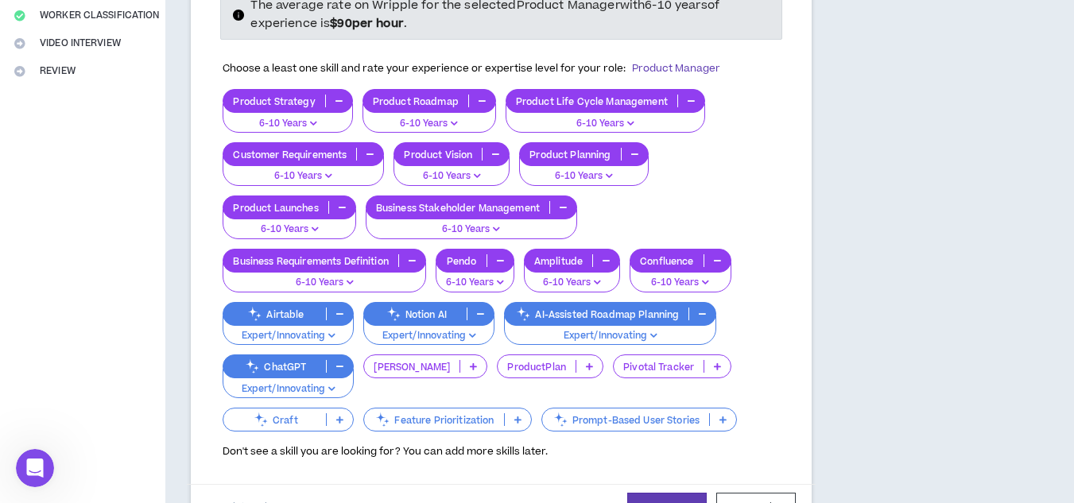
click at [518, 417] on icon at bounding box center [517, 420] width 7 height 8
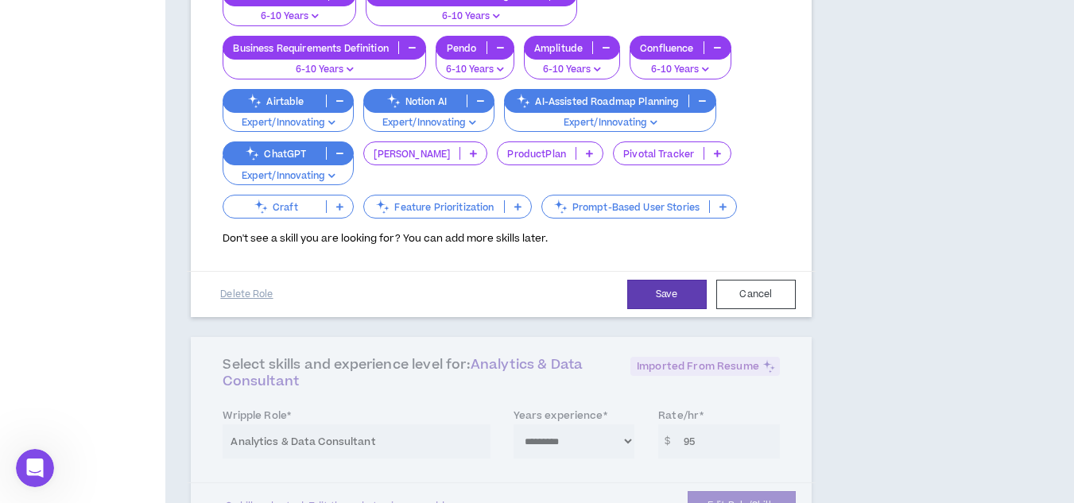
scroll to position [577, 0]
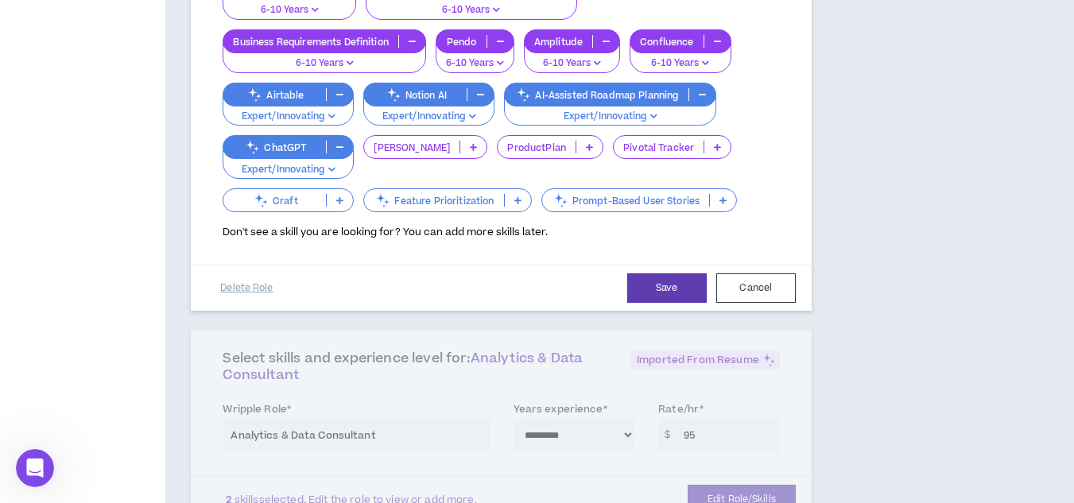
click at [522, 198] on icon at bounding box center [517, 200] width 7 height 8
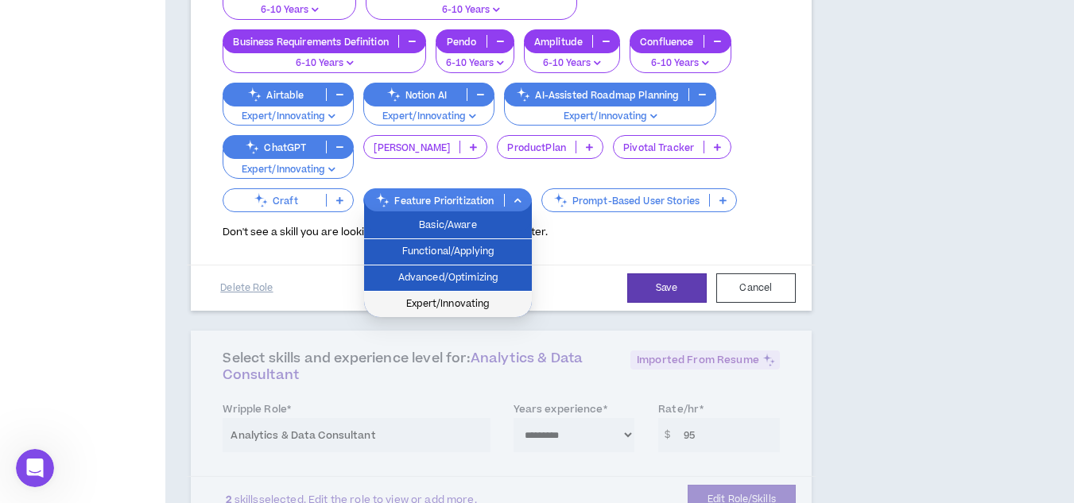
click at [471, 297] on span "Expert/Innovating" at bounding box center [448, 304] width 149 height 17
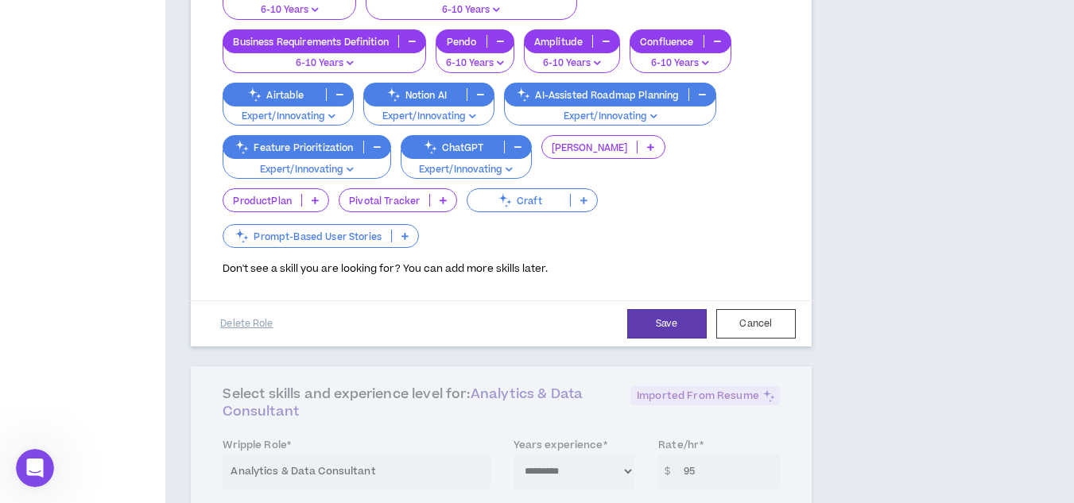
click at [418, 230] on p at bounding box center [405, 236] width 26 height 13
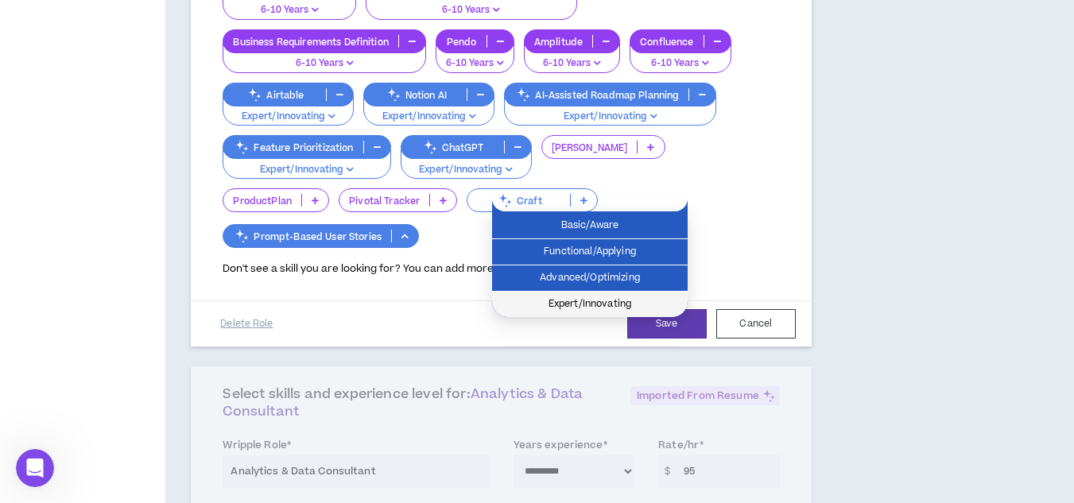
click at [617, 308] on span "Expert/Innovating" at bounding box center [590, 304] width 177 height 17
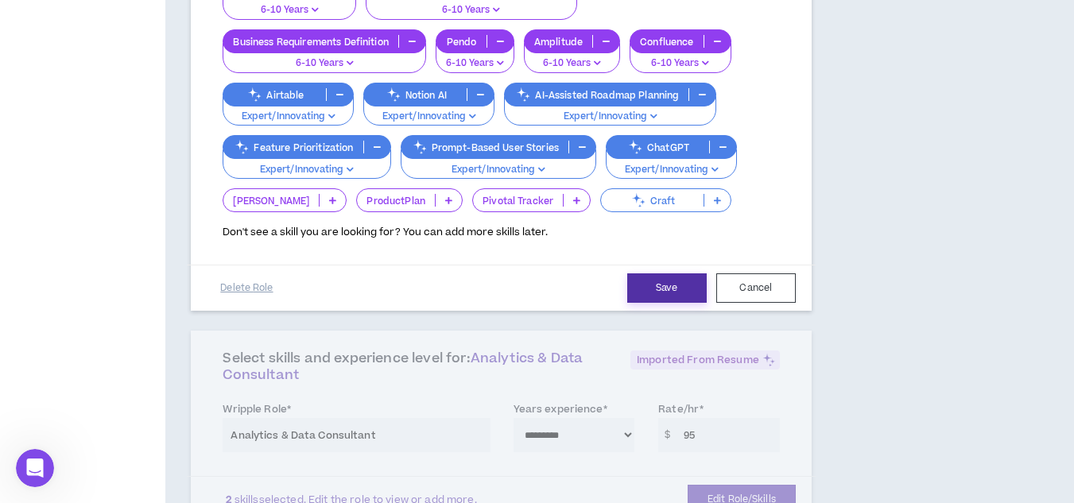
click at [664, 298] on button "Save" at bounding box center [667, 288] width 80 height 29
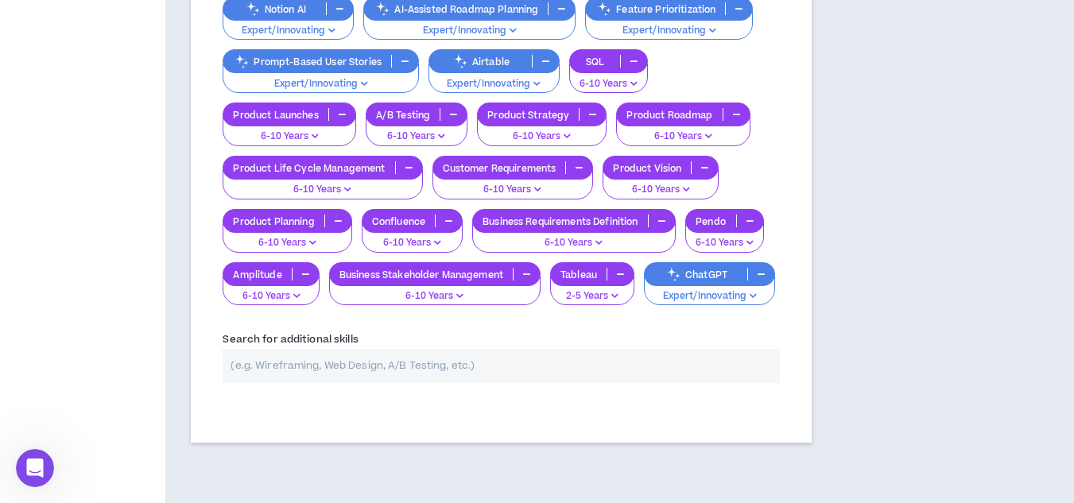
scroll to position [803, 0]
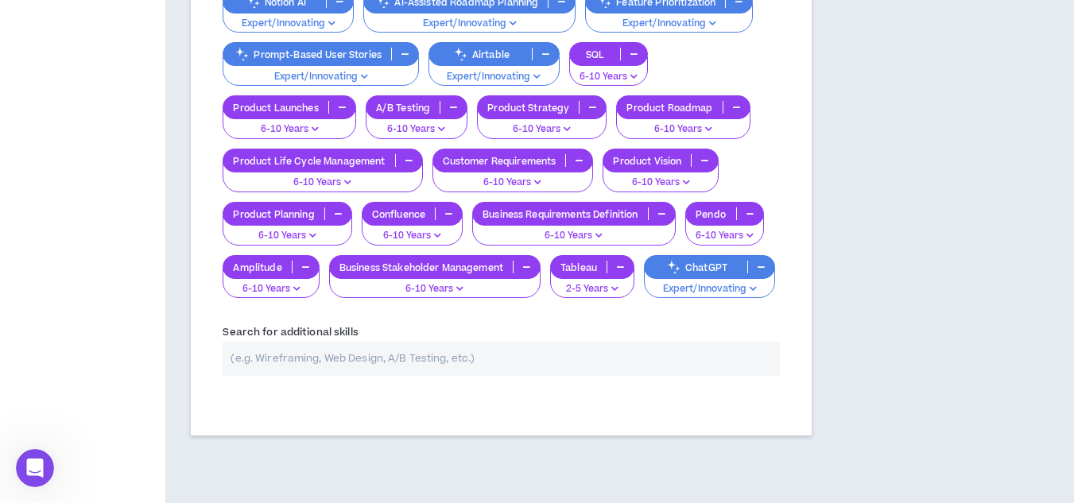
click at [527, 372] on input "text" at bounding box center [501, 359] width 557 height 34
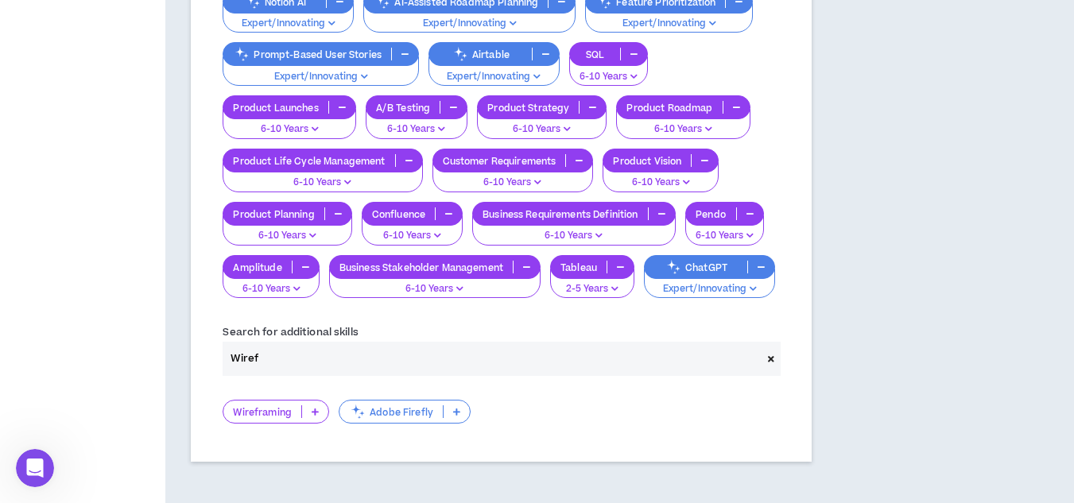
click at [317, 409] on icon at bounding box center [315, 412] width 7 height 8
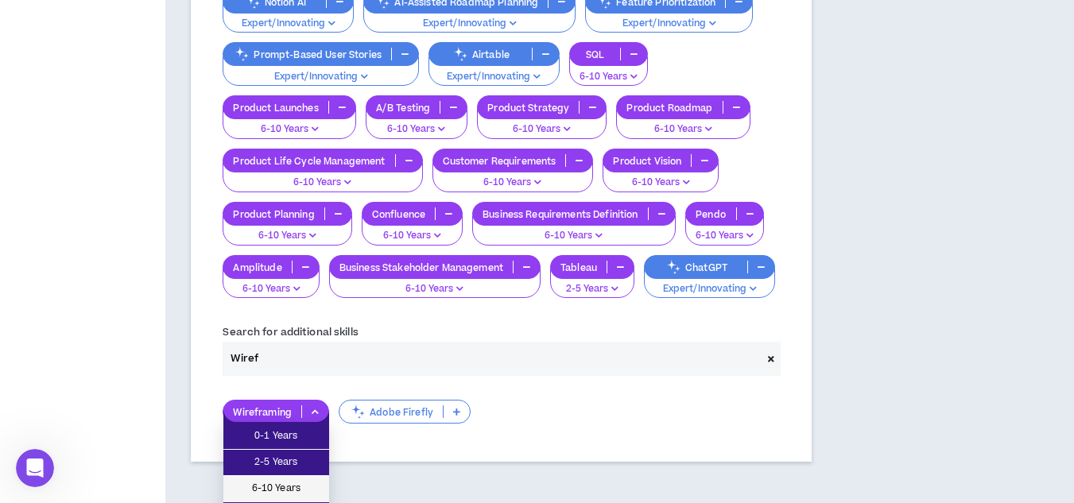
click at [313, 485] on span "6-10 Years" at bounding box center [276, 488] width 87 height 17
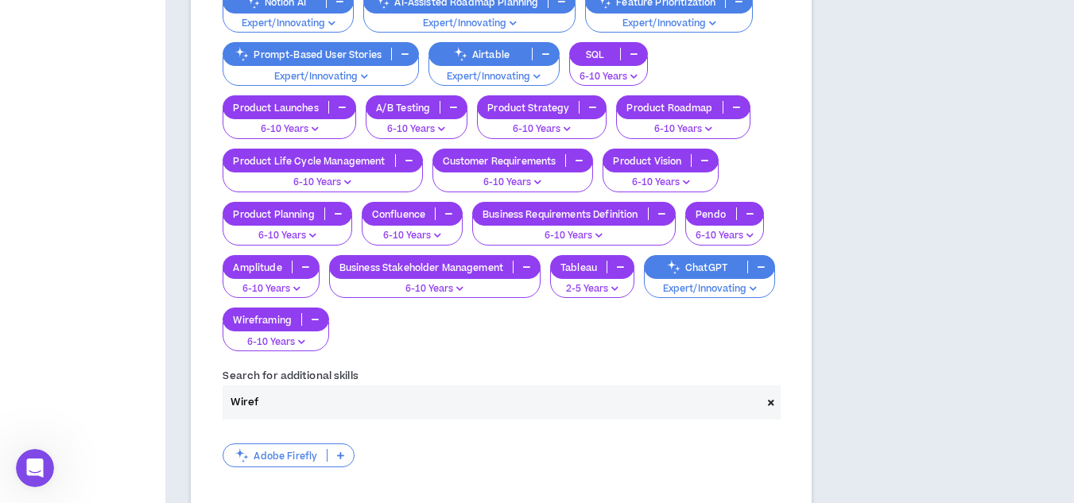
click at [344, 459] on p at bounding box center [341, 455] width 26 height 13
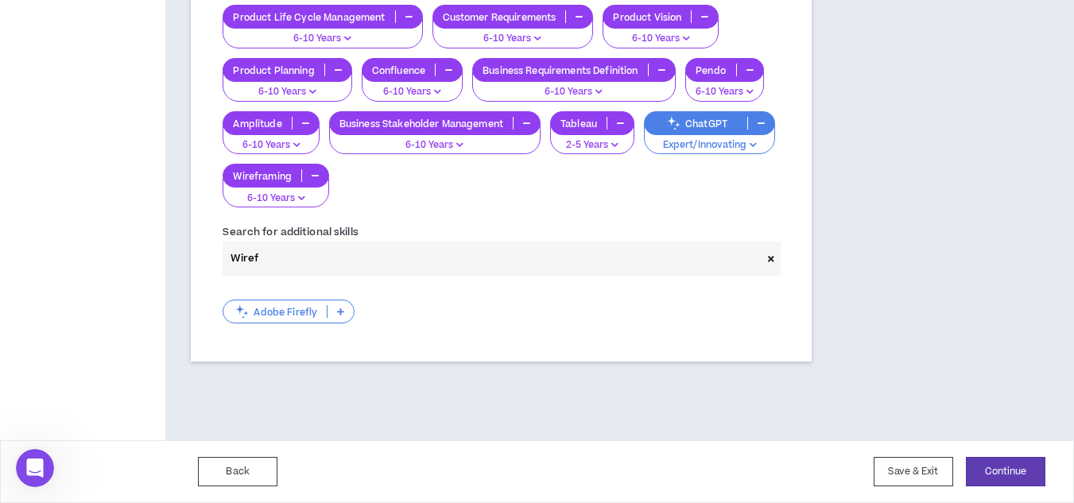
click at [332, 308] on p at bounding box center [341, 311] width 26 height 13
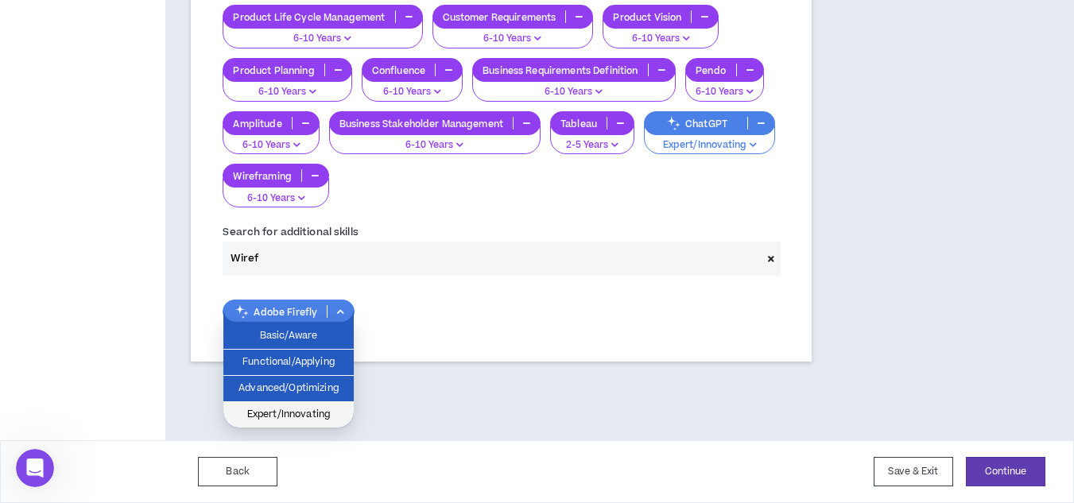
click at [320, 412] on span "Expert/Innovating" at bounding box center [288, 414] width 111 height 17
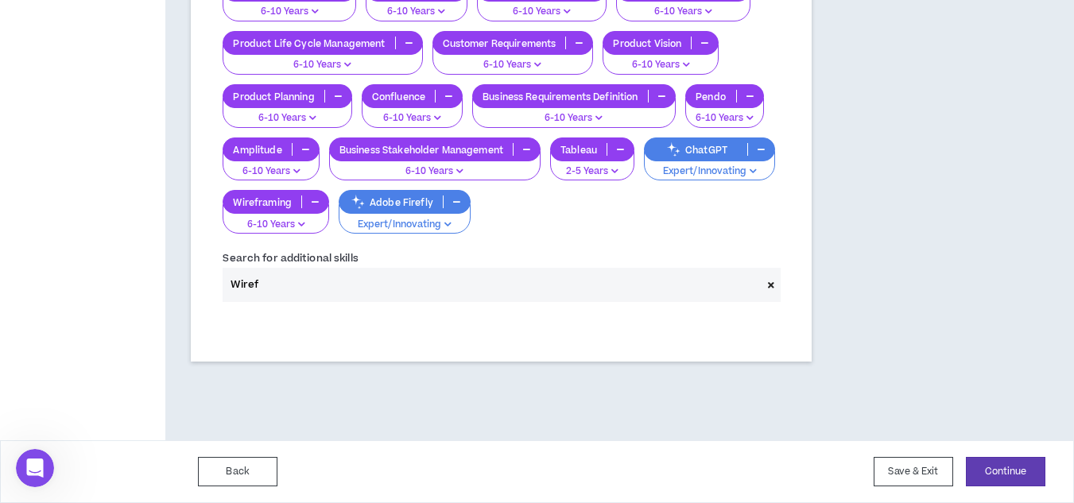
scroll to position [921, 0]
click at [285, 289] on input "Wiref" at bounding box center [492, 285] width 538 height 34
type input "="
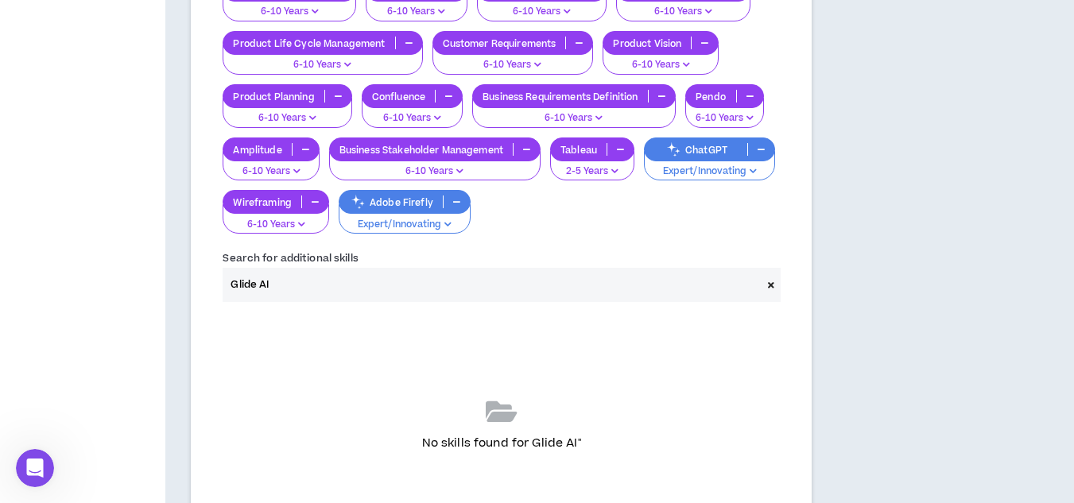
type input "Glide AI"
click at [767, 295] on span at bounding box center [771, 285] width 19 height 34
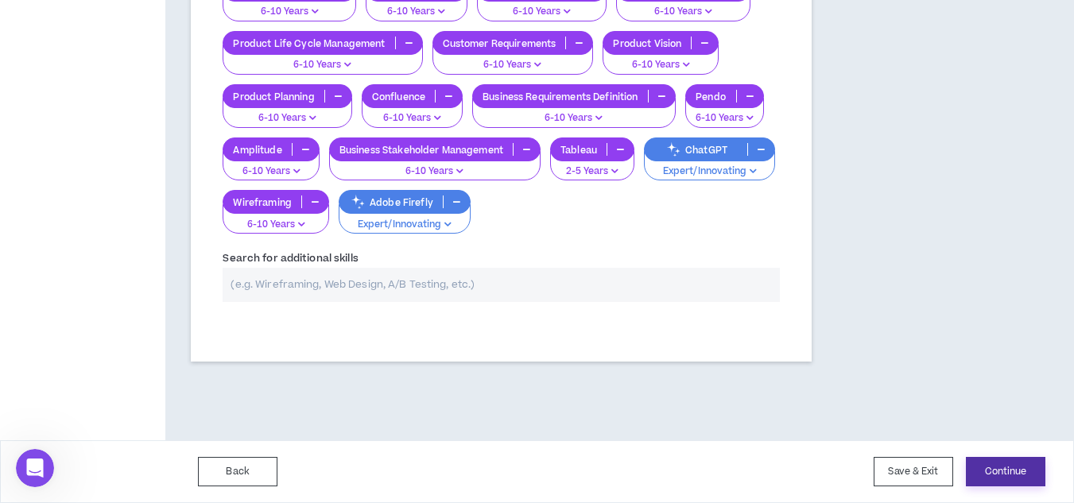
click at [988, 476] on button "Continue" at bounding box center [1006, 471] width 80 height 29
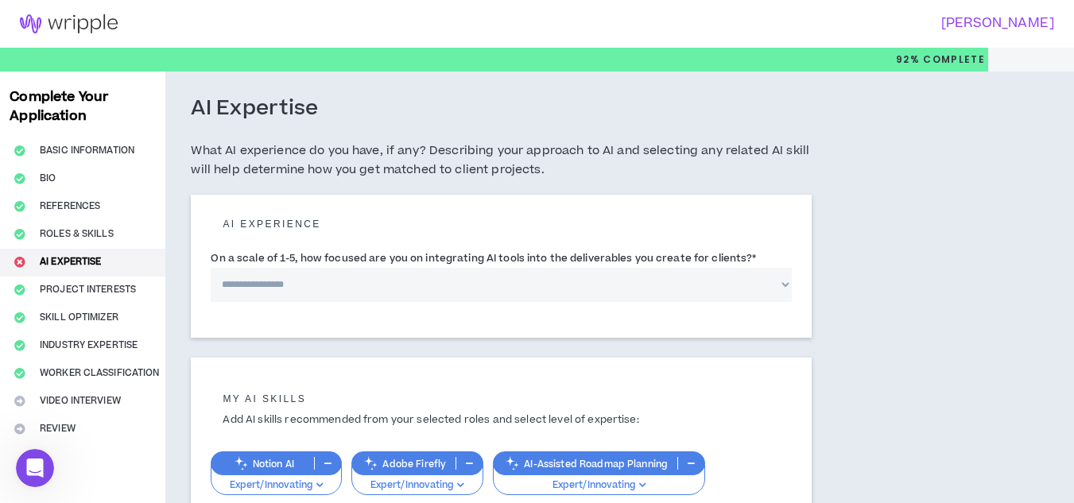
click at [682, 289] on select "**********" at bounding box center [501, 285] width 580 height 34
select select "*"
click at [211, 268] on select "**********" at bounding box center [501, 285] width 580 height 34
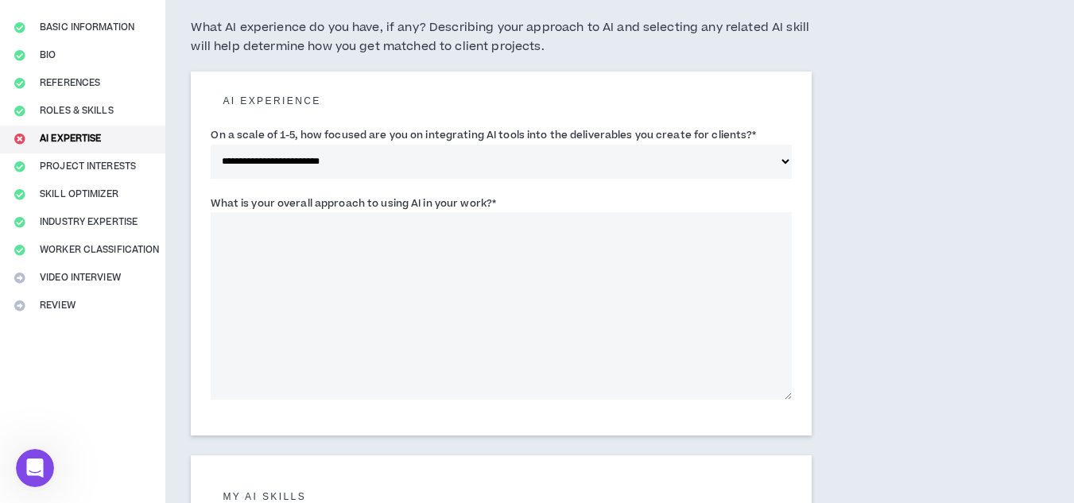
scroll to position [176, 0]
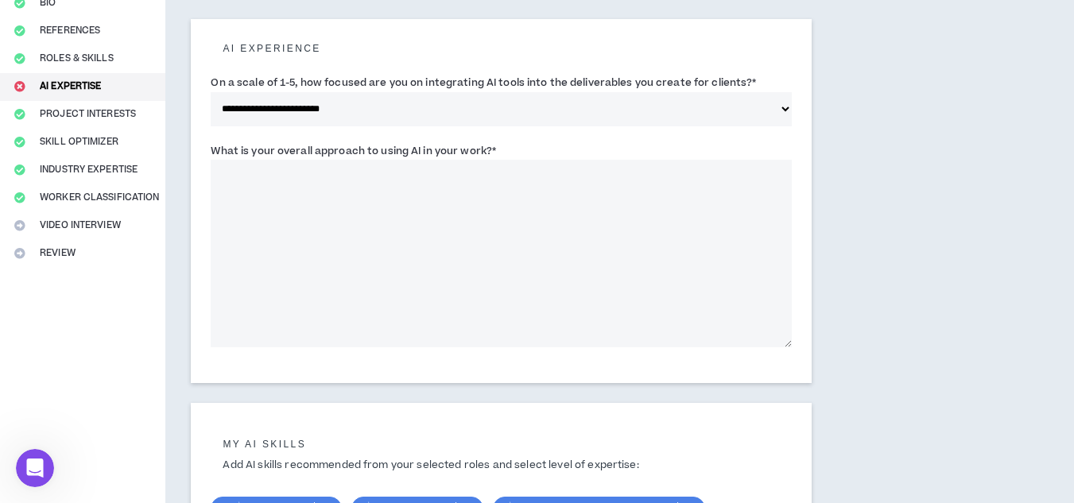
click at [360, 173] on textarea "What is your overall approach to using AI in your work? *" at bounding box center [501, 254] width 580 height 188
paste textarea "**********"
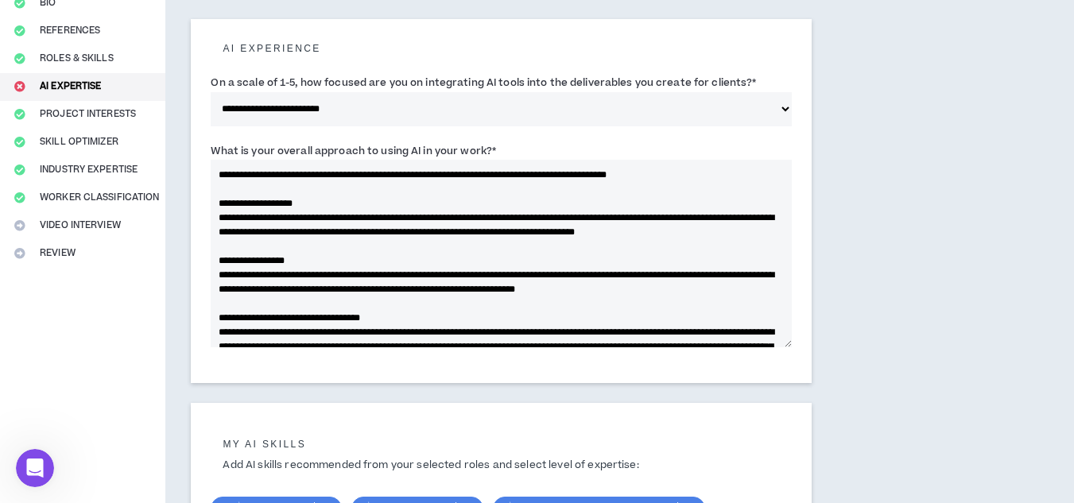
scroll to position [93, 0]
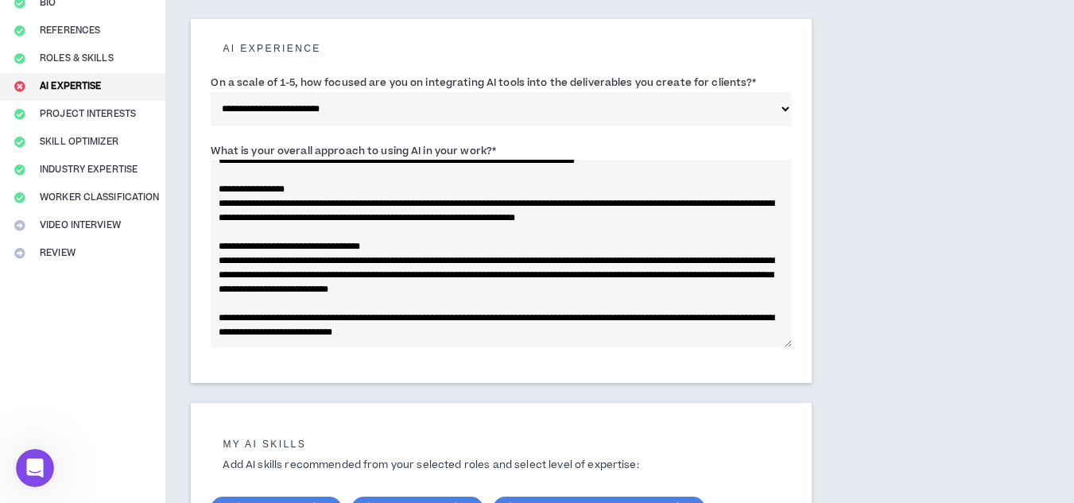
click at [432, 269] on textarea "What is your overall approach to using AI in your work? *" at bounding box center [501, 254] width 580 height 188
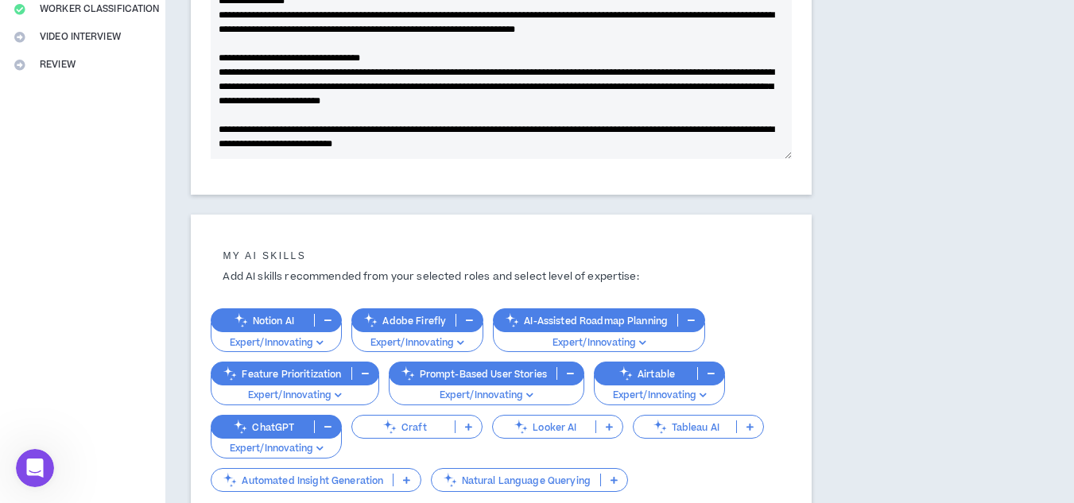
scroll to position [578, 0]
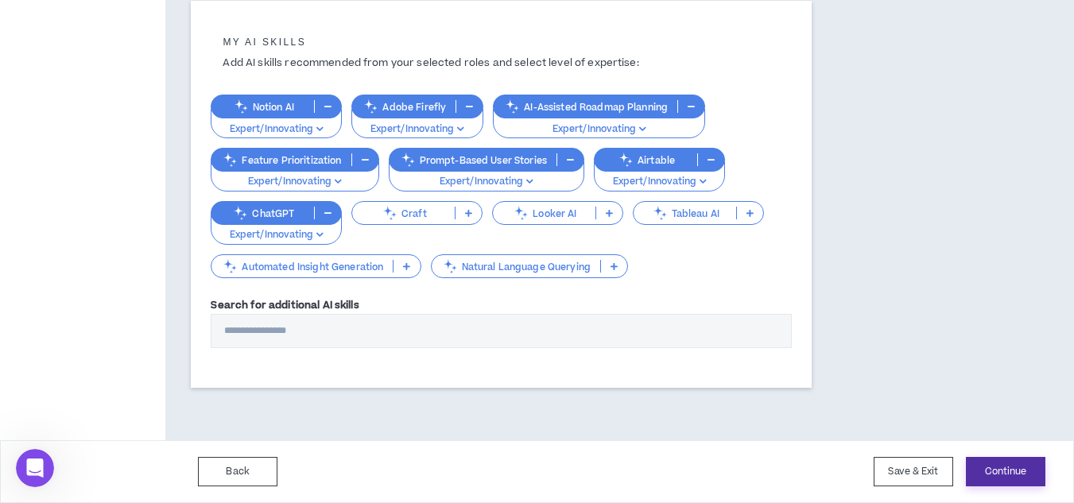
type textarea "**********"
click at [1023, 465] on button "Continue" at bounding box center [1006, 471] width 80 height 29
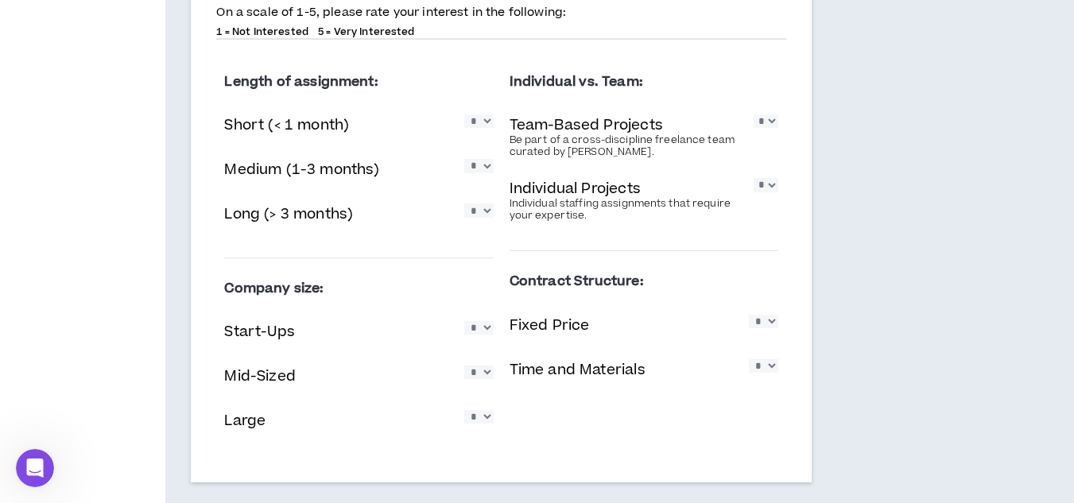
scroll to position [909, 0]
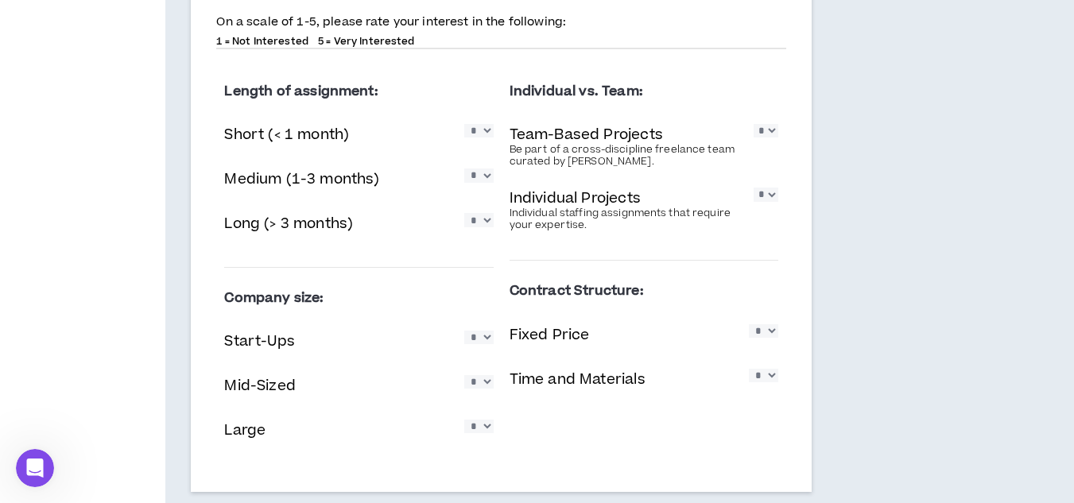
click at [488, 128] on select "* * * * *" at bounding box center [478, 131] width 29 height 14
select select "*"
click at [464, 124] on select "* * * * *" at bounding box center [478, 131] width 29 height 14
click at [479, 173] on select "* * * * *" at bounding box center [478, 176] width 29 height 14
select select "*"
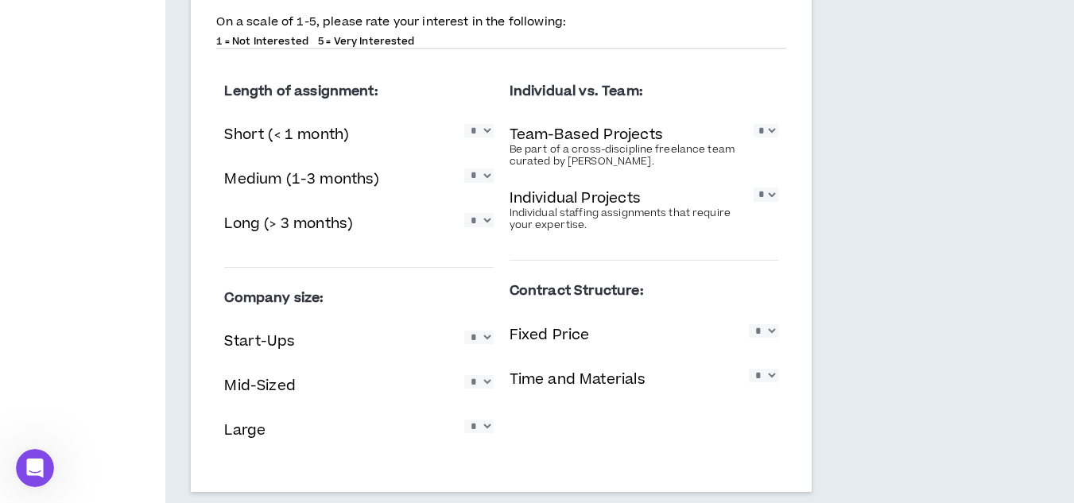
click at [464, 169] on select "* * * * *" at bounding box center [478, 176] width 29 height 14
click at [477, 219] on select "* * * * *" at bounding box center [478, 220] width 29 height 14
select select "*"
click at [464, 213] on select "* * * * *" at bounding box center [478, 220] width 29 height 14
click at [770, 126] on select "* * * * *" at bounding box center [766, 131] width 24 height 14
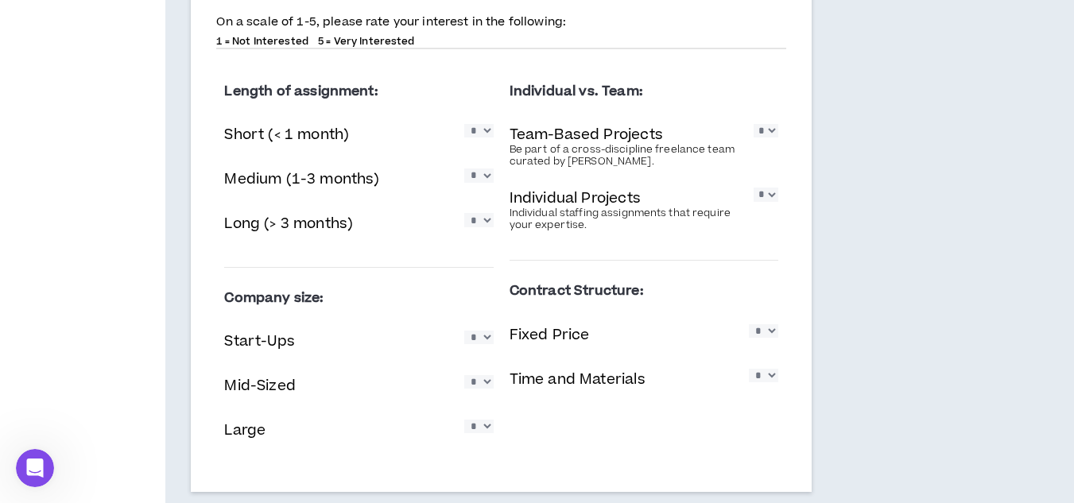
select select "*"
click at [754, 124] on select "* * * * *" at bounding box center [766, 131] width 24 height 14
click at [767, 200] on select "* * * * *" at bounding box center [766, 195] width 24 height 14
select select "*"
click at [754, 188] on select "* * * * *" at bounding box center [766, 195] width 24 height 14
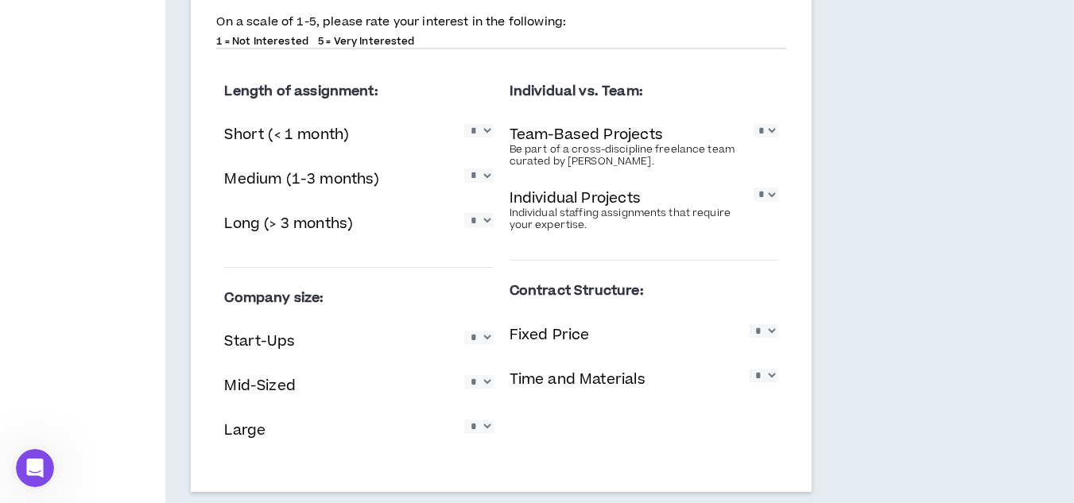
click at [478, 343] on select "* * * * *" at bounding box center [478, 338] width 29 height 14
select select "*"
click at [464, 331] on select "* * * * *" at bounding box center [478, 338] width 29 height 14
click at [481, 389] on select "* * * * *" at bounding box center [478, 382] width 29 height 14
select select "*"
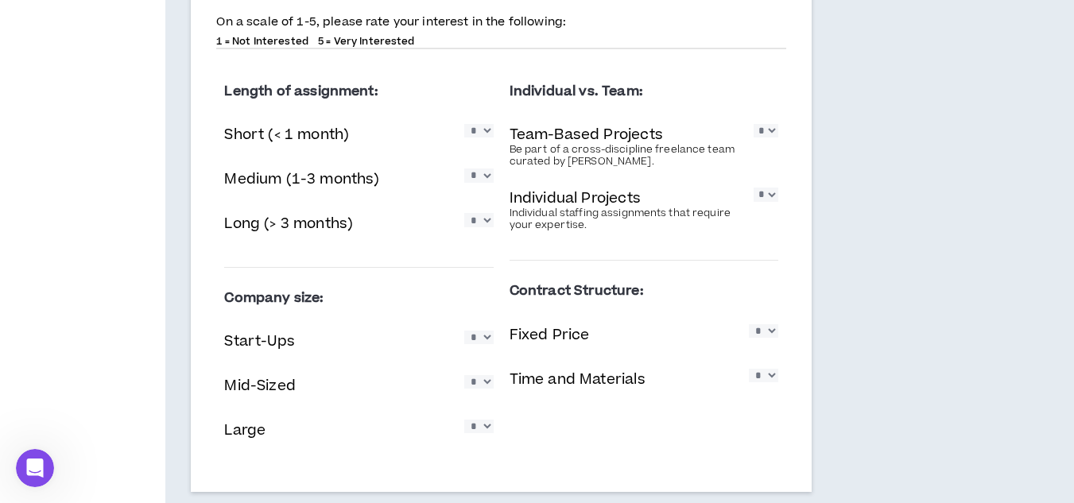
click at [464, 375] on select "* * * * *" at bounding box center [478, 382] width 29 height 14
click at [481, 431] on select "* * * * *" at bounding box center [478, 427] width 29 height 14
select select "*"
click at [464, 420] on select "* * * * *" at bounding box center [478, 427] width 29 height 14
click at [763, 328] on select "* * * * *" at bounding box center [763, 331] width 29 height 14
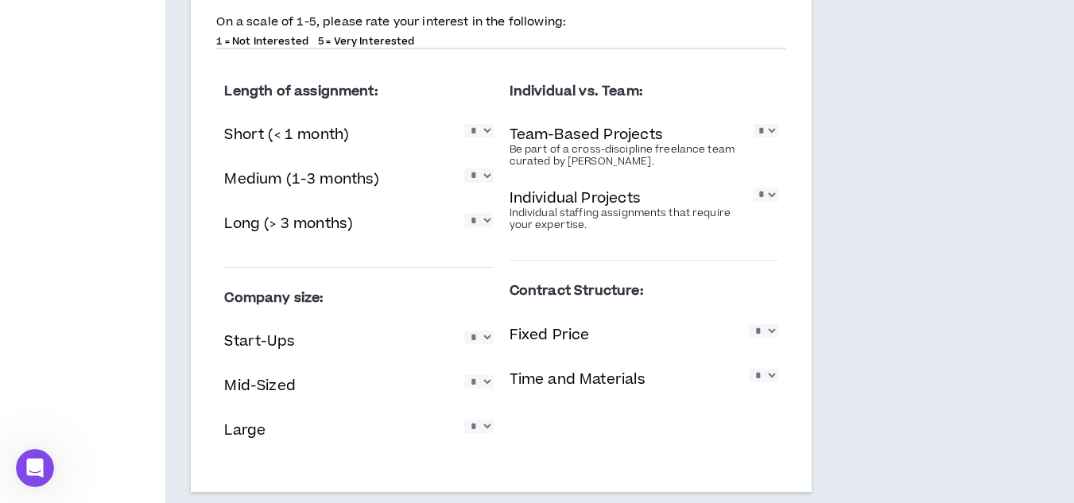
click at [763, 328] on select "* * * * *" at bounding box center [763, 331] width 29 height 14
click at [763, 373] on select "* * * * *" at bounding box center [763, 376] width 29 height 14
select select "*"
click at [749, 369] on select "* * * * *" at bounding box center [763, 376] width 29 height 14
click at [767, 328] on select "* * * * *" at bounding box center [763, 331] width 29 height 14
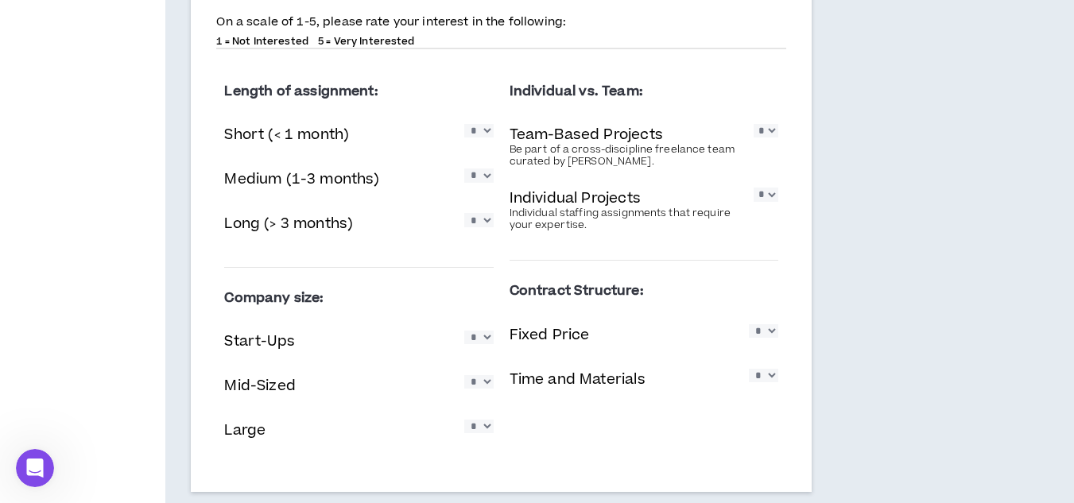
select select "*"
click at [749, 324] on select "* * * * *" at bounding box center [763, 331] width 29 height 14
drag, startPoint x: 1072, startPoint y: 327, endPoint x: 1084, endPoint y: 333, distance: 13.5
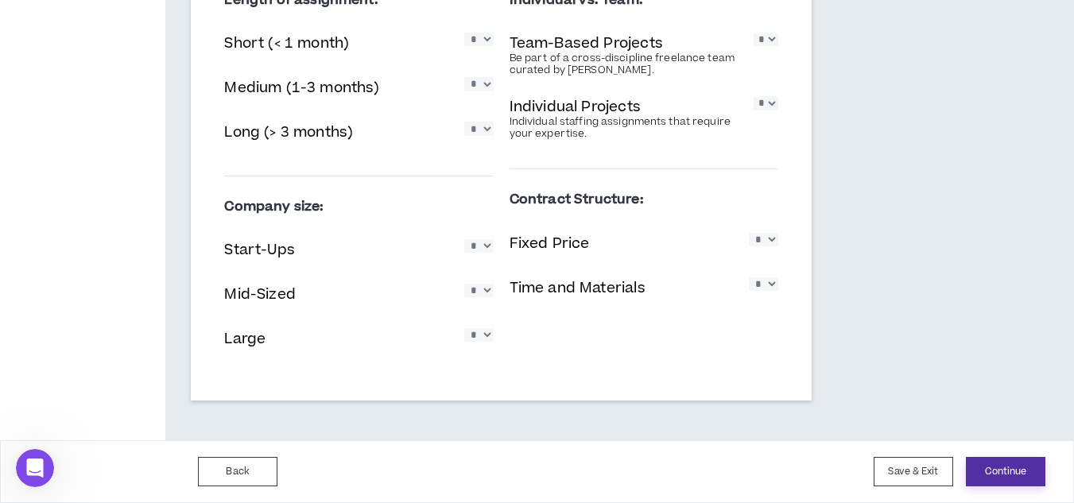
click at [986, 458] on button "Continue" at bounding box center [1006, 471] width 80 height 29
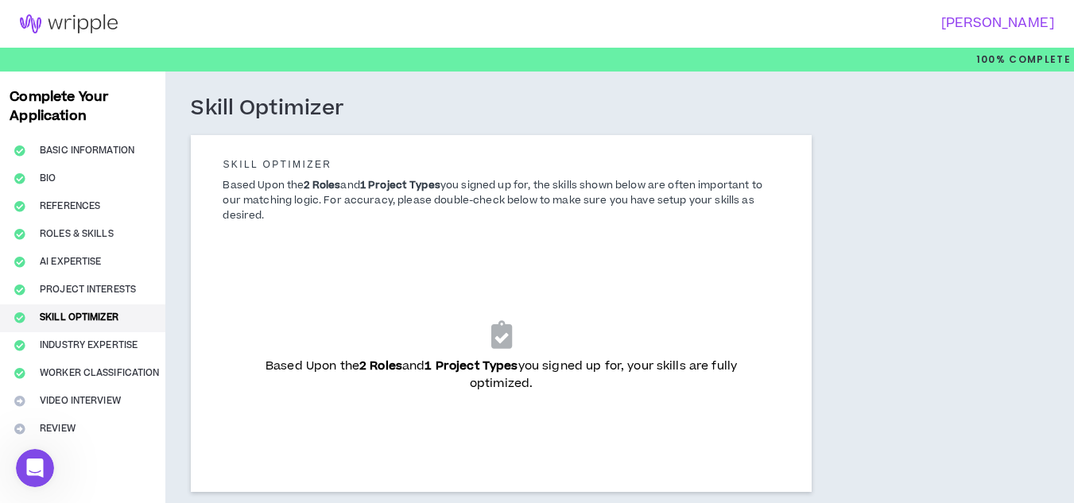
scroll to position [111, 0]
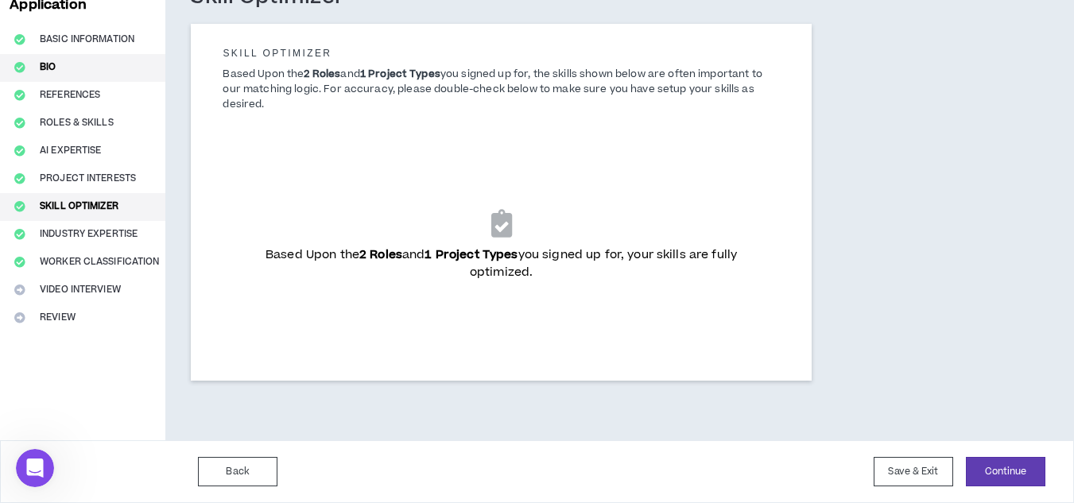
click at [100, 58] on button "Bio" at bounding box center [82, 68] width 165 height 28
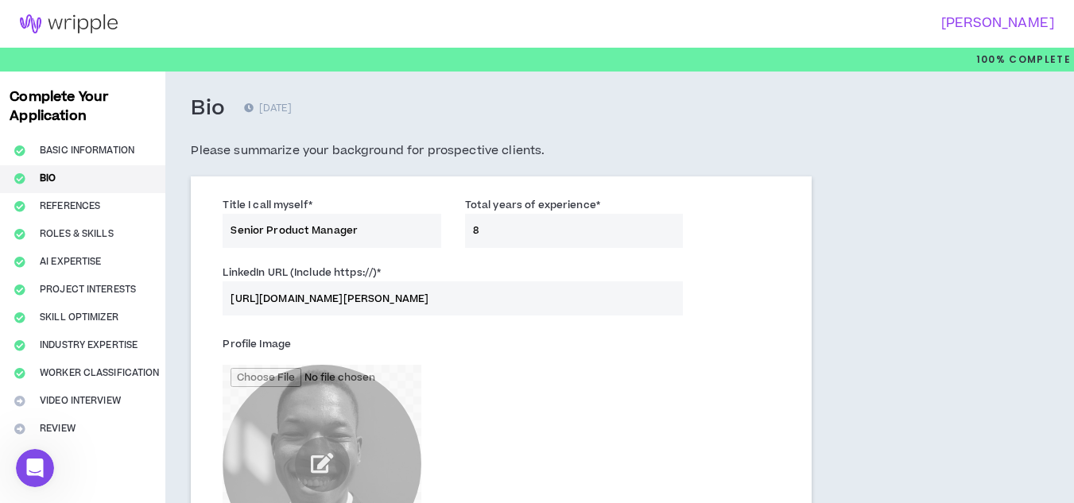
click at [367, 237] on input "Senior Product Manager" at bounding box center [332, 231] width 218 height 34
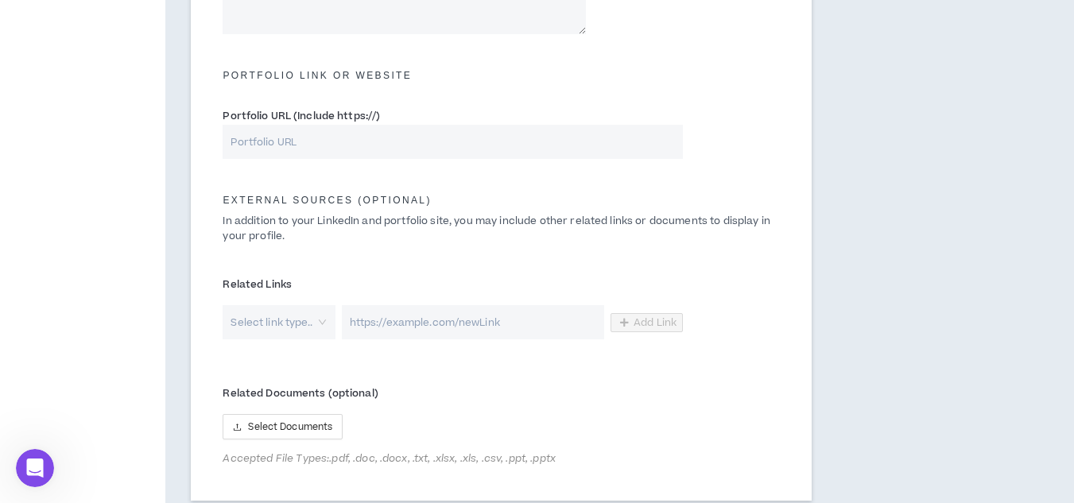
scroll to position [872, 0]
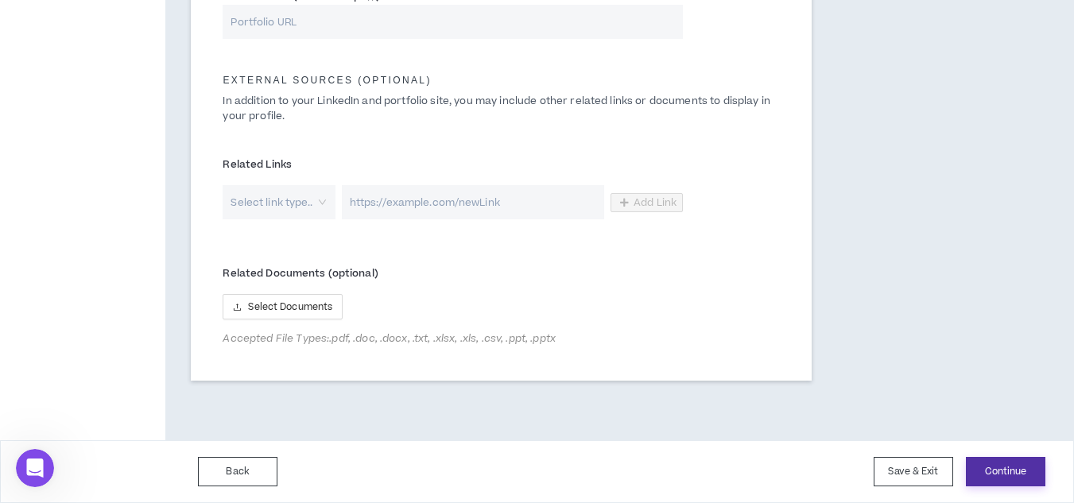
type input "Senior Product Manager and Consultant"
click at [1000, 480] on button "Continue" at bounding box center [1006, 471] width 80 height 29
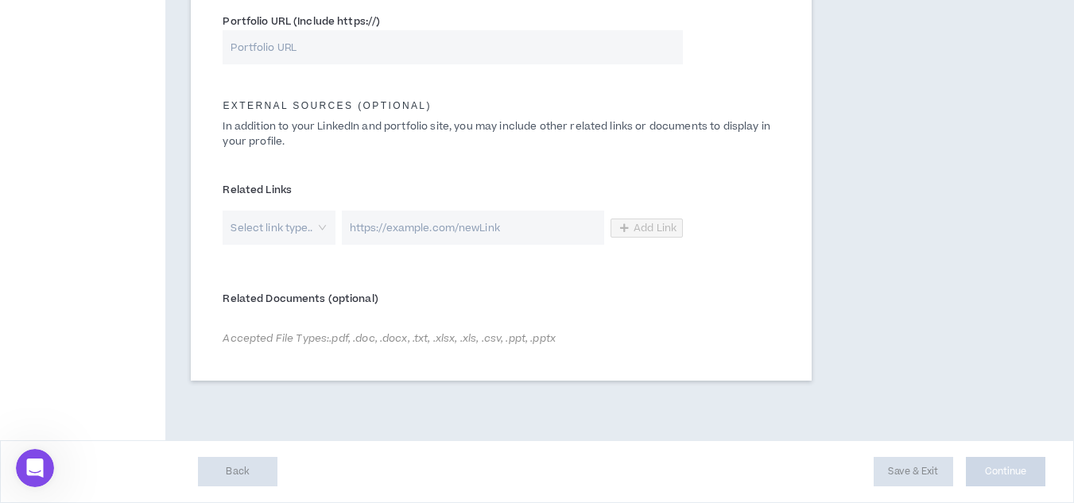
scroll to position [846, 0]
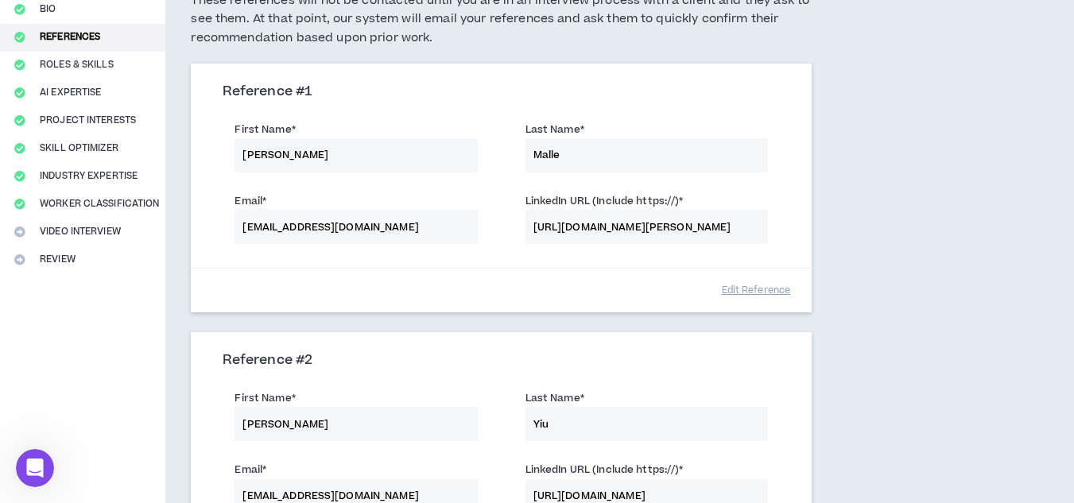
scroll to position [133, 0]
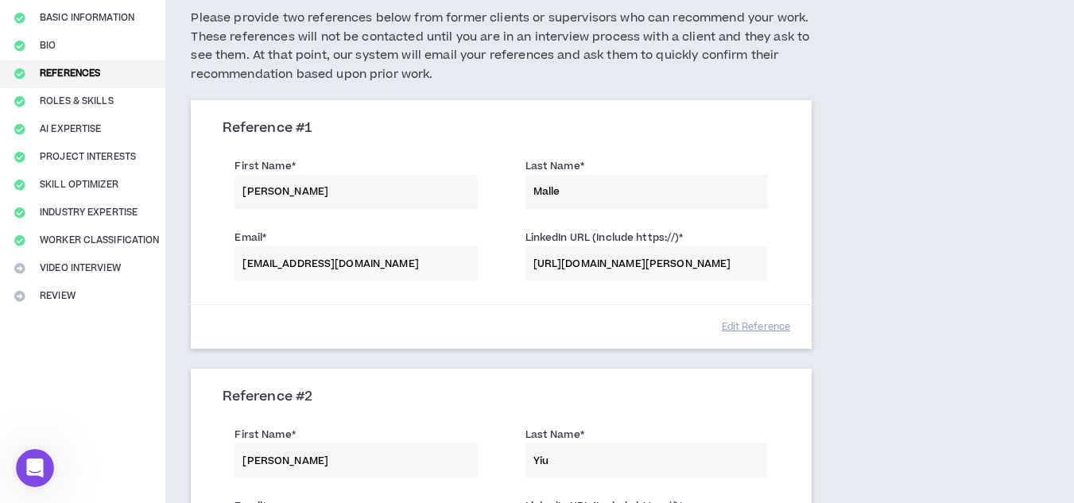
click at [80, 263] on div "Complete Your Application Basic Information Bio References Roles & Skills AI Ex…" at bounding box center [82, 369] width 165 height 860
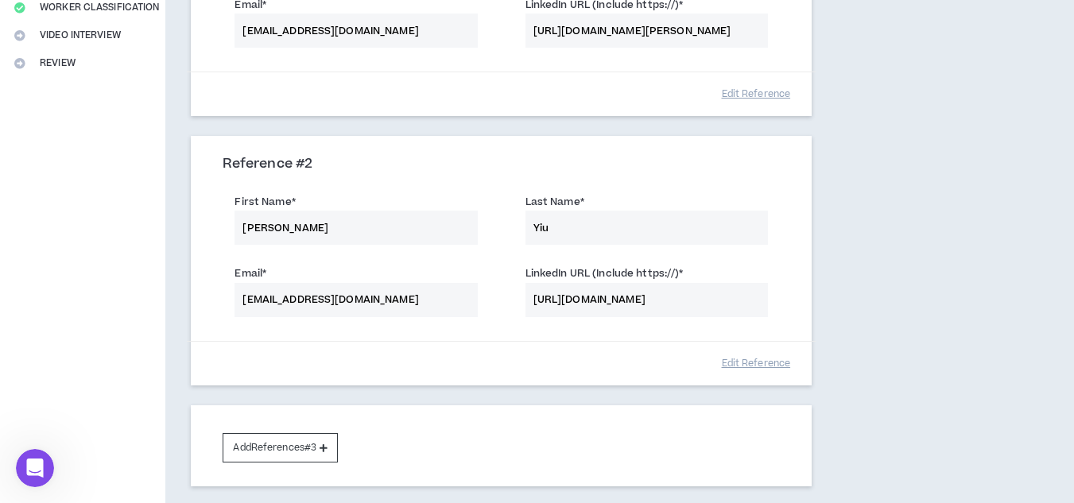
scroll to position [456, 0]
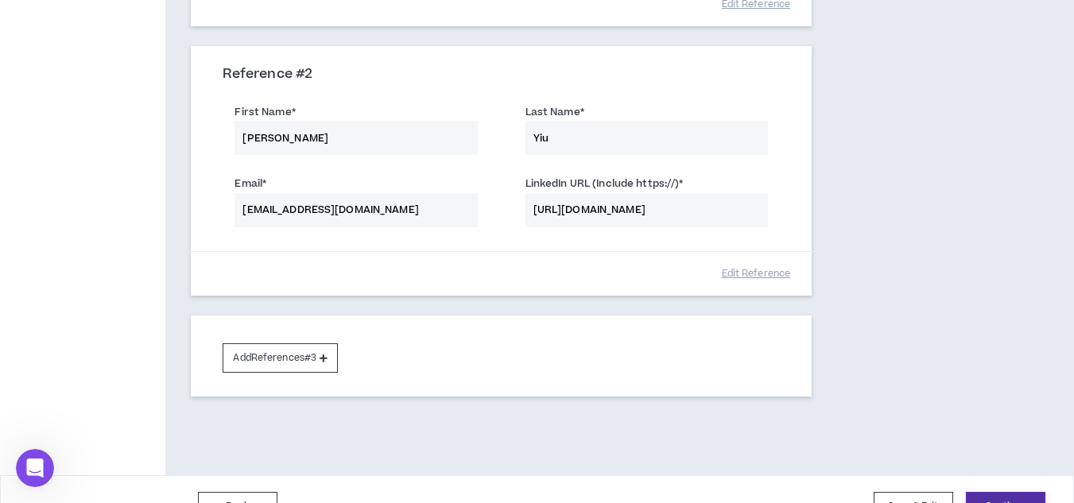
click at [1003, 493] on button "Continue" at bounding box center [1006, 506] width 80 height 29
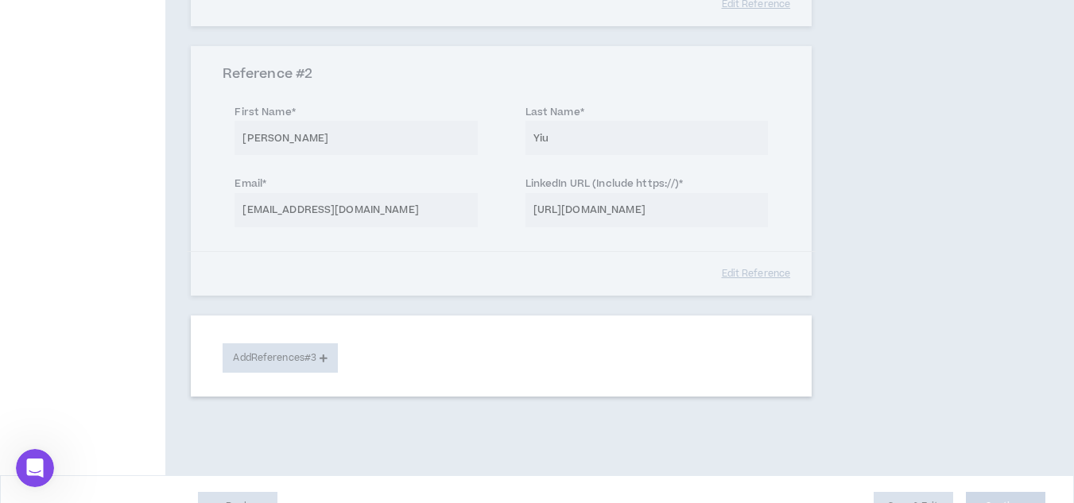
select select "**"
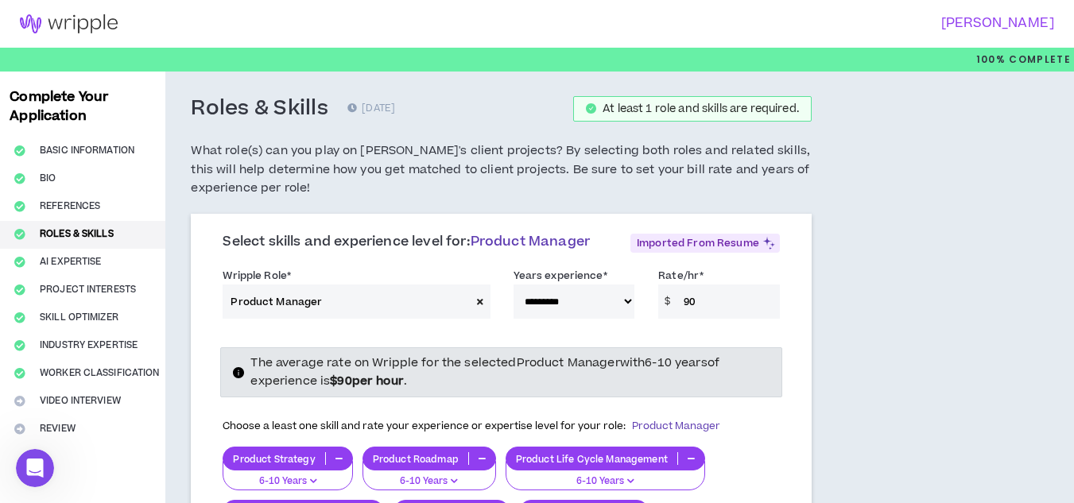
scroll to position [882, 0]
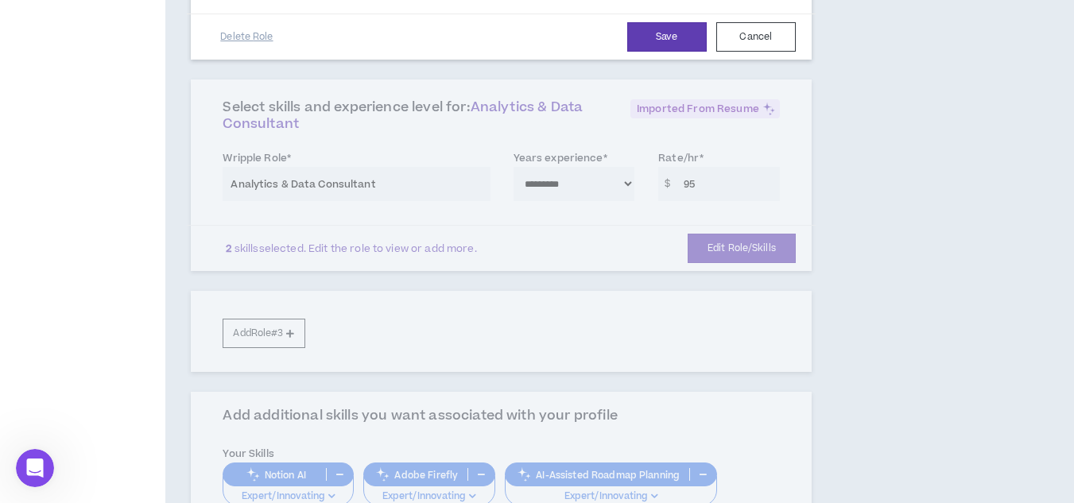
click at [1070, 293] on div "**********" at bounding box center [537, 111] width 1074 height 1842
drag, startPoint x: 1070, startPoint y: 293, endPoint x: 1085, endPoint y: 308, distance: 21.4
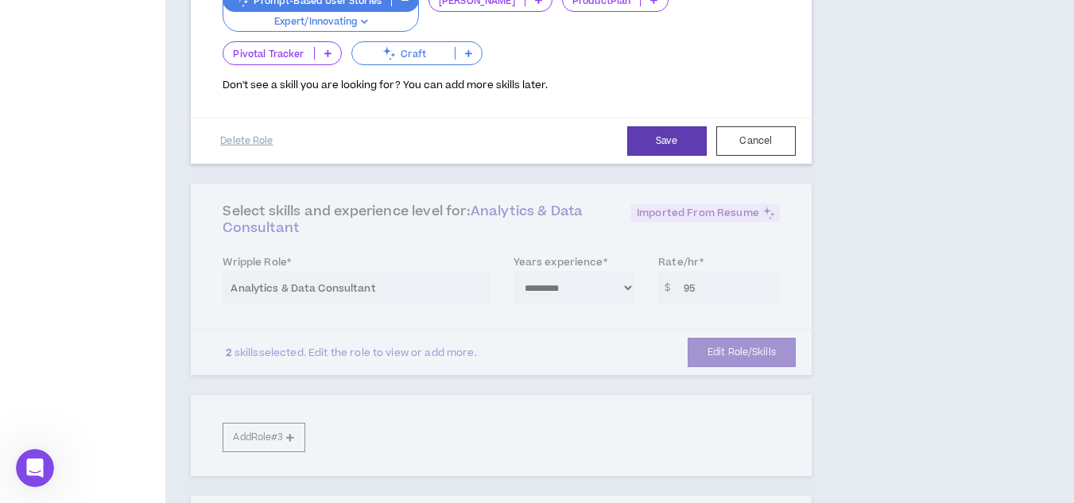
scroll to position [751, 0]
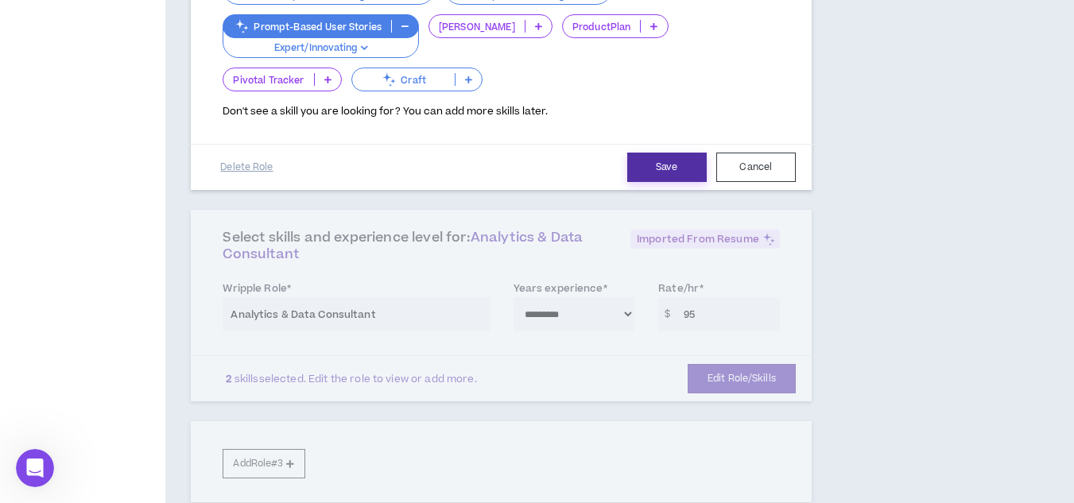
click at [680, 181] on button "Save" at bounding box center [667, 167] width 80 height 29
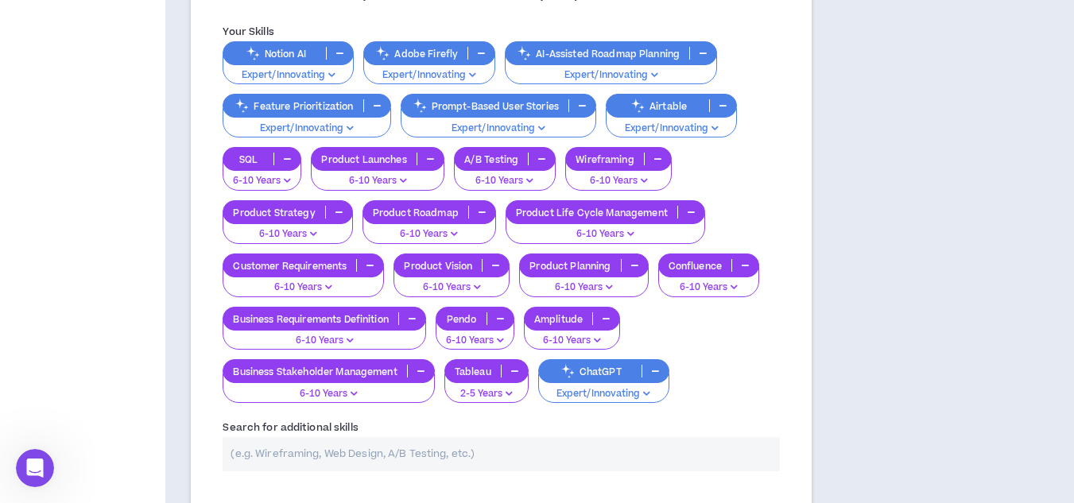
scroll to position [921, 0]
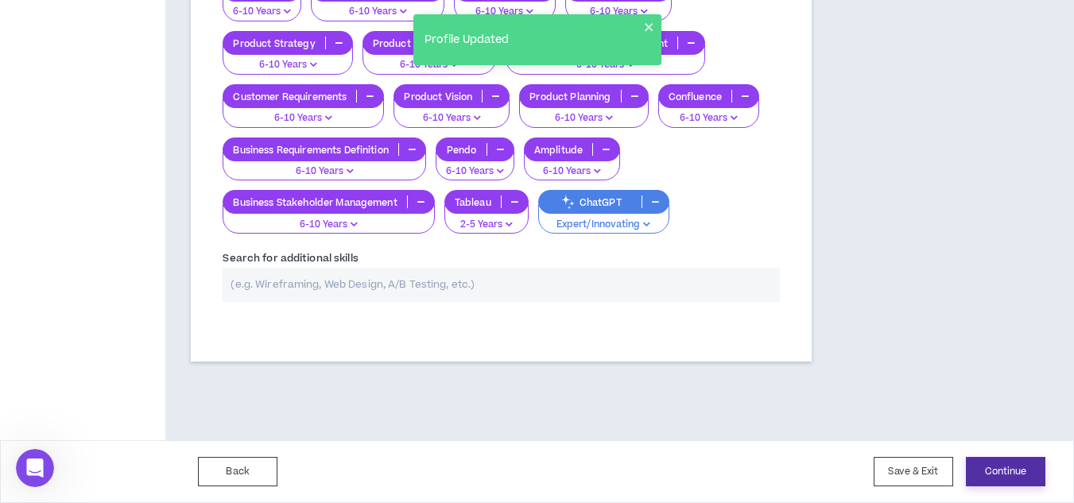
click at [1003, 475] on button "Continue" at bounding box center [1006, 471] width 80 height 29
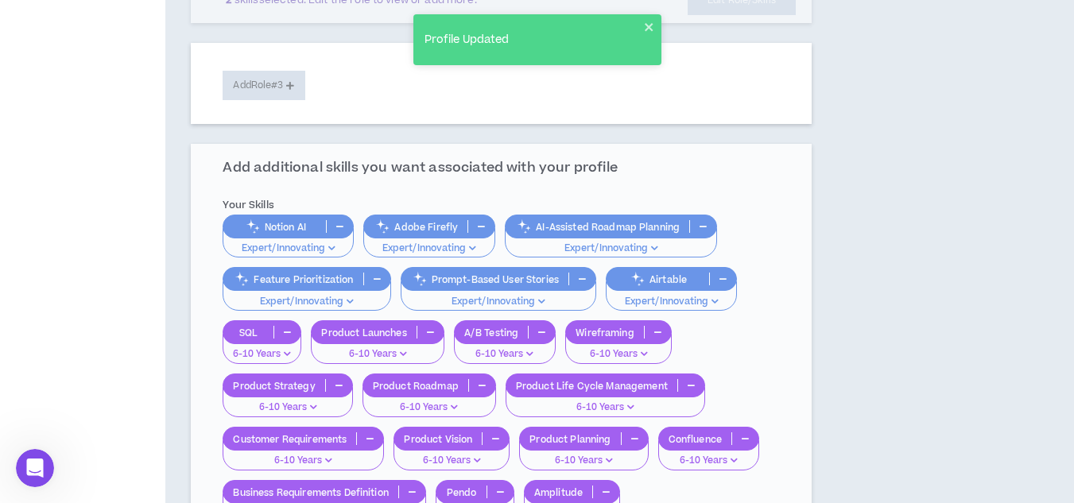
select select "*"
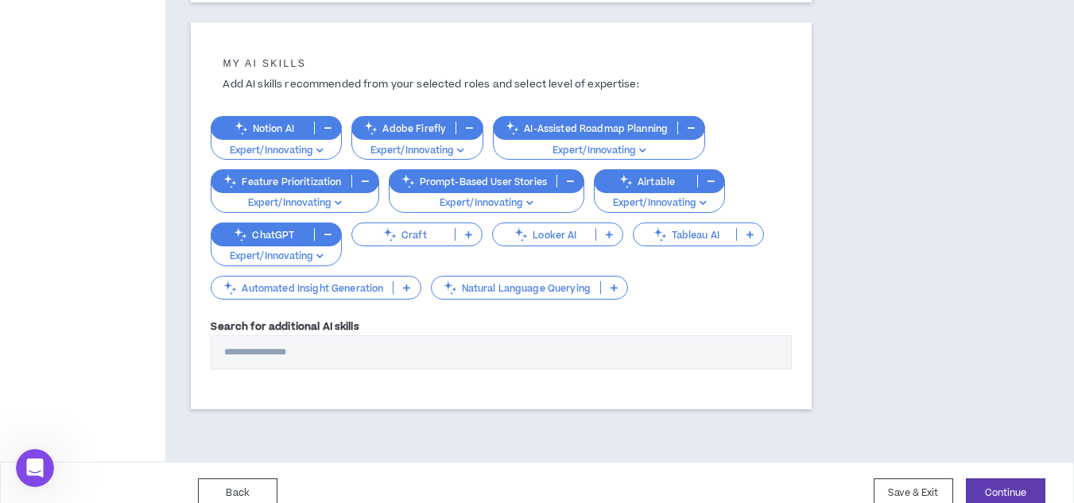
scroll to position [578, 0]
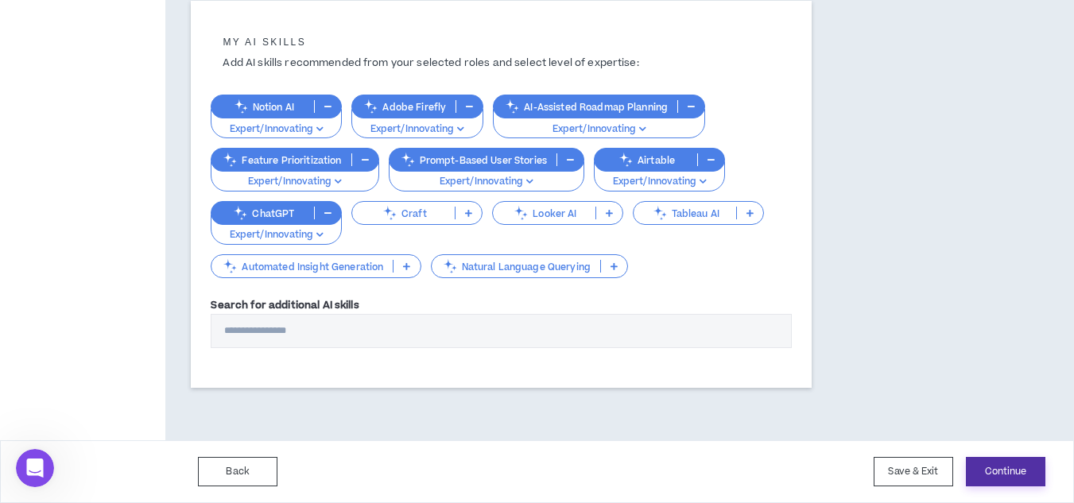
click at [1011, 471] on button "Continue" at bounding box center [1006, 471] width 80 height 29
select select "*"
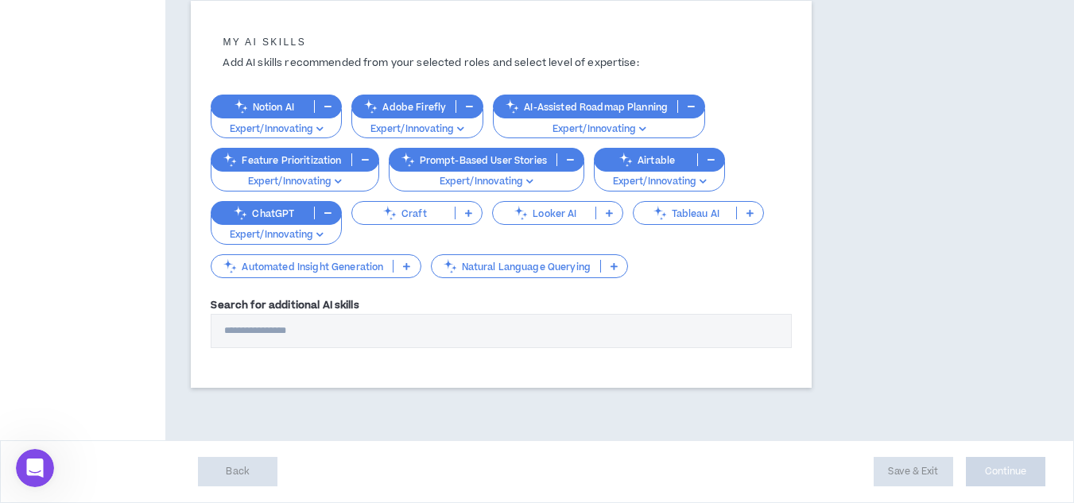
select select "*"
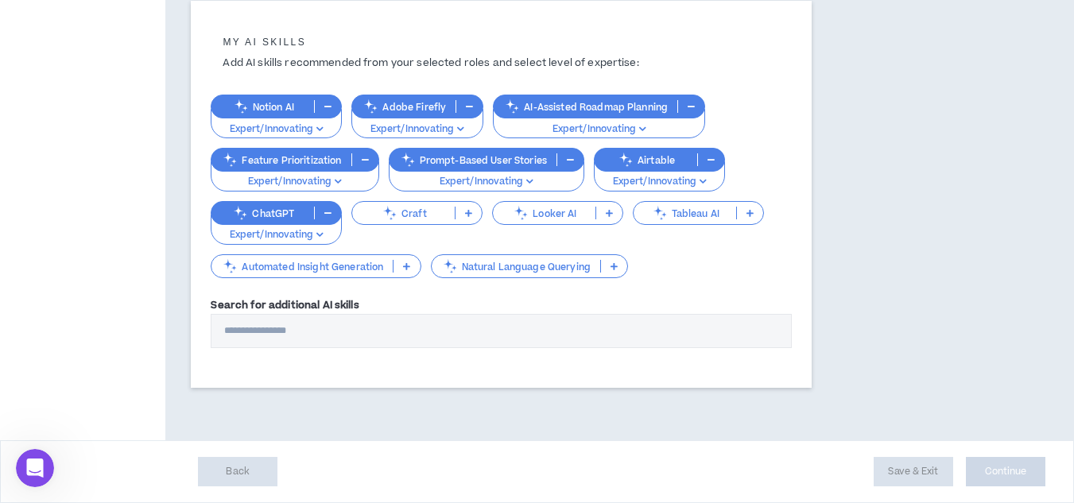
select select "*"
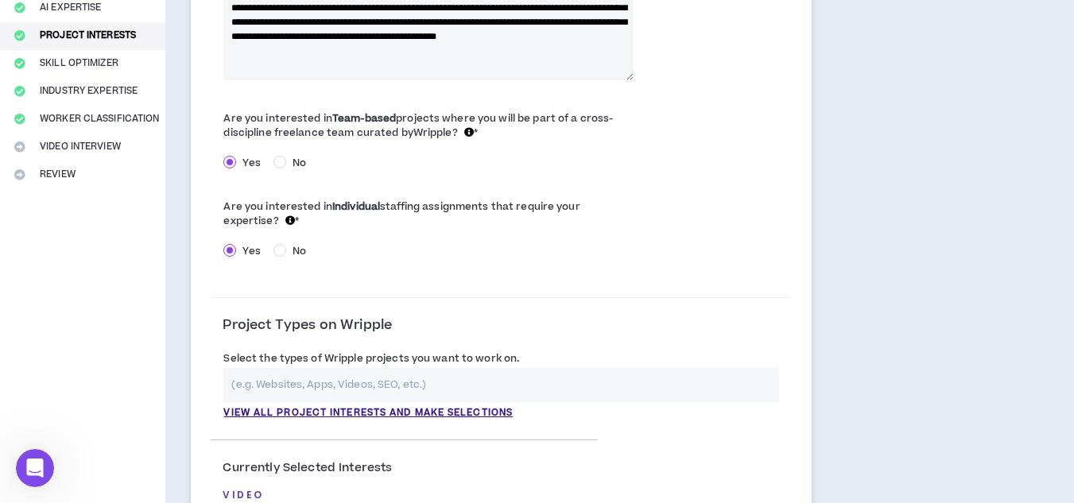
scroll to position [239, 0]
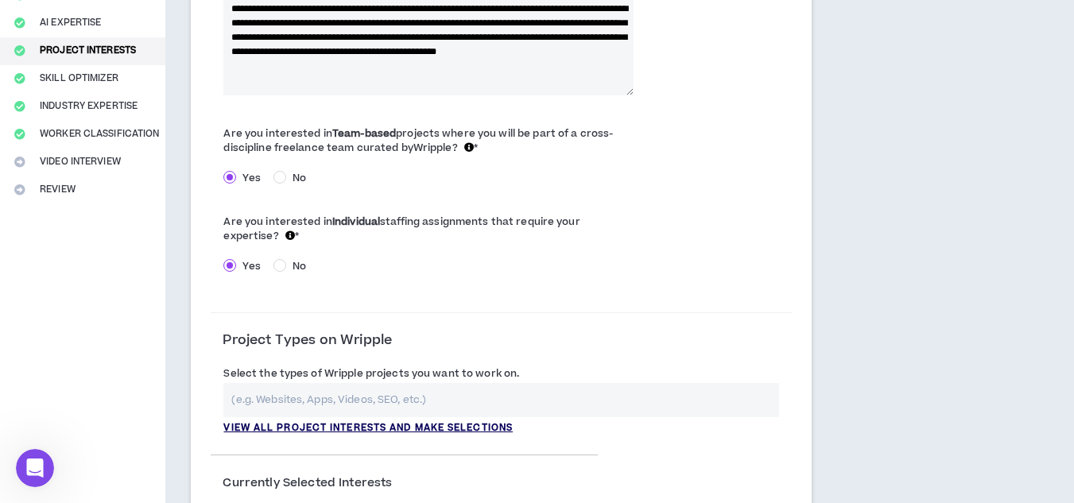
click at [436, 428] on p "View all project interests and make selections" at bounding box center [367, 428] width 289 height 14
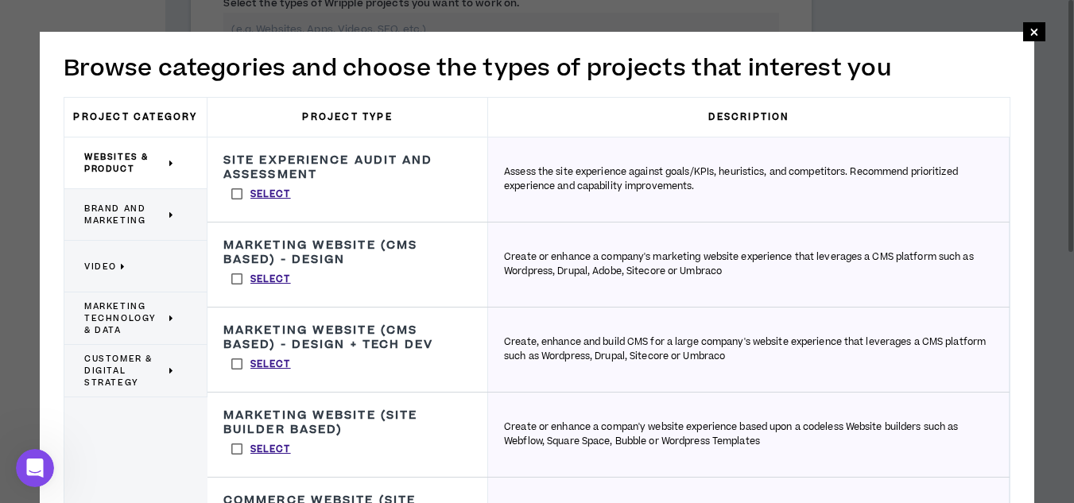
scroll to position [574, 0]
click at [1023, 269] on div "**********" at bounding box center [537, 502] width 995 height 941
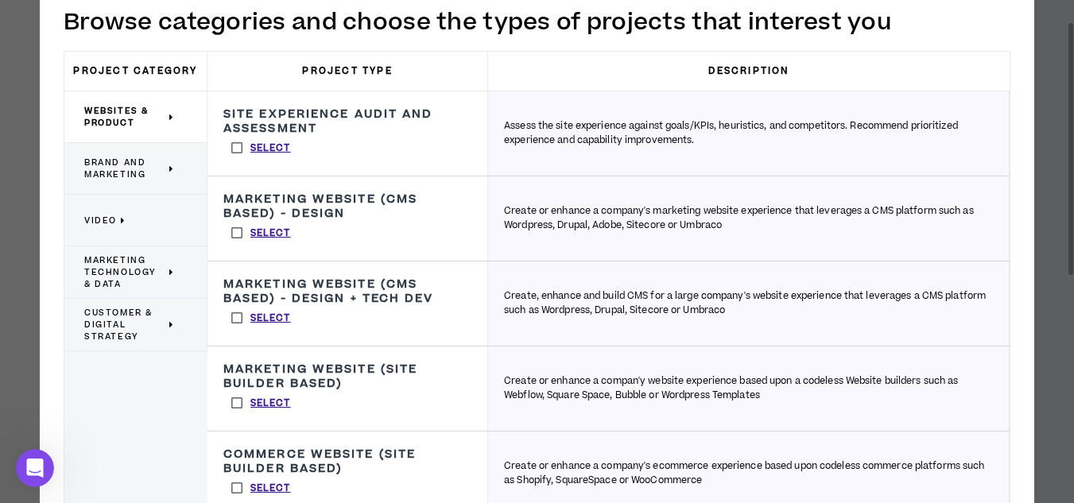
click at [120, 171] on span "Brand and Marketing" at bounding box center [124, 169] width 81 height 24
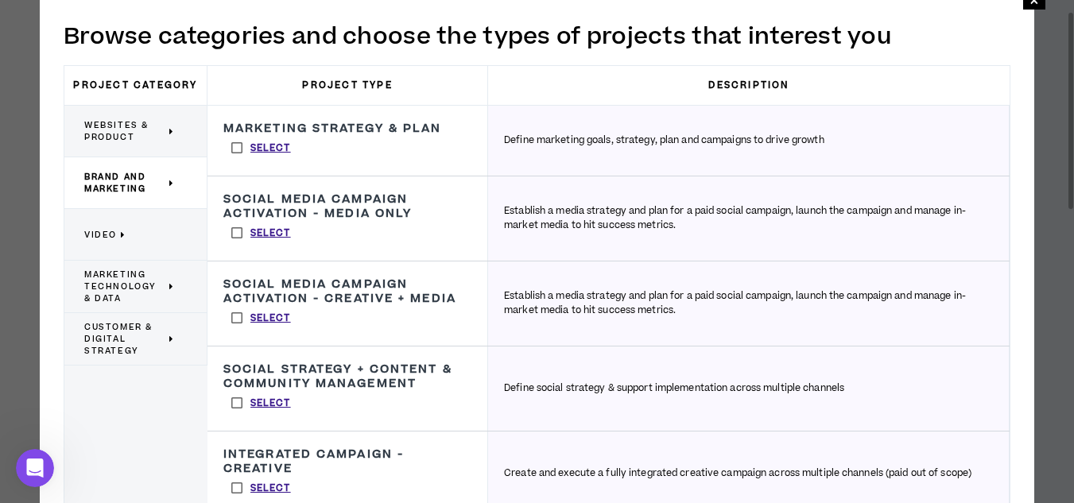
click at [143, 281] on span "Marketing Technology & Data" at bounding box center [124, 287] width 81 height 36
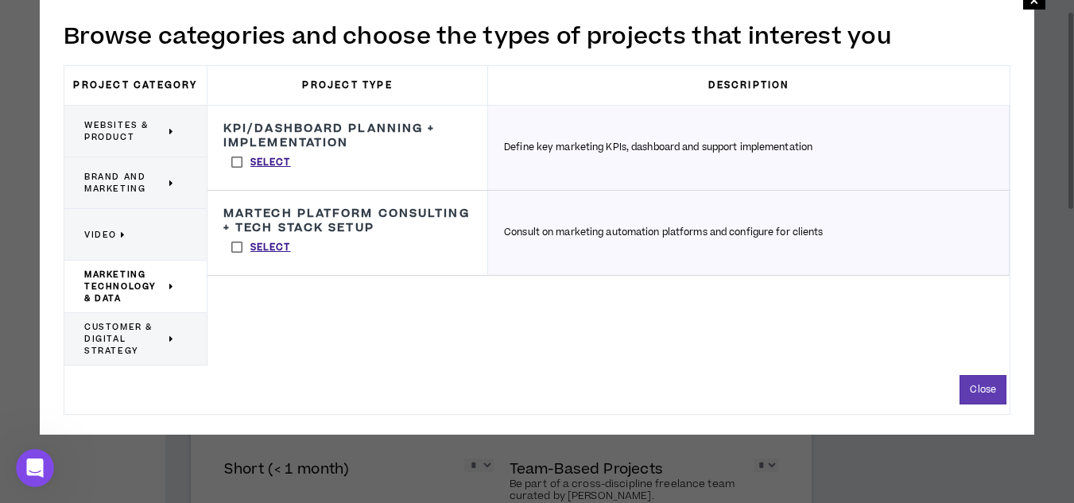
click at [155, 327] on span "Customer & Digital Strategy" at bounding box center [124, 339] width 81 height 36
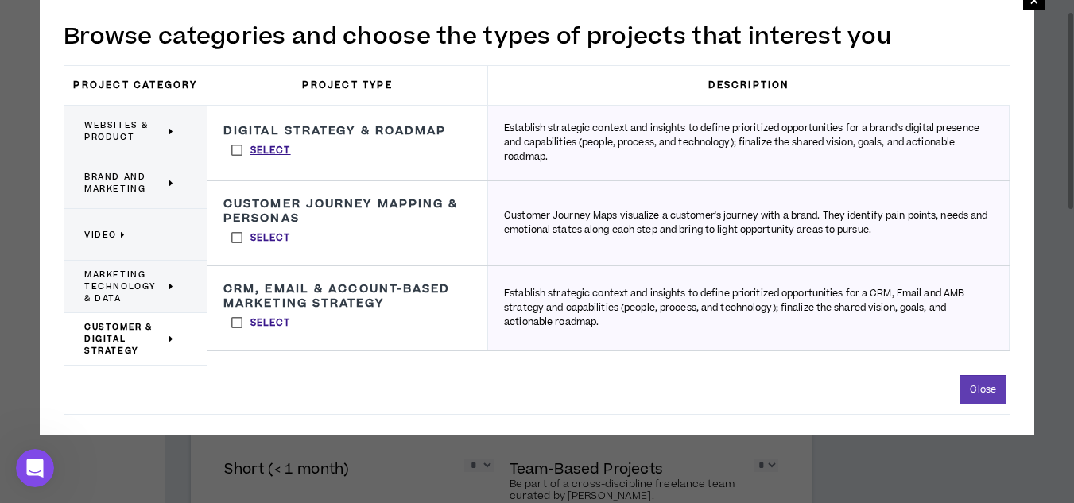
click at [111, 325] on span "Customer & Digital Strategy" at bounding box center [124, 339] width 81 height 36
click at [145, 223] on p "Video" at bounding box center [129, 234] width 91 height 35
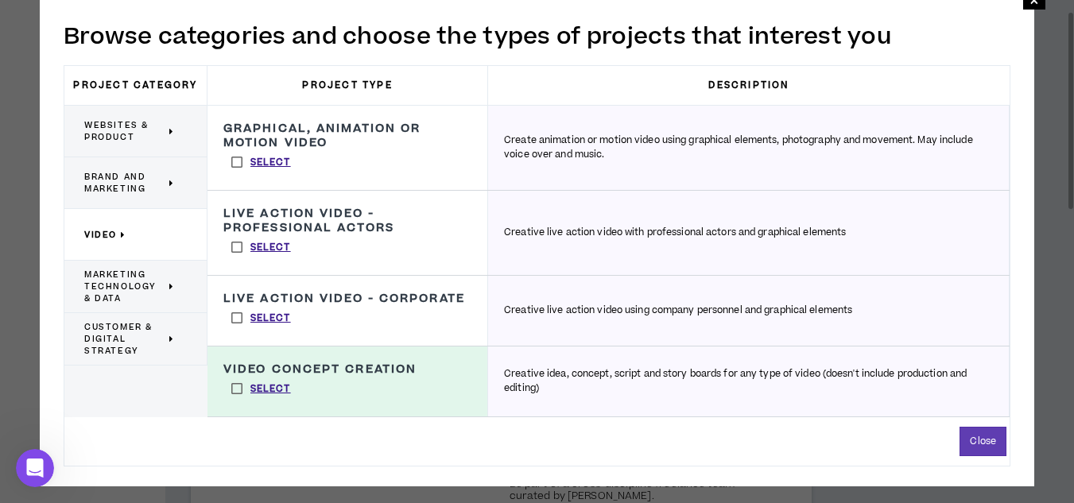
click at [242, 386] on label "Select" at bounding box center [261, 389] width 76 height 24
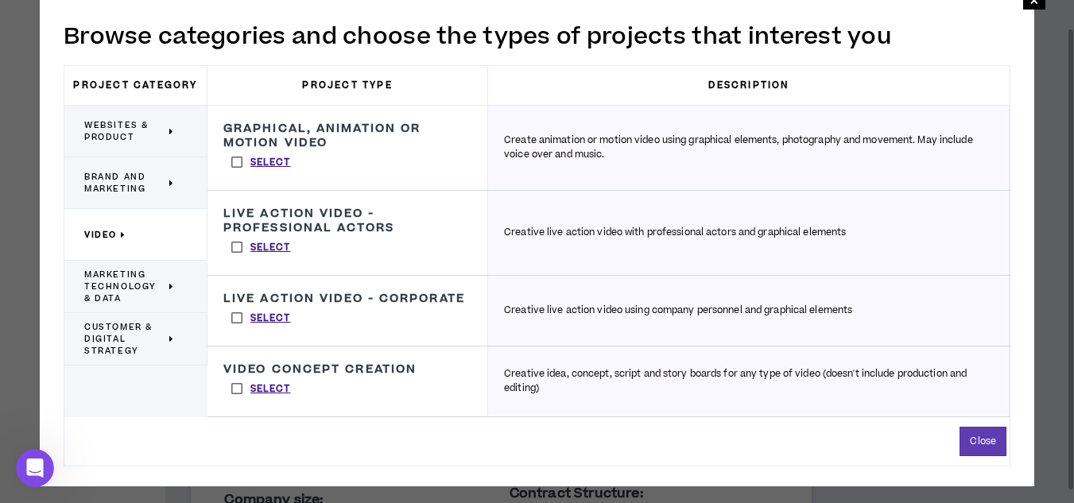
click at [168, 192] on p "Brand and Marketing" at bounding box center [129, 182] width 91 height 35
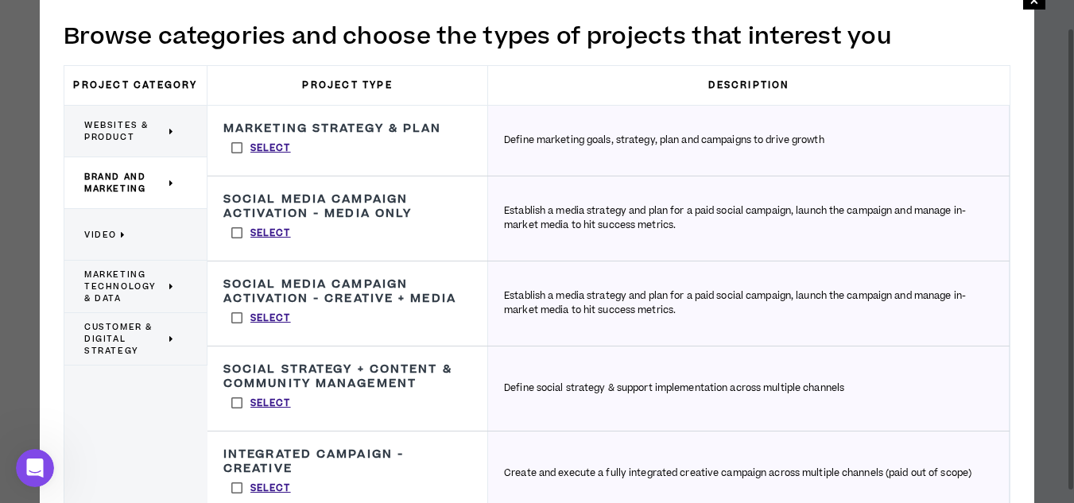
click at [158, 141] on span "Websites & Product" at bounding box center [124, 131] width 81 height 24
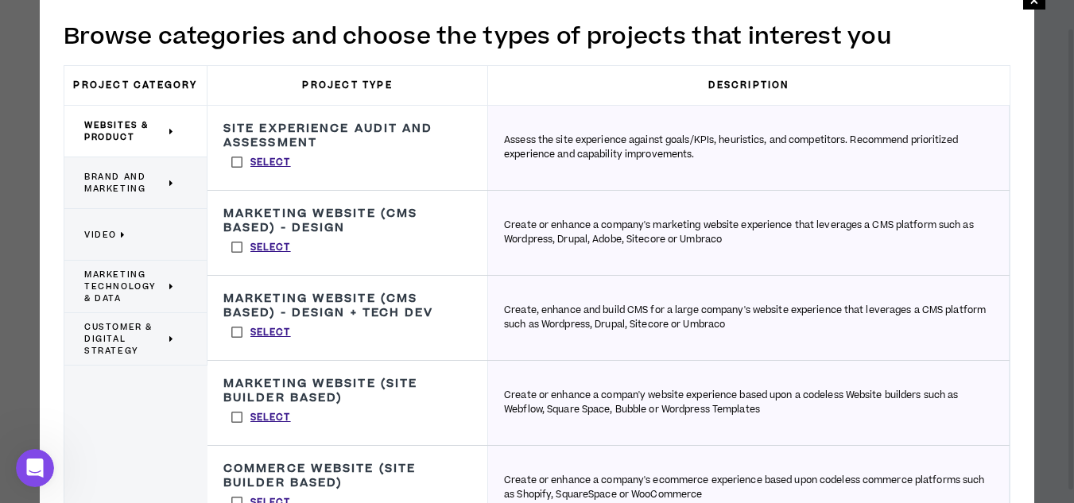
scroll to position [763, 0]
click at [1024, 485] on div "**********" at bounding box center [537, 470] width 995 height 941
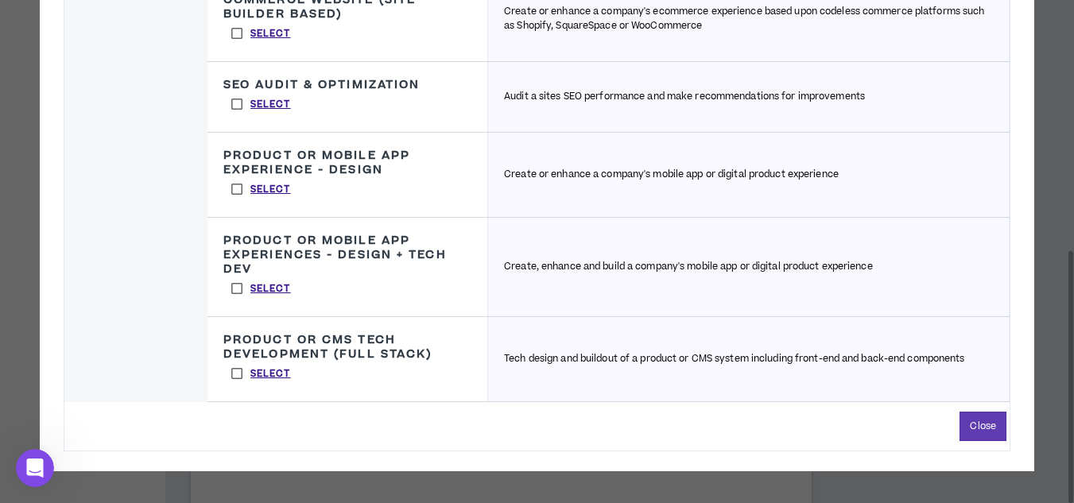
click at [410, 276] on h3 "Product or Mobile App Experiences - Design + Tech Dev" at bounding box center [347, 255] width 248 height 43
click at [236, 187] on label "Select" at bounding box center [261, 189] width 76 height 24
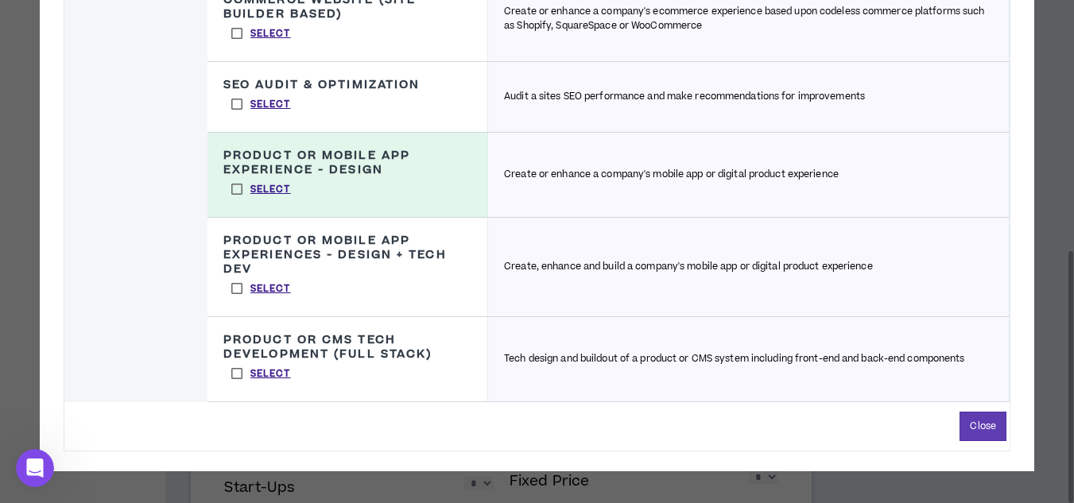
click at [234, 293] on label "Select" at bounding box center [261, 289] width 76 height 24
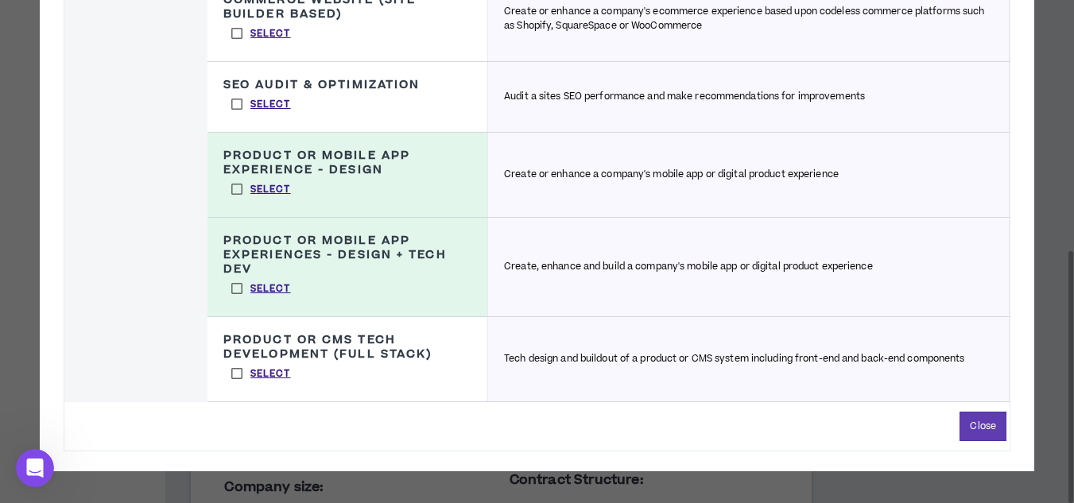
click at [236, 379] on label "Select" at bounding box center [261, 374] width 76 height 24
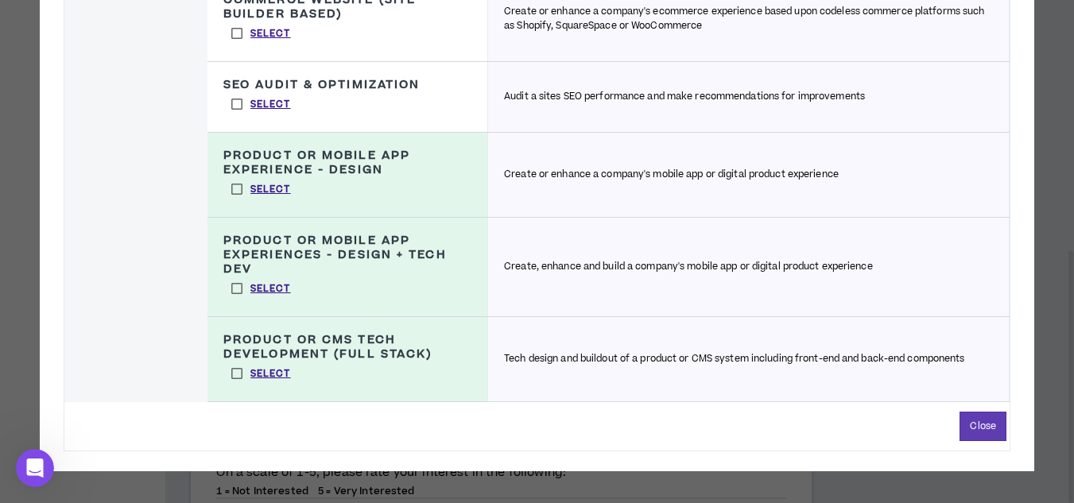
scroll to position [515, 0]
click at [1014, 207] on div "**********" at bounding box center [537, 1] width 995 height 941
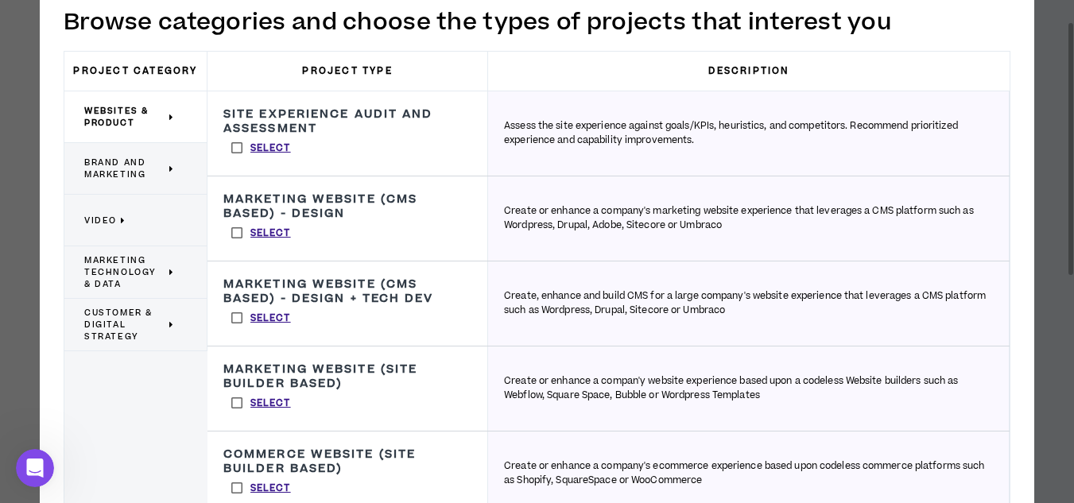
click at [137, 171] on span "Brand and Marketing" at bounding box center [124, 169] width 81 height 24
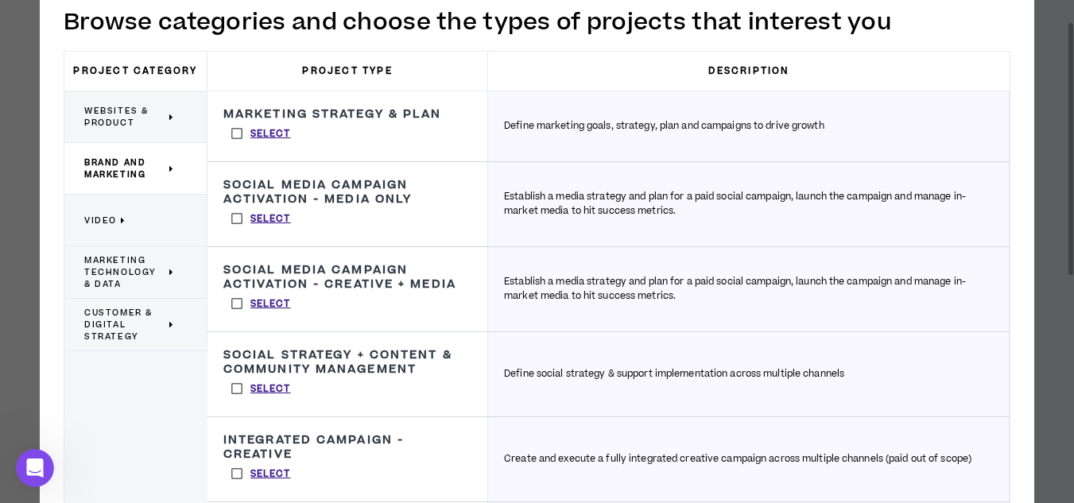
click at [235, 134] on label "Select" at bounding box center [261, 134] width 76 height 24
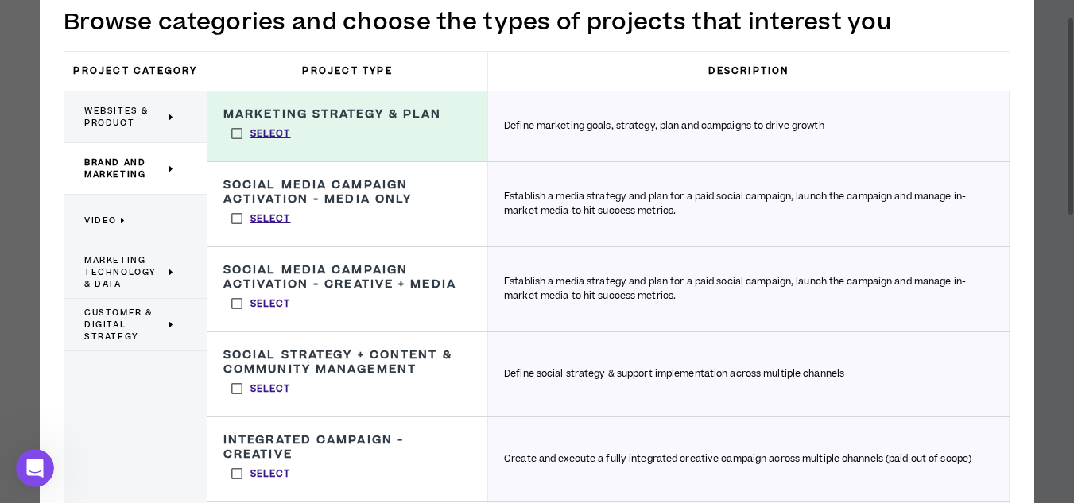
click at [362, 394] on div "Social Strategy + Content & Community Management Define social strategy & suppo…" at bounding box center [348, 374] width 281 height 84
click at [234, 390] on label "Select" at bounding box center [261, 389] width 76 height 24
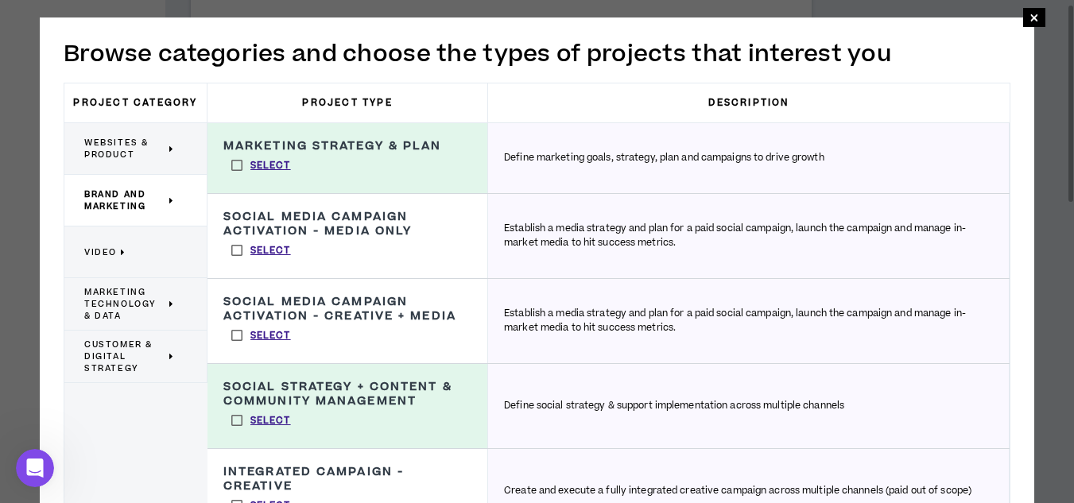
click at [113, 297] on span "Marketing Technology & Data" at bounding box center [124, 304] width 81 height 36
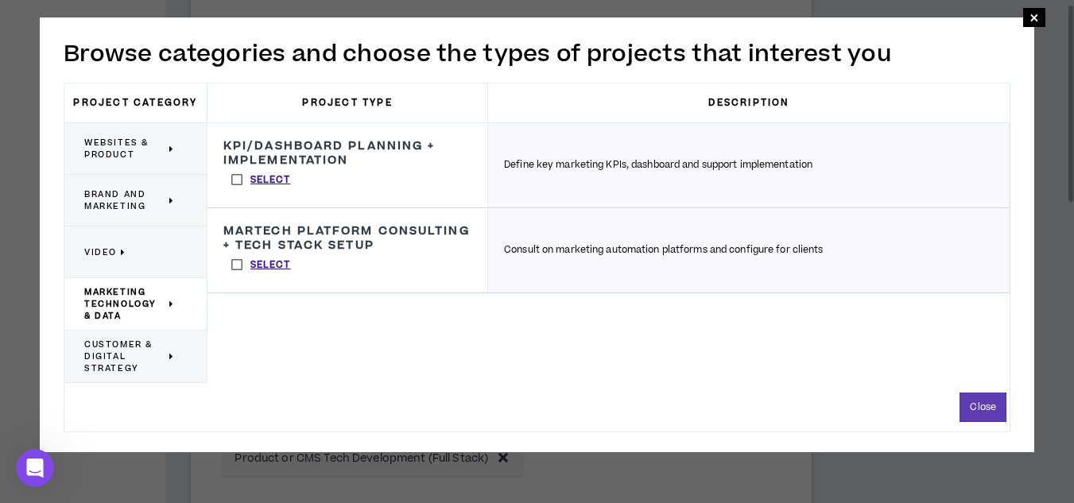
click at [121, 341] on span "Customer & Digital Strategy" at bounding box center [124, 357] width 81 height 36
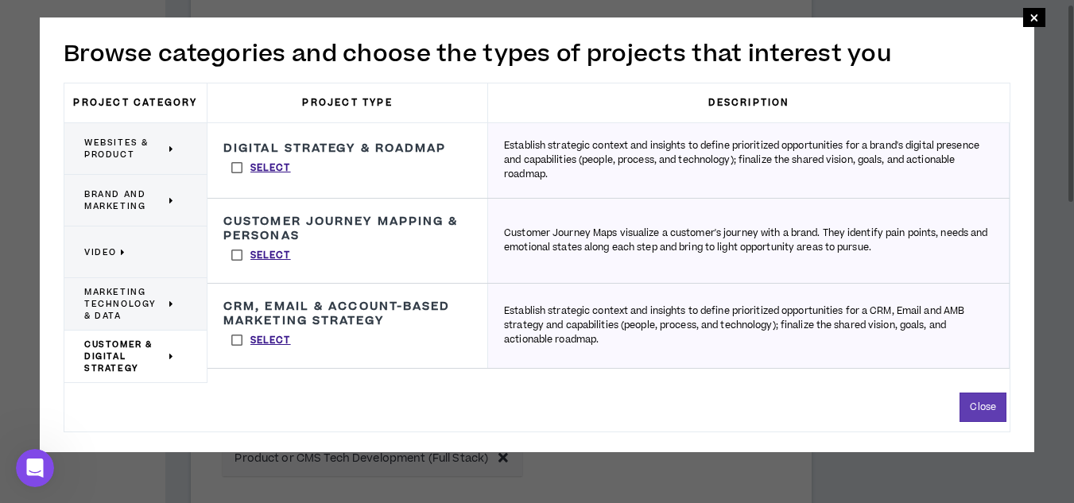
click at [233, 160] on label "Select" at bounding box center [261, 168] width 76 height 24
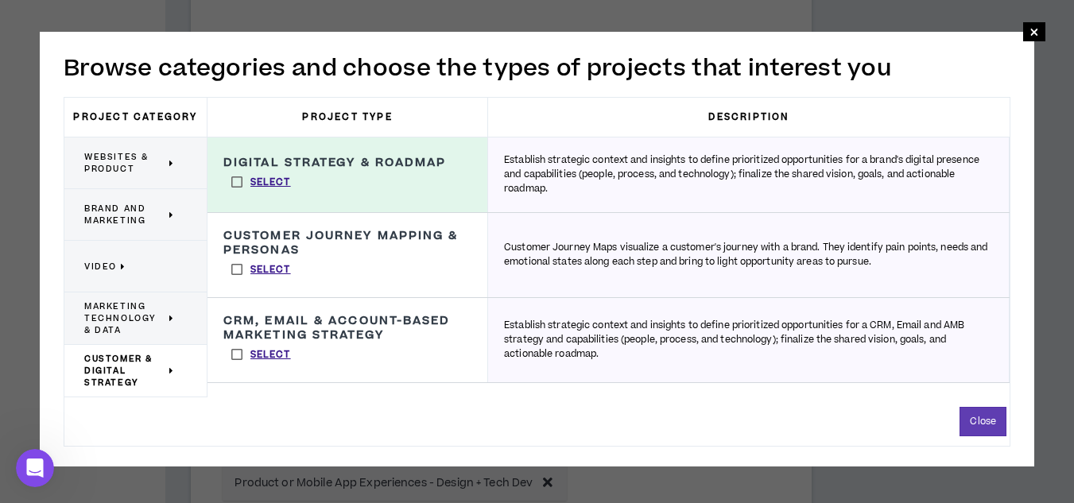
click at [242, 278] on label "Select" at bounding box center [261, 270] width 76 height 24
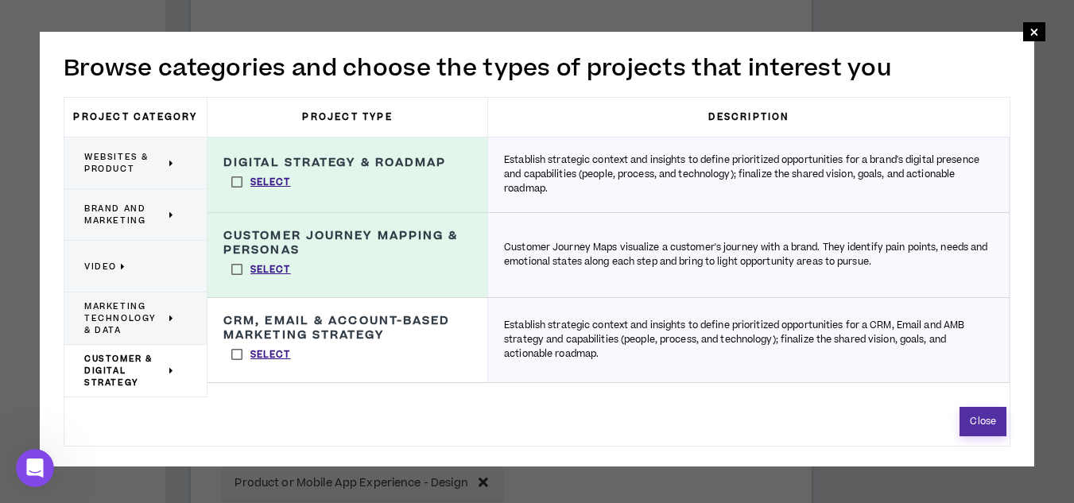
click at [973, 420] on button "Close" at bounding box center [983, 421] width 47 height 29
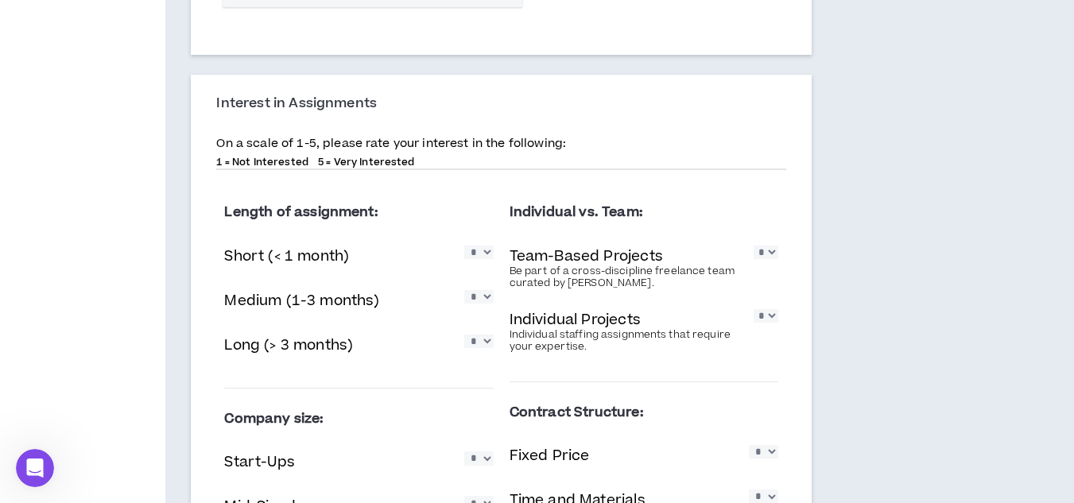
scroll to position [1308, 0]
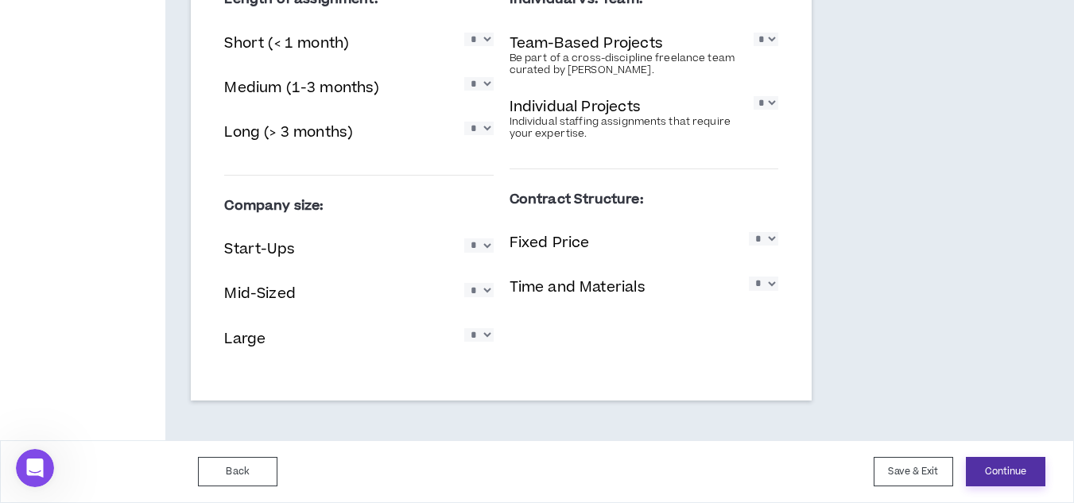
click at [1016, 473] on button "Continue" at bounding box center [1006, 471] width 80 height 29
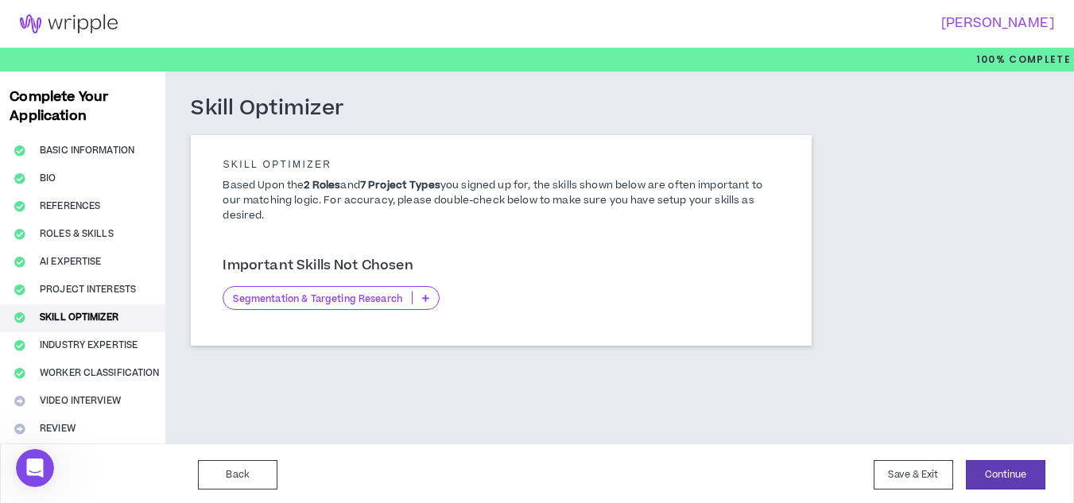
click at [419, 299] on p at bounding box center [426, 298] width 26 height 13
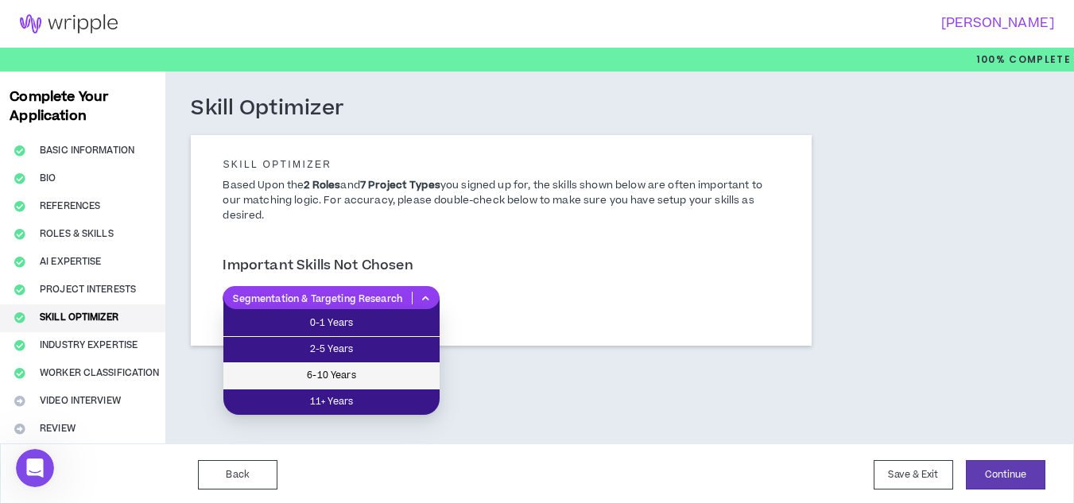
click at [354, 375] on span "6-10 Years" at bounding box center [331, 375] width 197 height 17
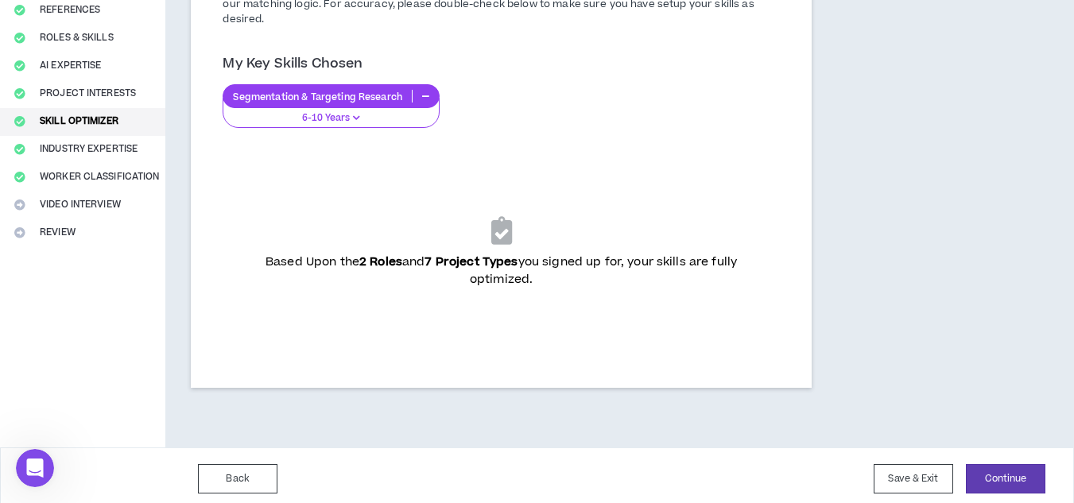
scroll to position [204, 0]
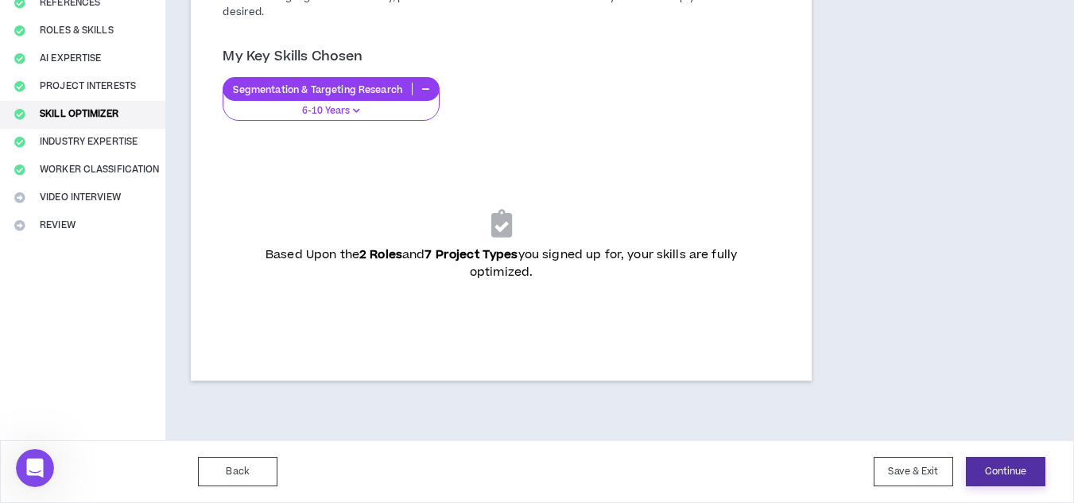
click at [976, 481] on button "Continue" at bounding box center [1006, 471] width 80 height 29
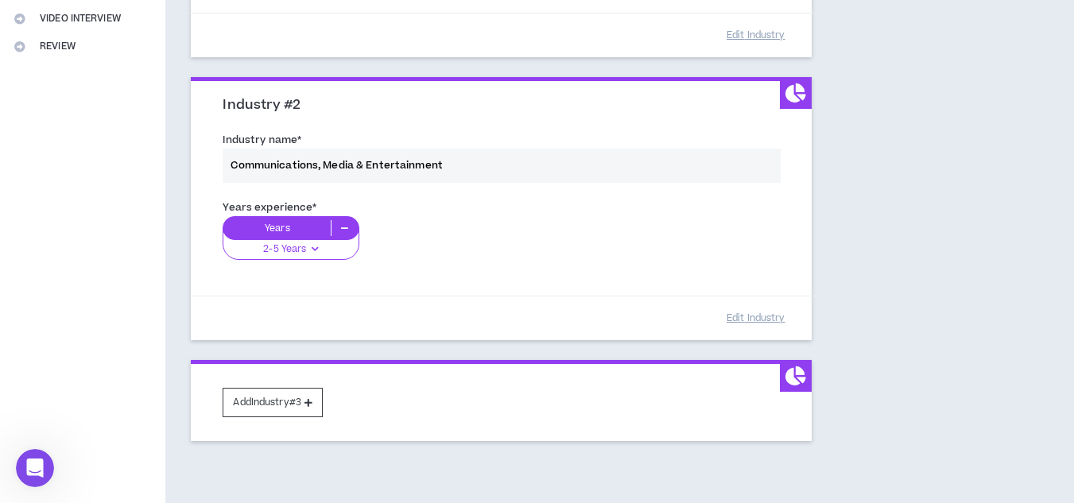
scroll to position [390, 0]
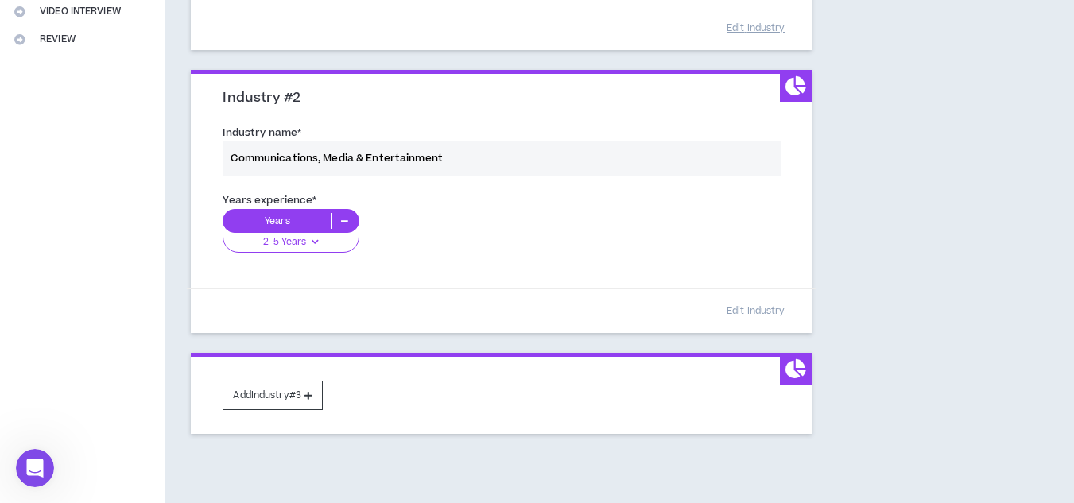
click at [271, 245] on div "Years experience * Years 2-5 Years 0-1 Years 2-5 Years 6-10 Years 11+ Years" at bounding box center [501, 232] width 580 height 89
click at [300, 245] on div "Years experience * Years 2-5 Years 0-1 Years 2-5 Years 6-10 Years 11+ Years" at bounding box center [501, 232] width 580 height 89
click at [470, 239] on div "Years experience * Years 2-5 Years 0-1 Years 2-5 Years 6-10 Years 11+ Years" at bounding box center [501, 232] width 580 height 89
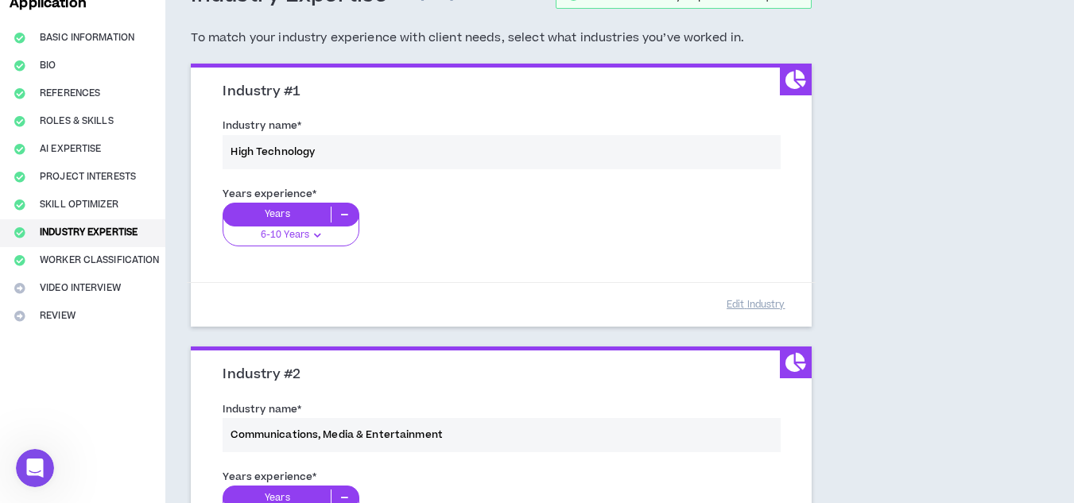
scroll to position [100, 0]
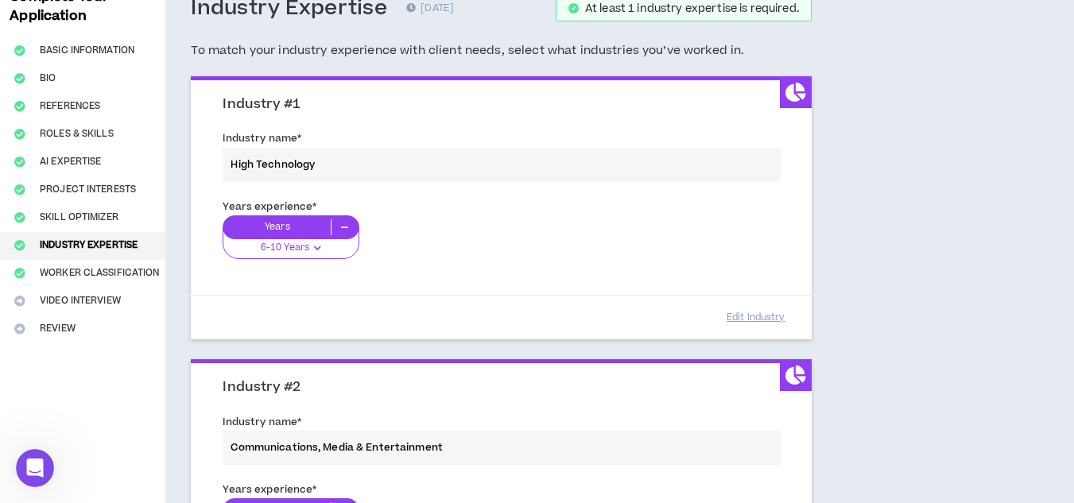
click at [311, 247] on div "Years experience * Years 6-10 Years 0-1 Years 2-5 Years 6-10 Years 11+ Years" at bounding box center [501, 238] width 580 height 89
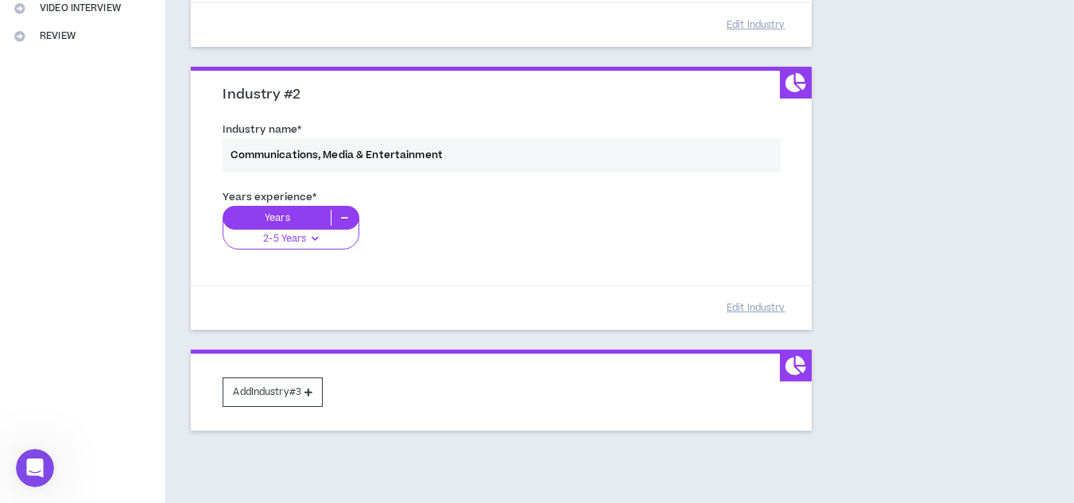
scroll to position [462, 0]
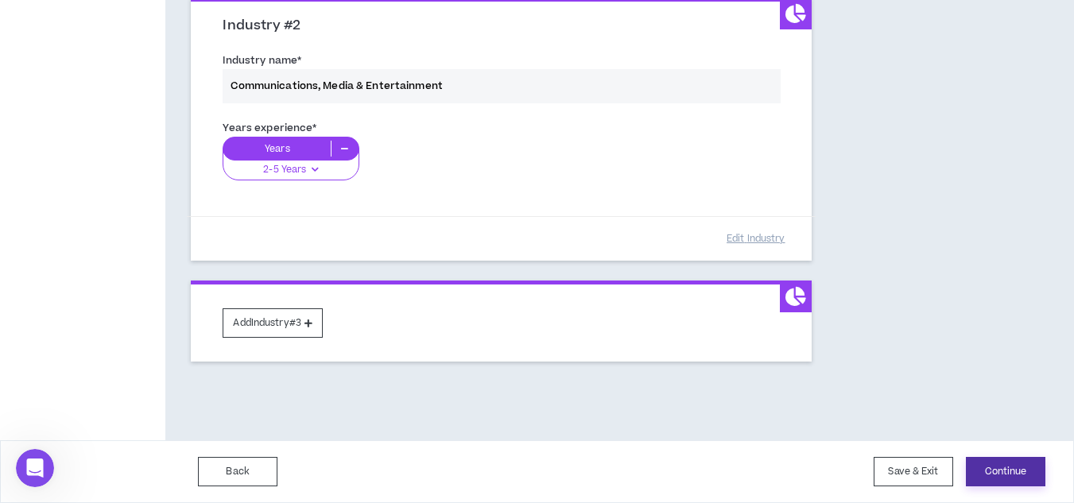
click at [985, 458] on button "Continue" at bounding box center [1006, 471] width 80 height 29
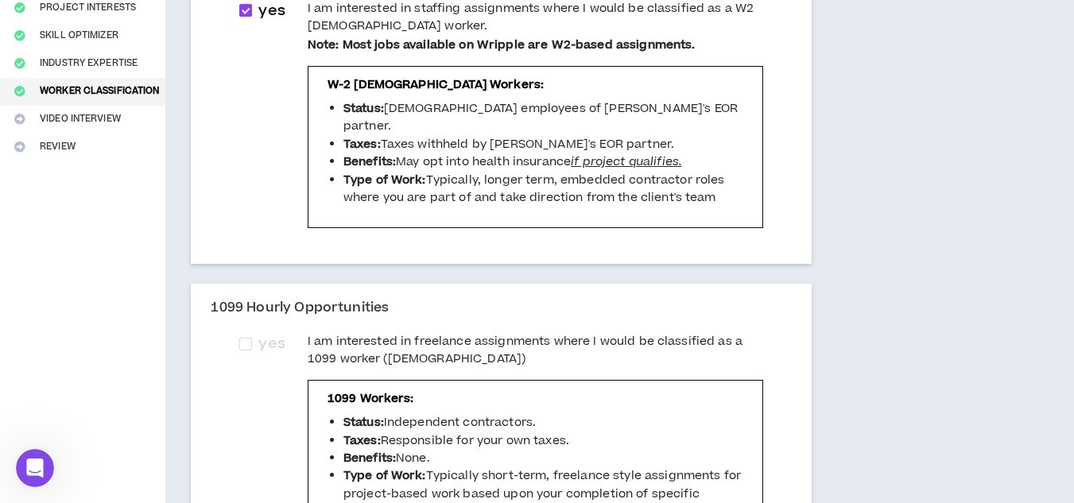
scroll to position [288, 0]
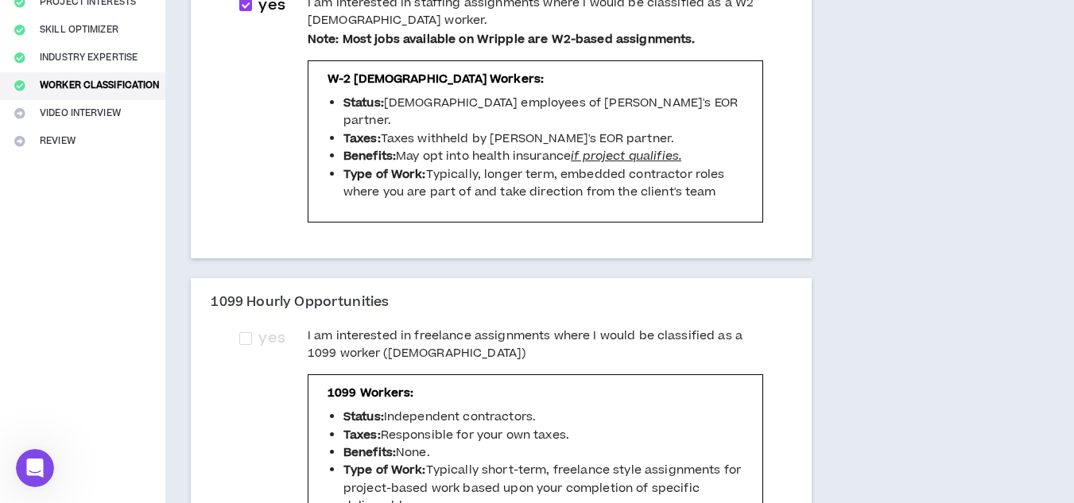
click at [611, 346] on span "I am interested in freelance assignments where I would be classified as a 1099 …" at bounding box center [536, 346] width 456 height 36
checkbox input "****"
click at [262, 16] on span "yes" at bounding box center [271, 4] width 26 height 21
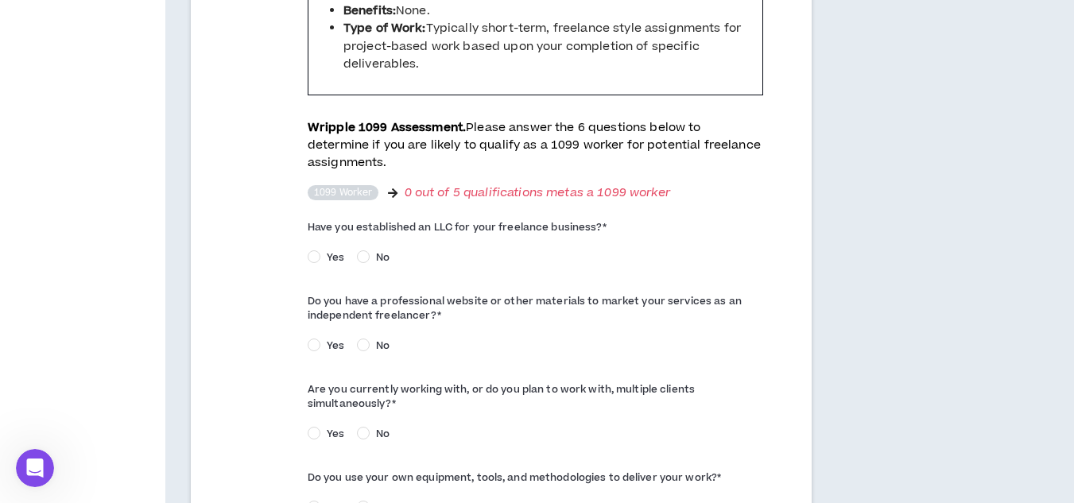
scroll to position [765, 0]
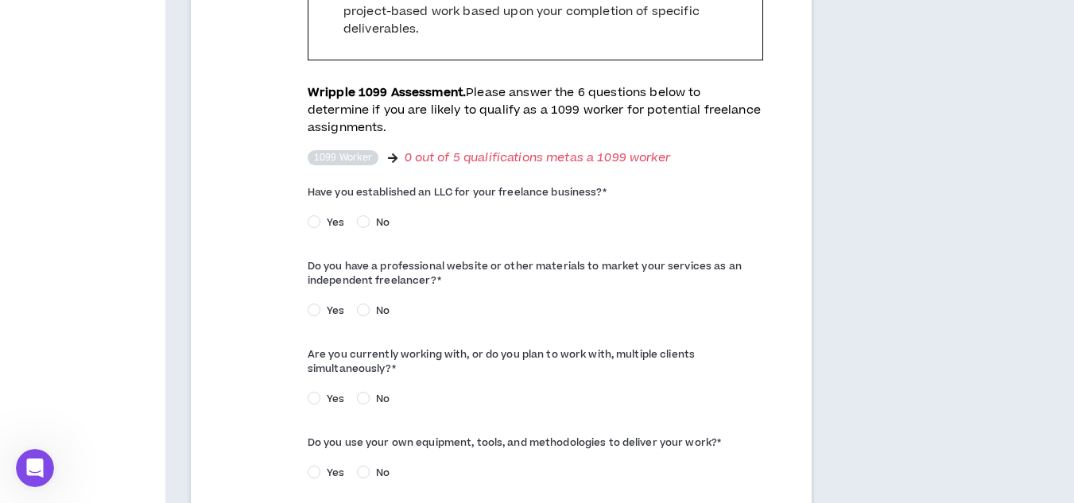
click at [334, 229] on span "Yes" at bounding box center [335, 222] width 30 height 14
click at [373, 215] on span "No" at bounding box center [383, 222] width 26 height 14
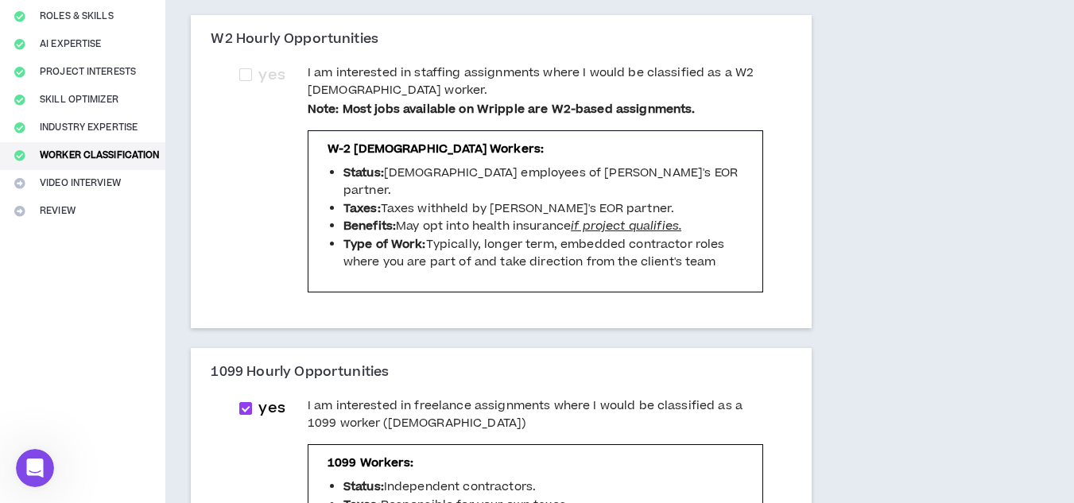
scroll to position [181, 0]
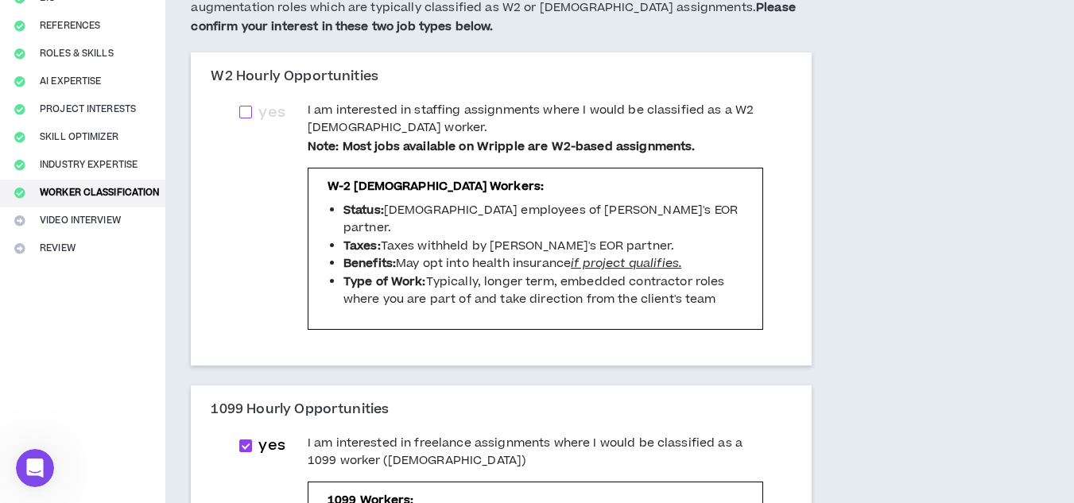
click at [242, 102] on label "yes" at bounding box center [265, 113] width 52 height 22
checkbox input "****"
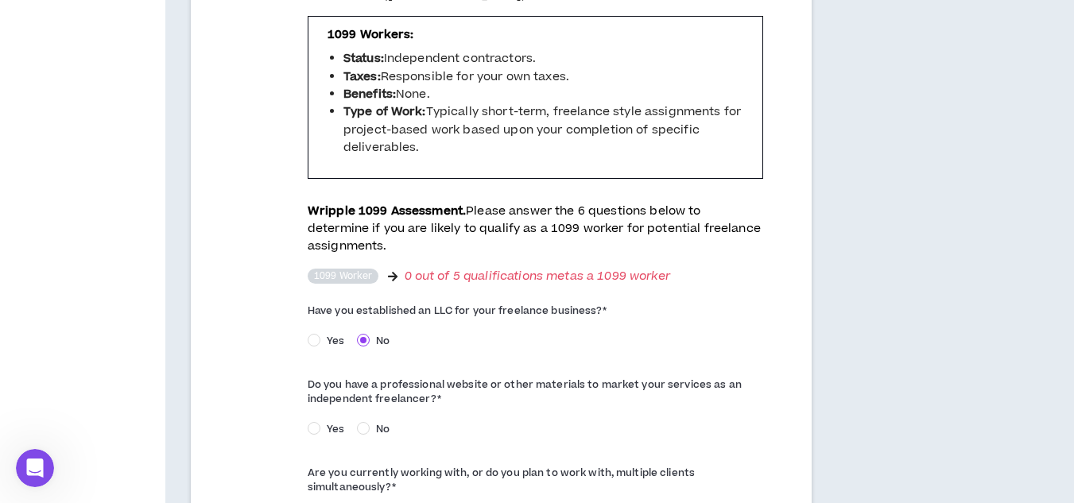
scroll to position [733, 0]
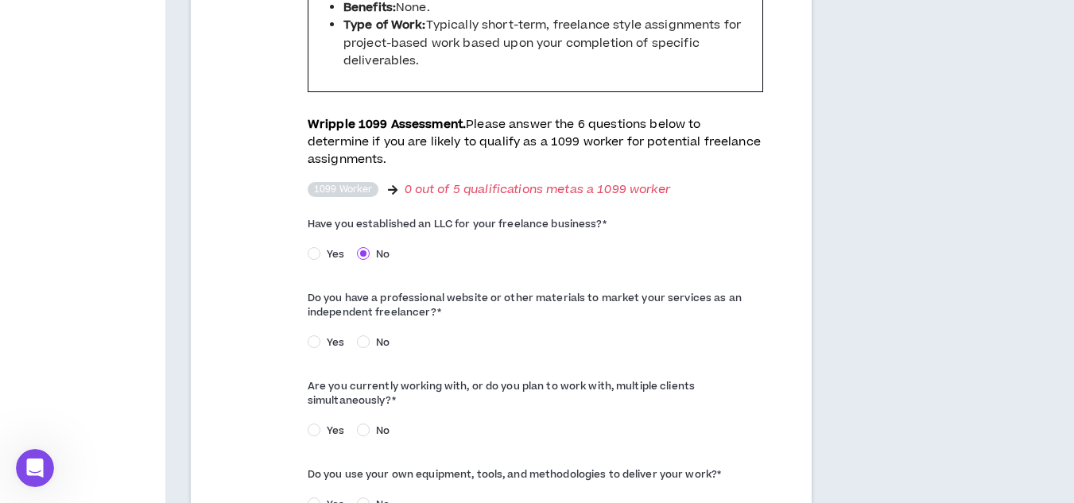
click at [315, 225] on div "Have you established an LLC for your freelance business? * Yes No" at bounding box center [536, 241] width 456 height 58
click at [338, 336] on span "Yes" at bounding box center [335, 343] width 30 height 14
click at [339, 424] on span "Yes" at bounding box center [335, 431] width 30 height 14
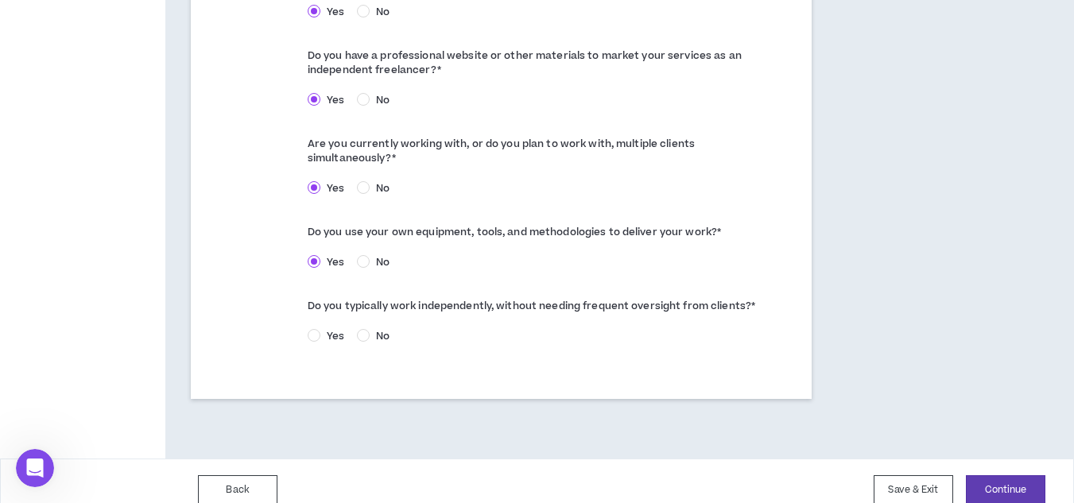
click at [324, 307] on div "Do you typically work independently, without needing frequent oversight from cl…" at bounding box center [536, 322] width 456 height 58
click at [324, 329] on span "Yes" at bounding box center [335, 336] width 30 height 14
click at [1017, 491] on button "Continue" at bounding box center [1006, 490] width 80 height 29
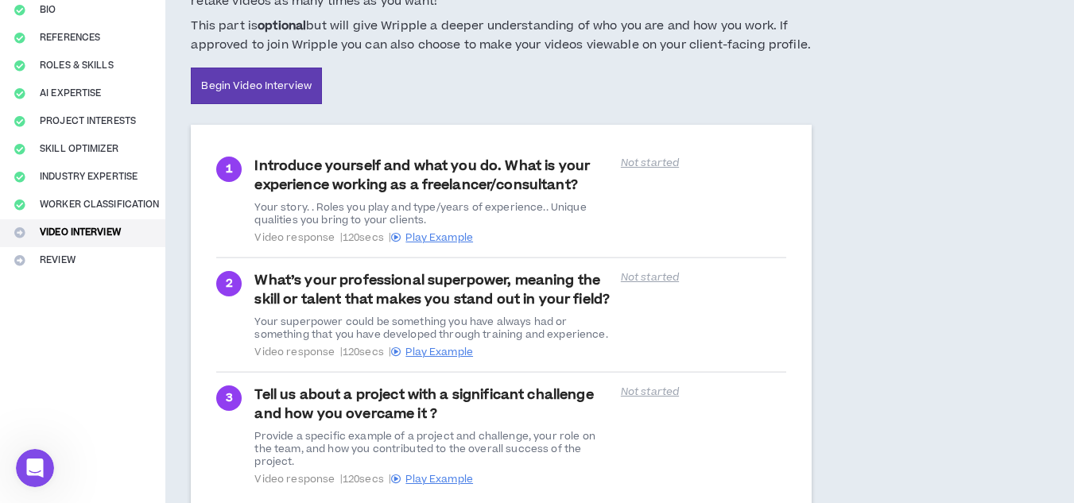
scroll to position [165, 0]
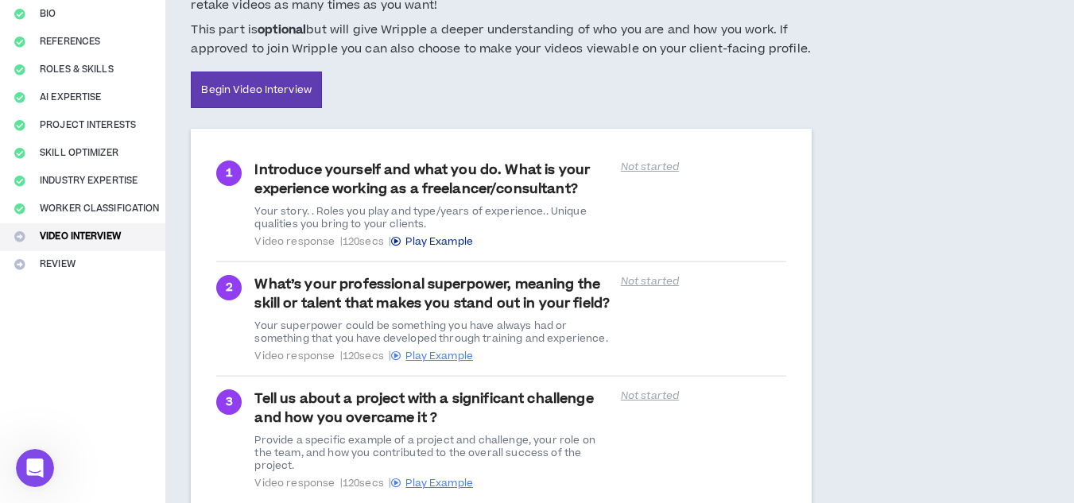
click at [419, 243] on span "Play Example" at bounding box center [440, 242] width 68 height 14
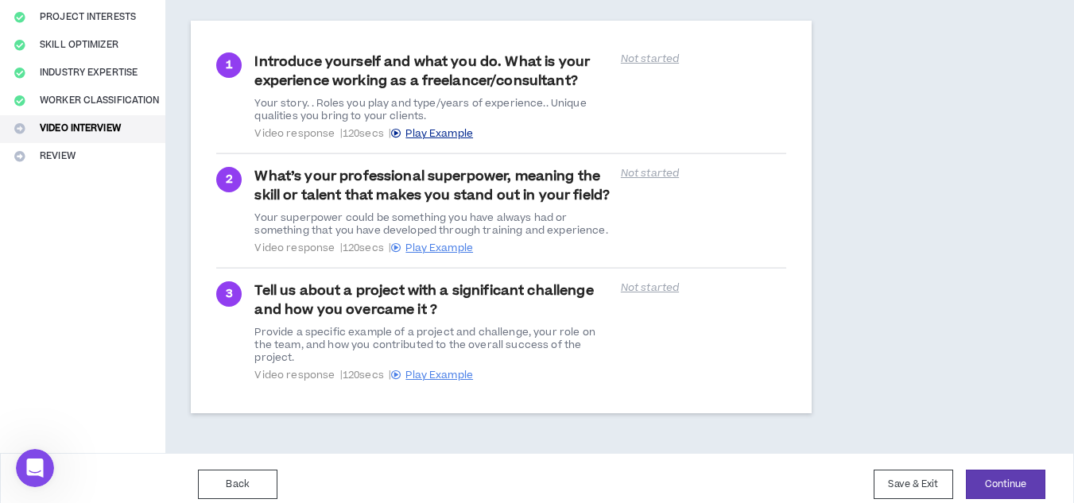
scroll to position [142, 0]
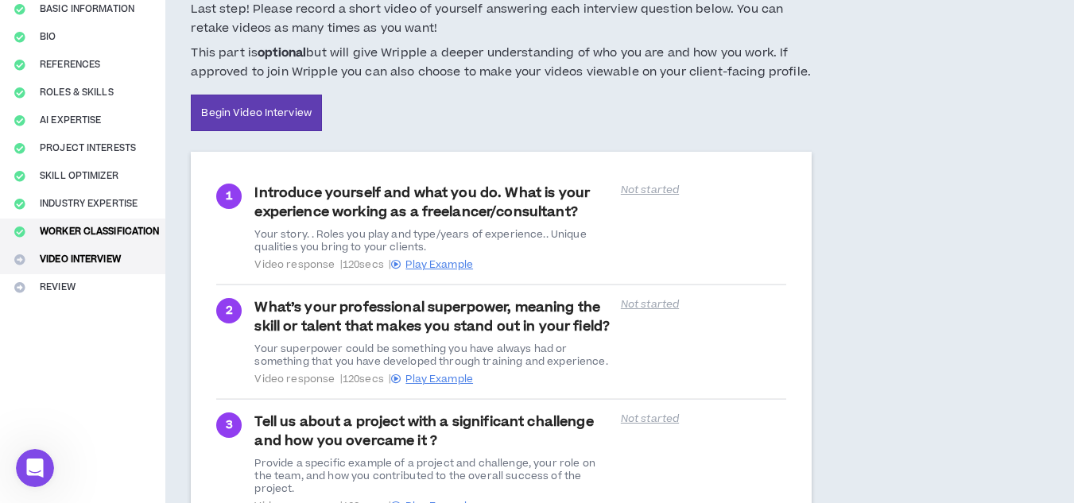
click at [119, 230] on button "Worker Classification" at bounding box center [82, 233] width 165 height 28
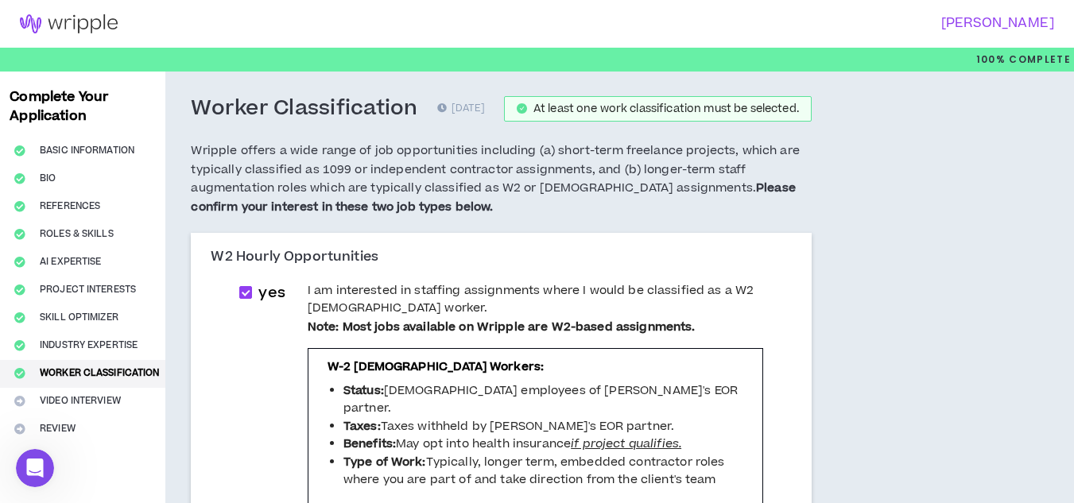
click at [525, 217] on h5 "Wripple offers a wide range of job opportunities including (a) short-term freel…" at bounding box center [501, 180] width 620 height 76
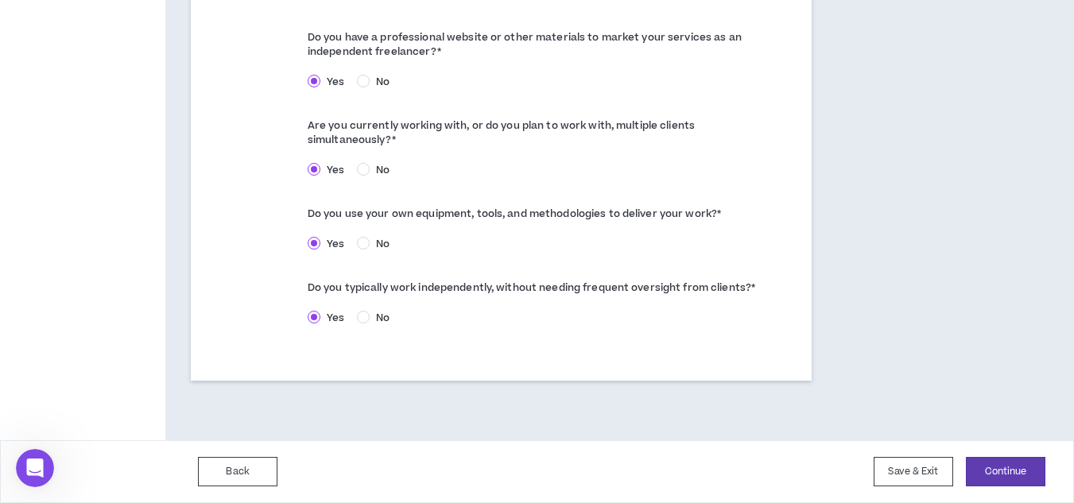
scroll to position [1003, 0]
click at [947, 476] on button "Save & Exit" at bounding box center [914, 471] width 80 height 29
